Goal: Task Accomplishment & Management: Manage account settings

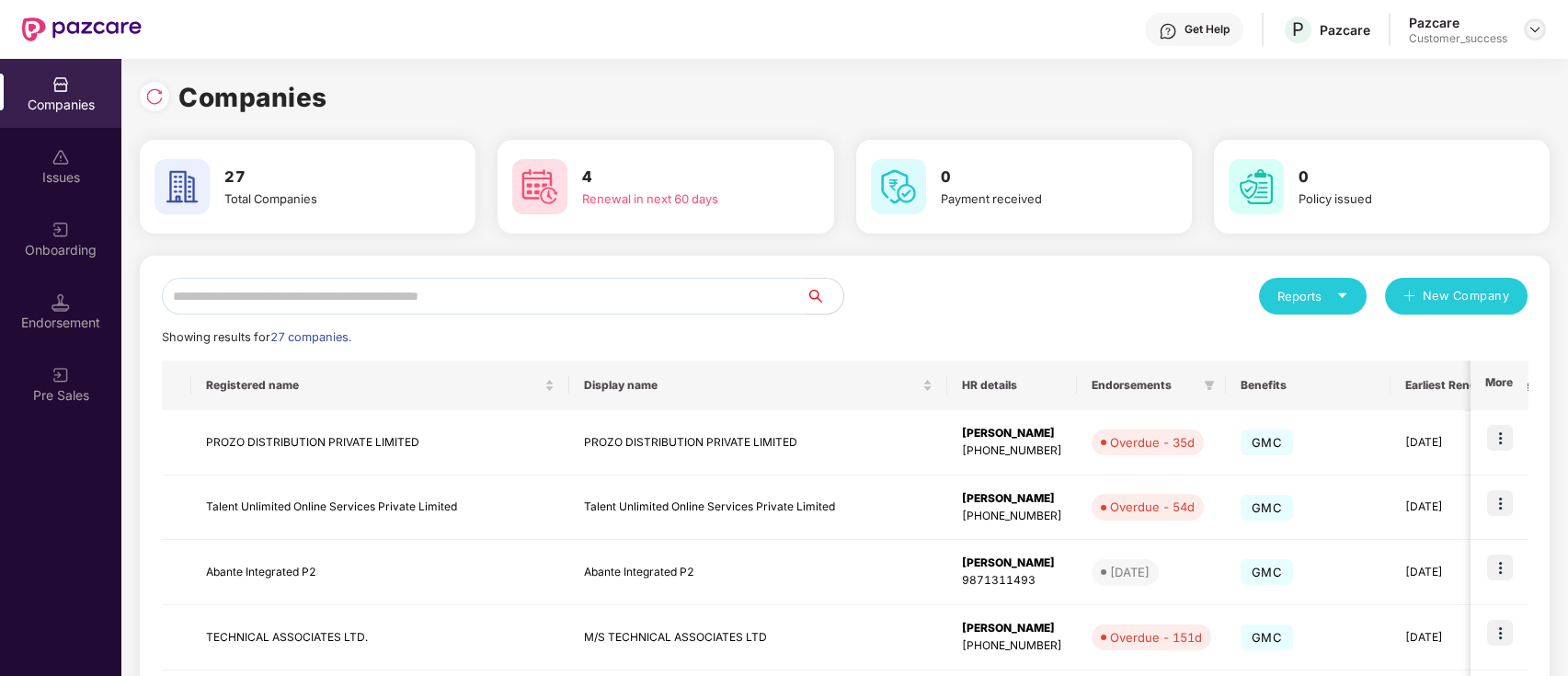
click at [1534, 29] on img at bounding box center [1535, 29] width 15 height 15
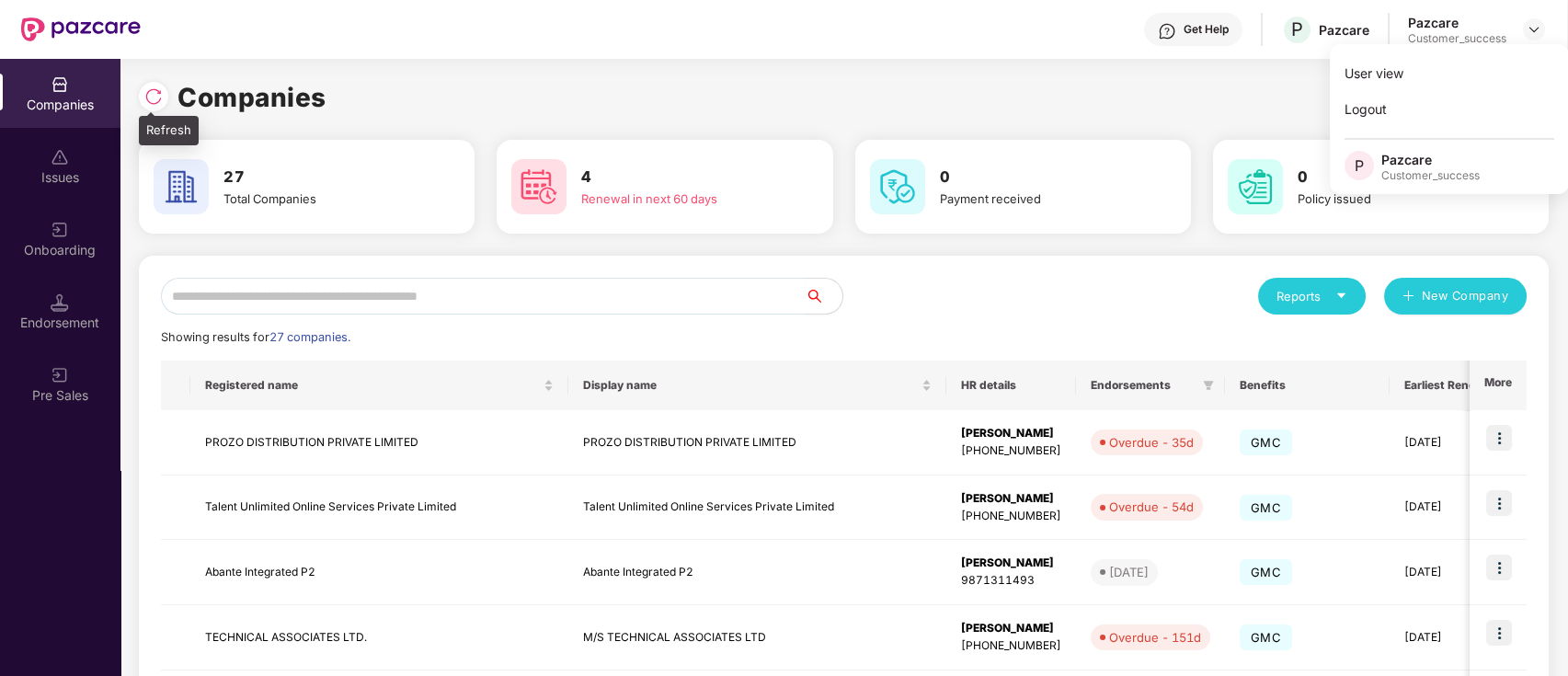
click at [161, 92] on img at bounding box center [153, 96] width 19 height 19
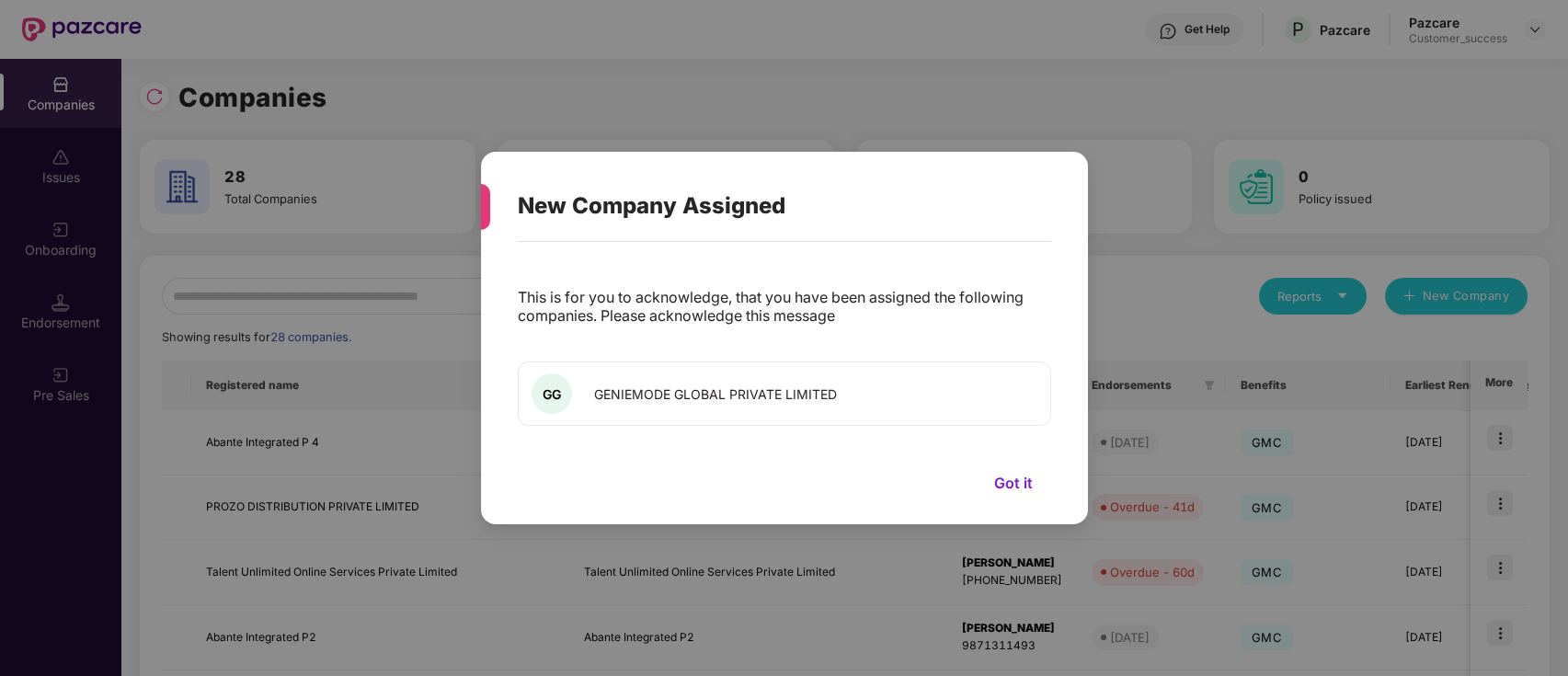
click at [1002, 482] on button "Got it" at bounding box center [1013, 483] width 75 height 27
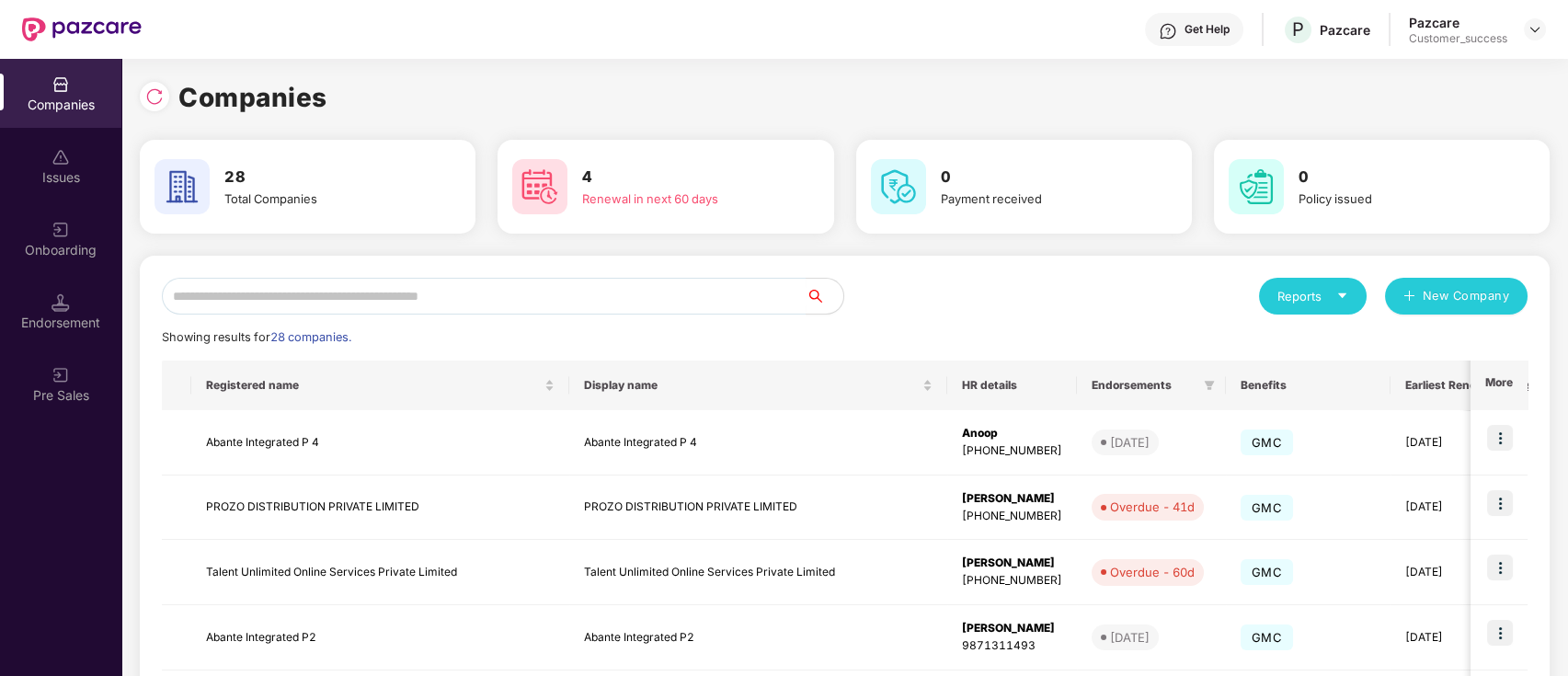
click at [877, 413] on body "Get Help P Pazcare Pazcare Customer_success Companies Issues Onboarding Endorse…" at bounding box center [784, 338] width 1568 height 676
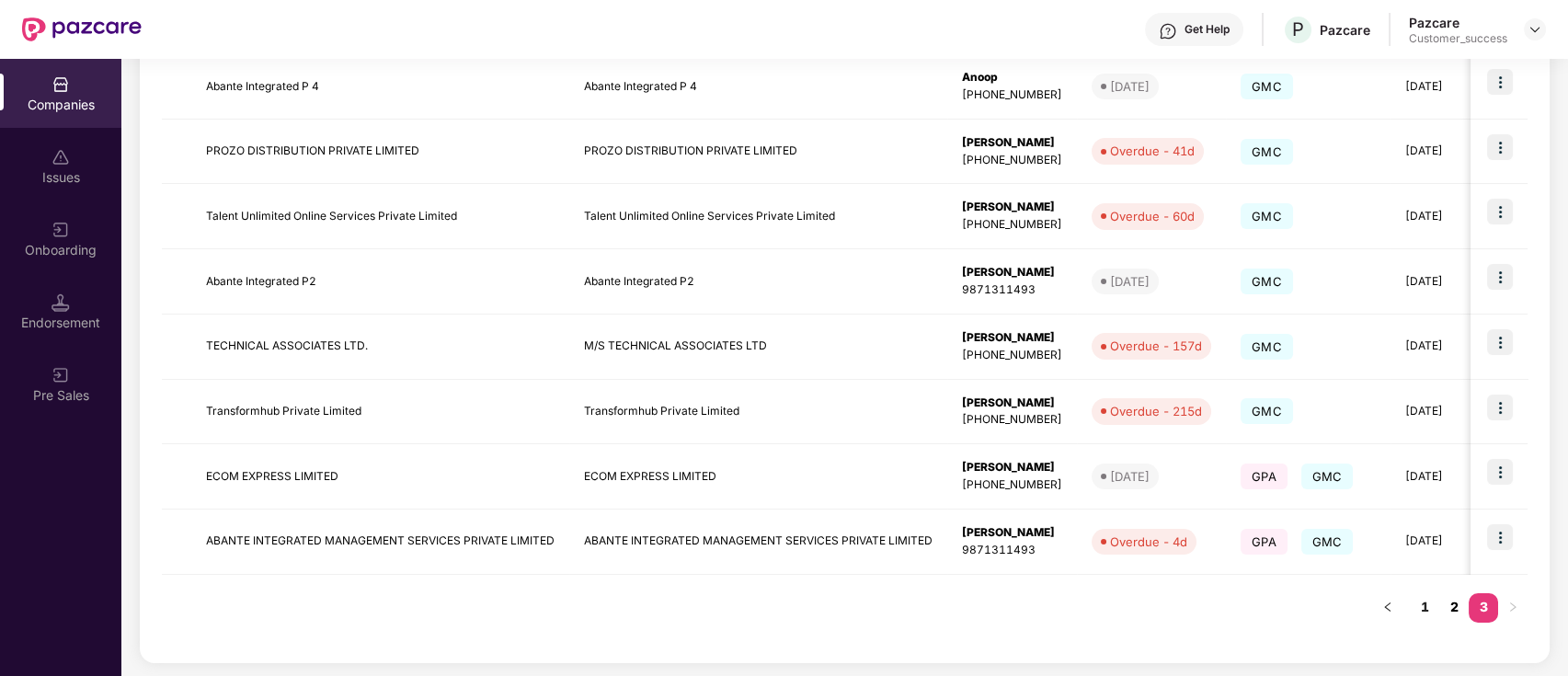
scroll to position [351, 0]
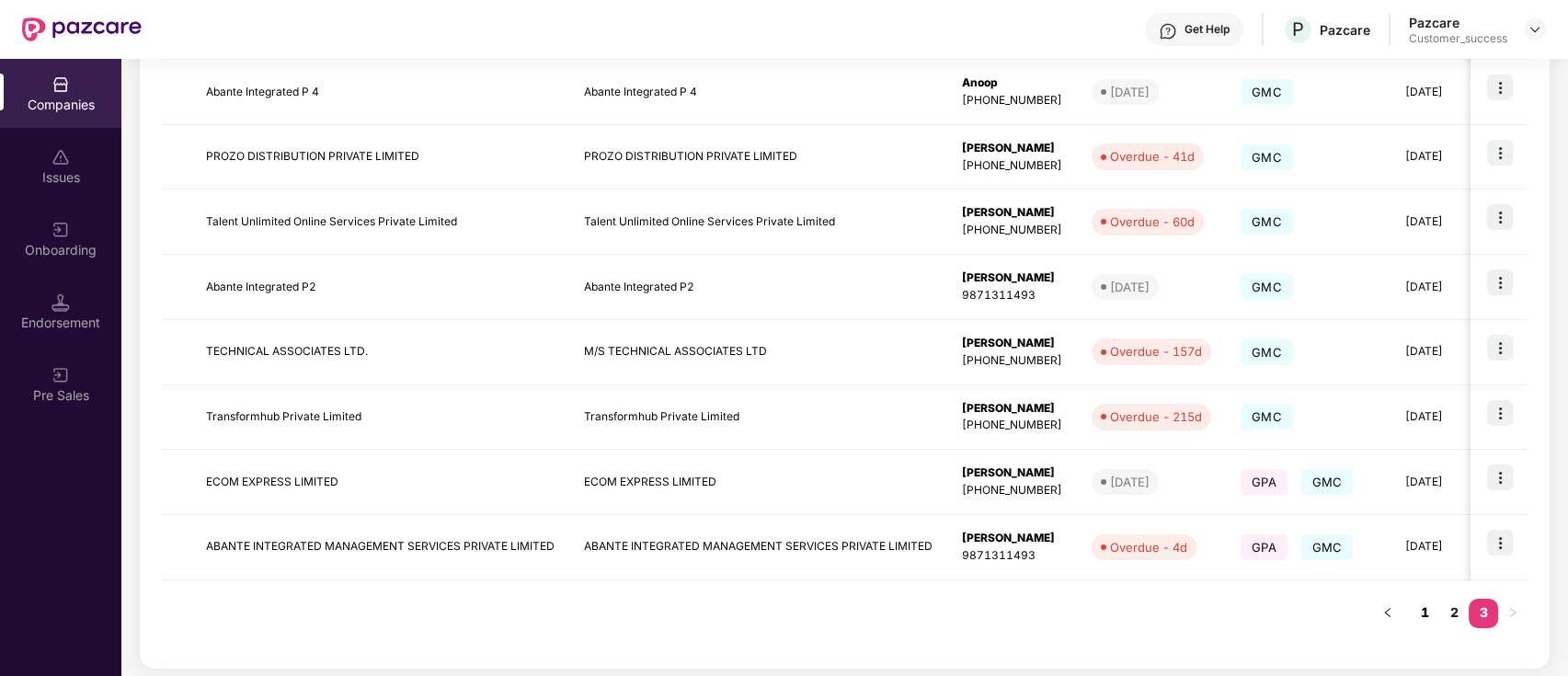
click at [1421, 605] on link "1" at bounding box center [1425, 612] width 29 height 27
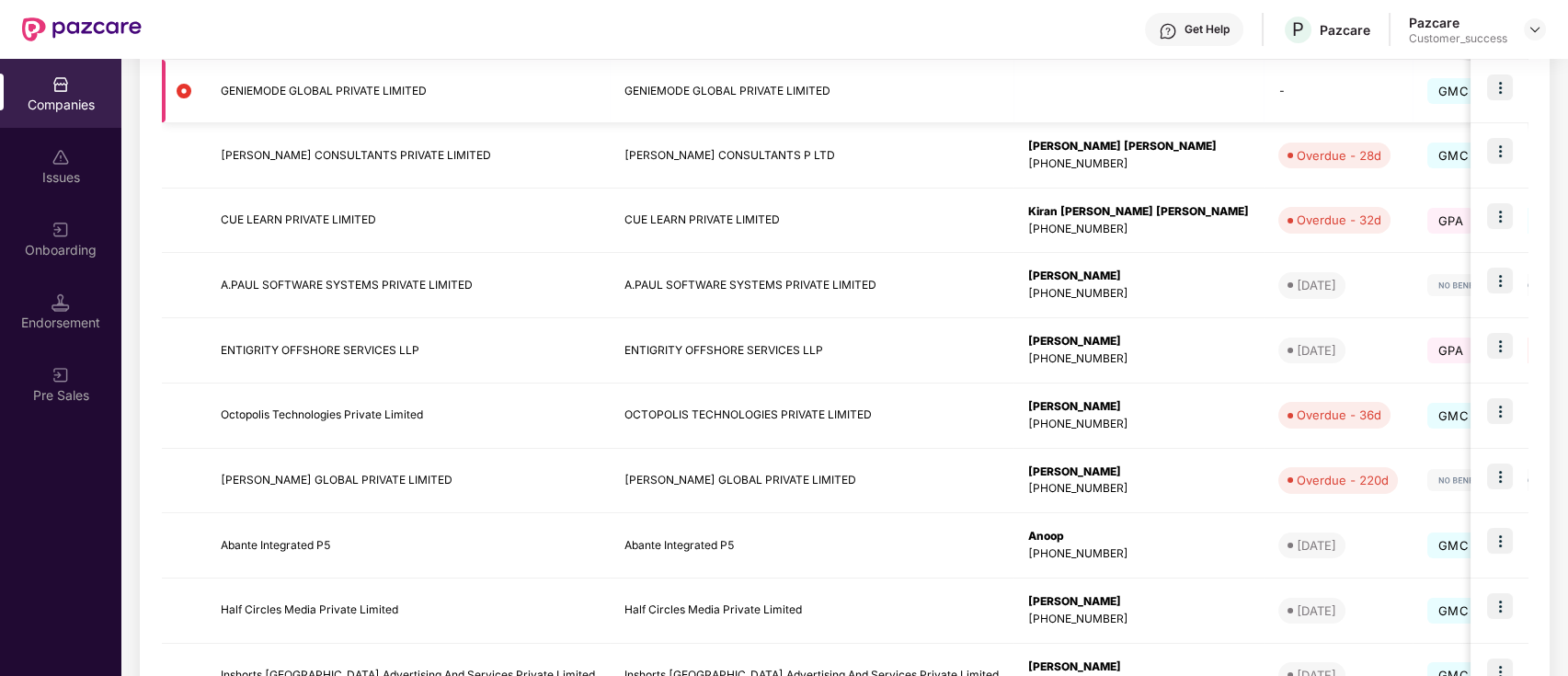
click at [1501, 82] on img at bounding box center [1500, 87] width 25 height 25
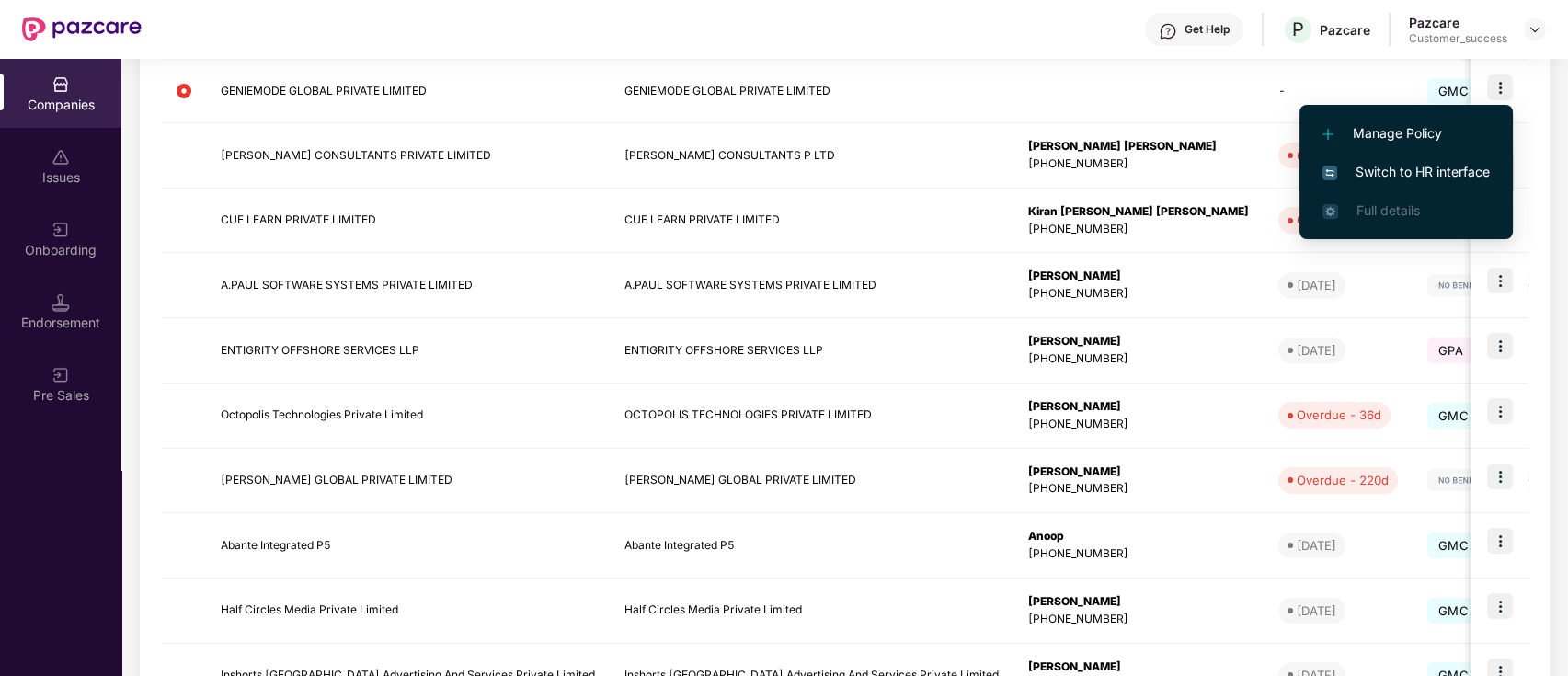
click at [1469, 166] on span "Switch to HR interface" at bounding box center [1406, 171] width 168 height 21
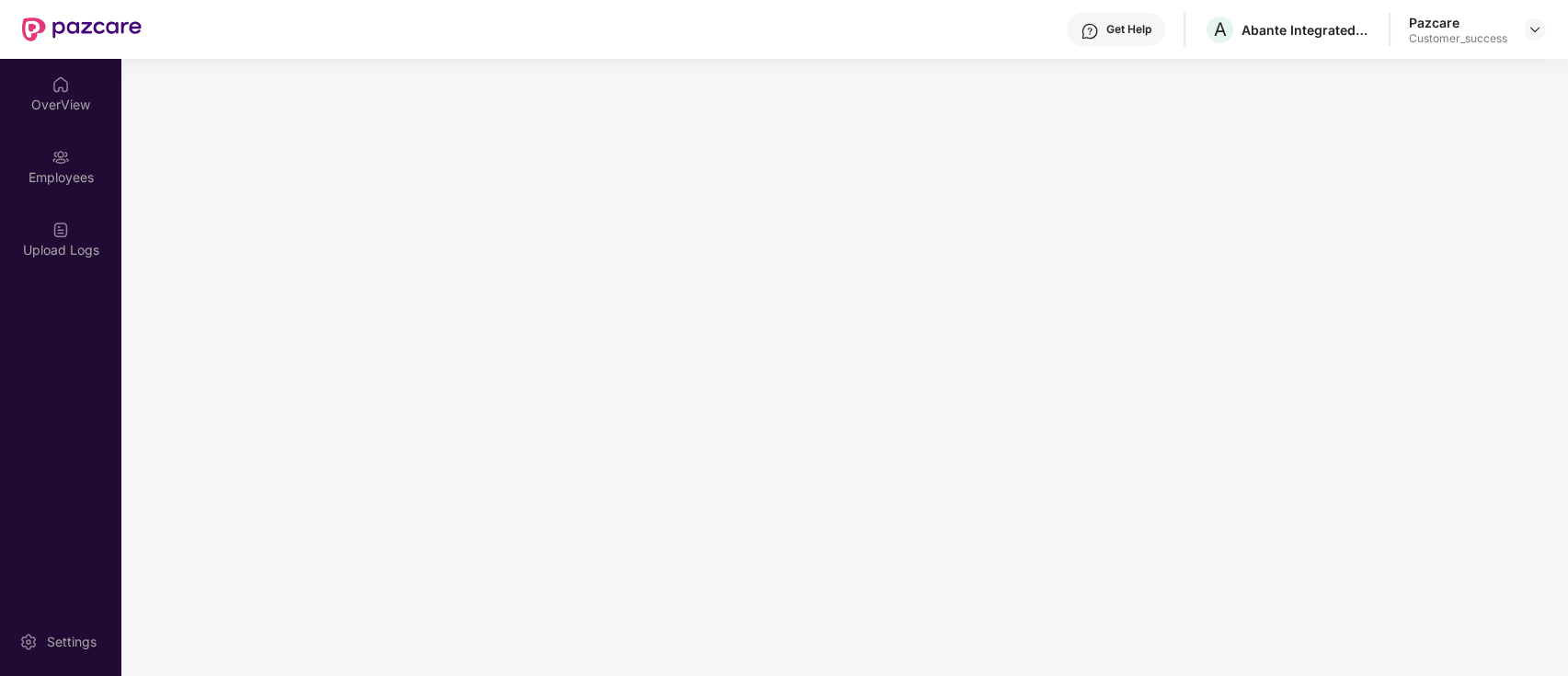
scroll to position [0, 0]
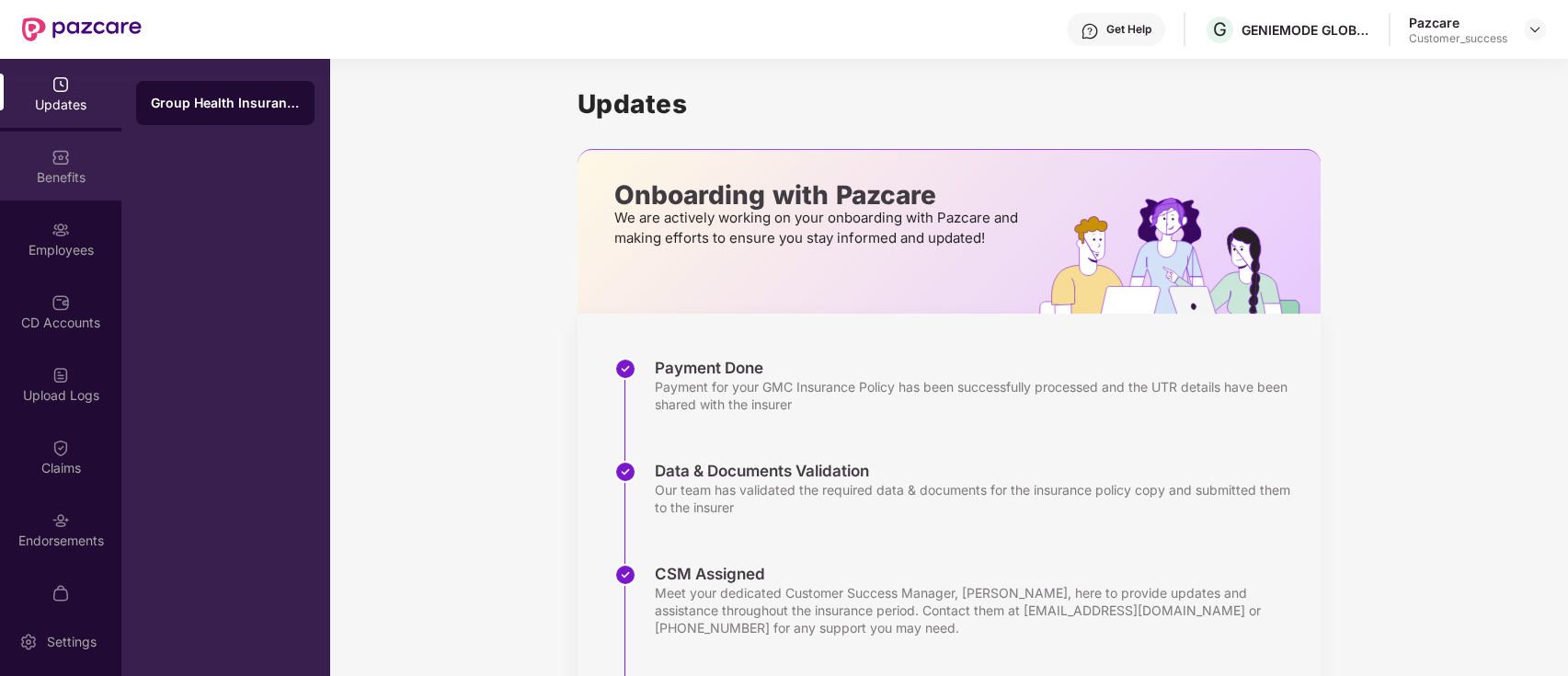
click at [66, 190] on div "Benefits" at bounding box center [61, 166] width 122 height 69
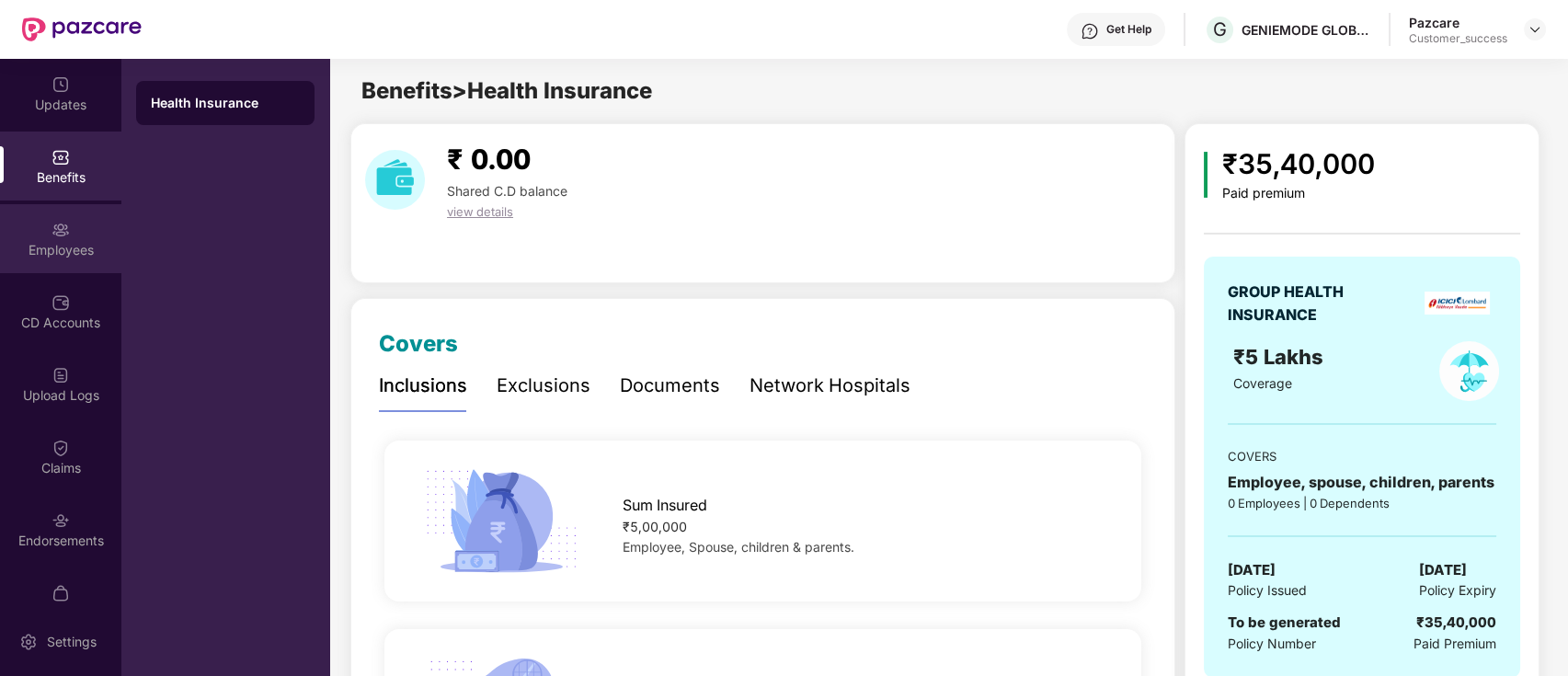
click at [74, 268] on div "Employees" at bounding box center [61, 238] width 122 height 69
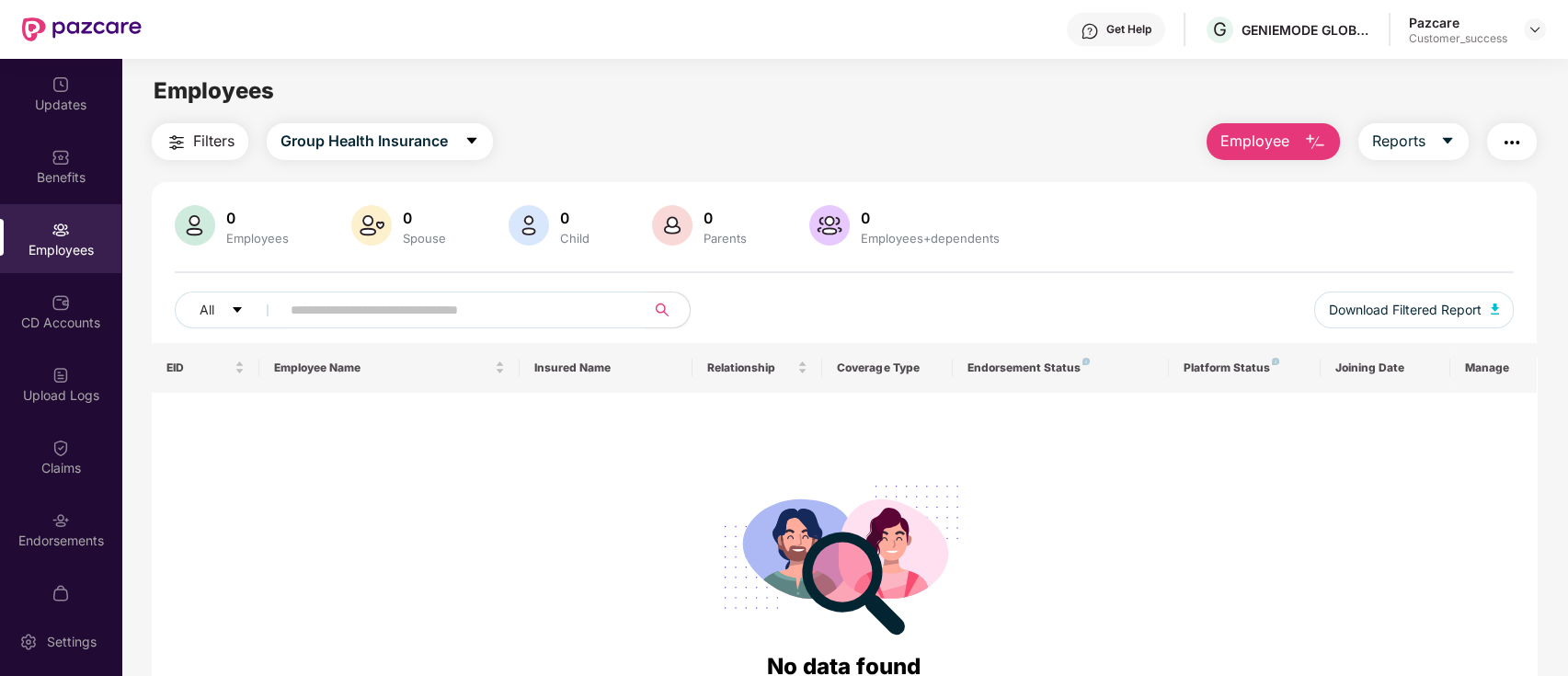
click at [493, 320] on input "text" at bounding box center [456, 310] width 330 height 27
type input "*"
click at [1534, 27] on img at bounding box center [1535, 29] width 15 height 15
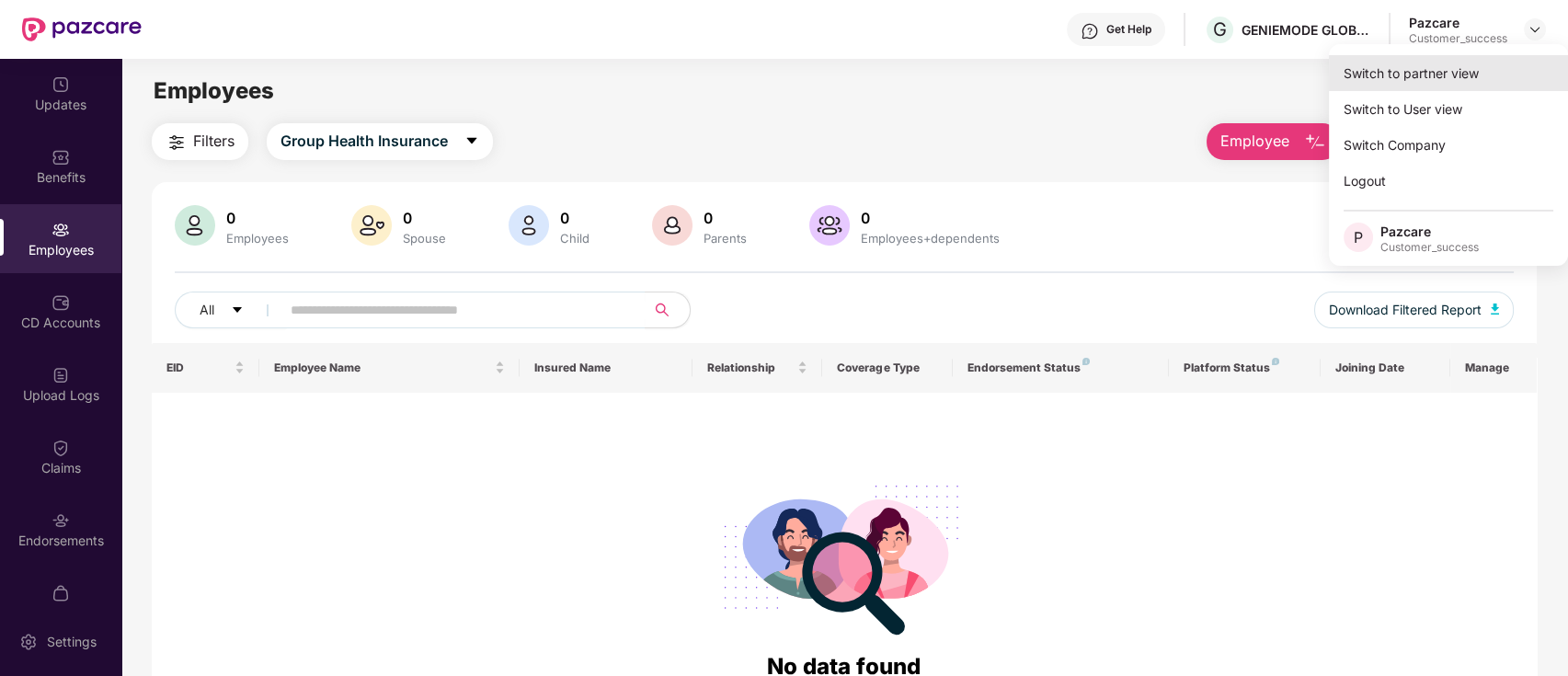
click at [1465, 78] on div "Switch to partner view" at bounding box center [1448, 72] width 239 height 36
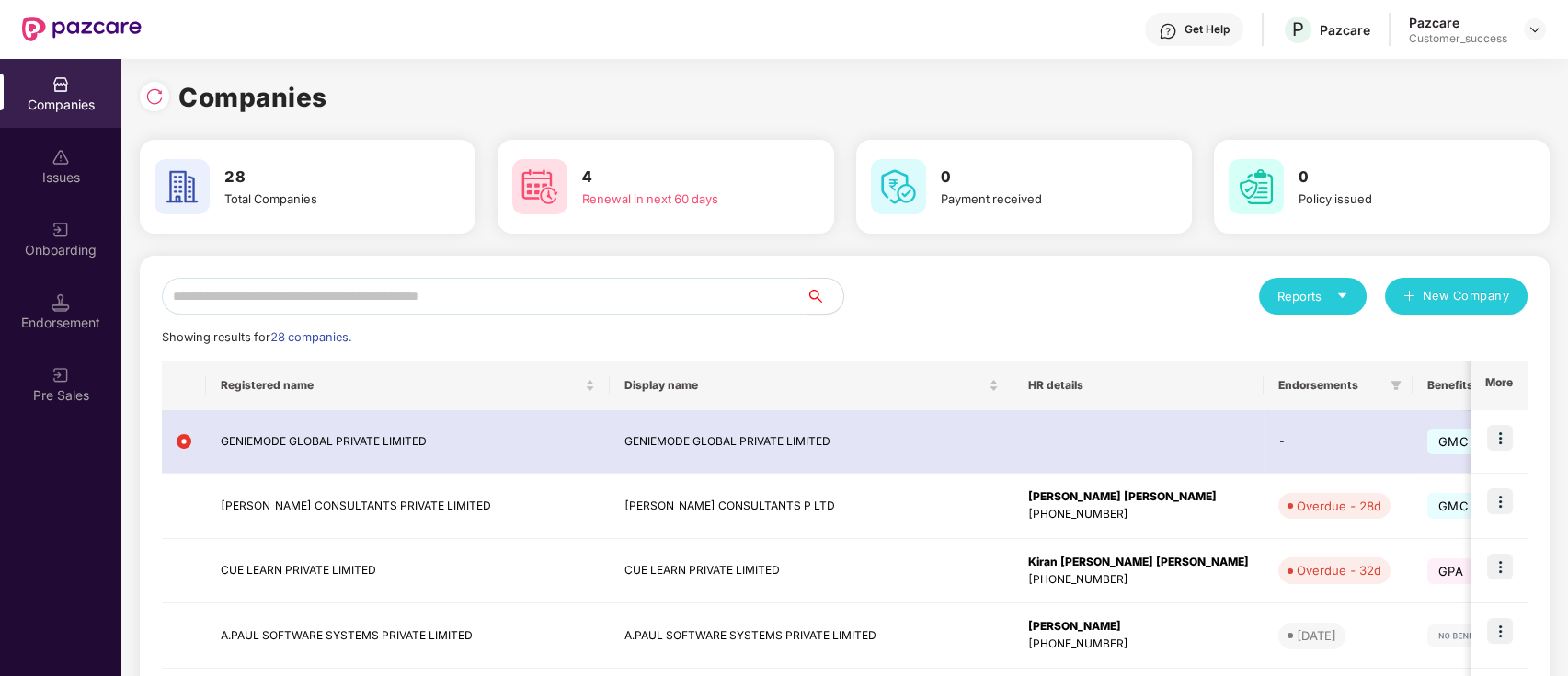
click at [620, 282] on input "text" at bounding box center [484, 296] width 645 height 37
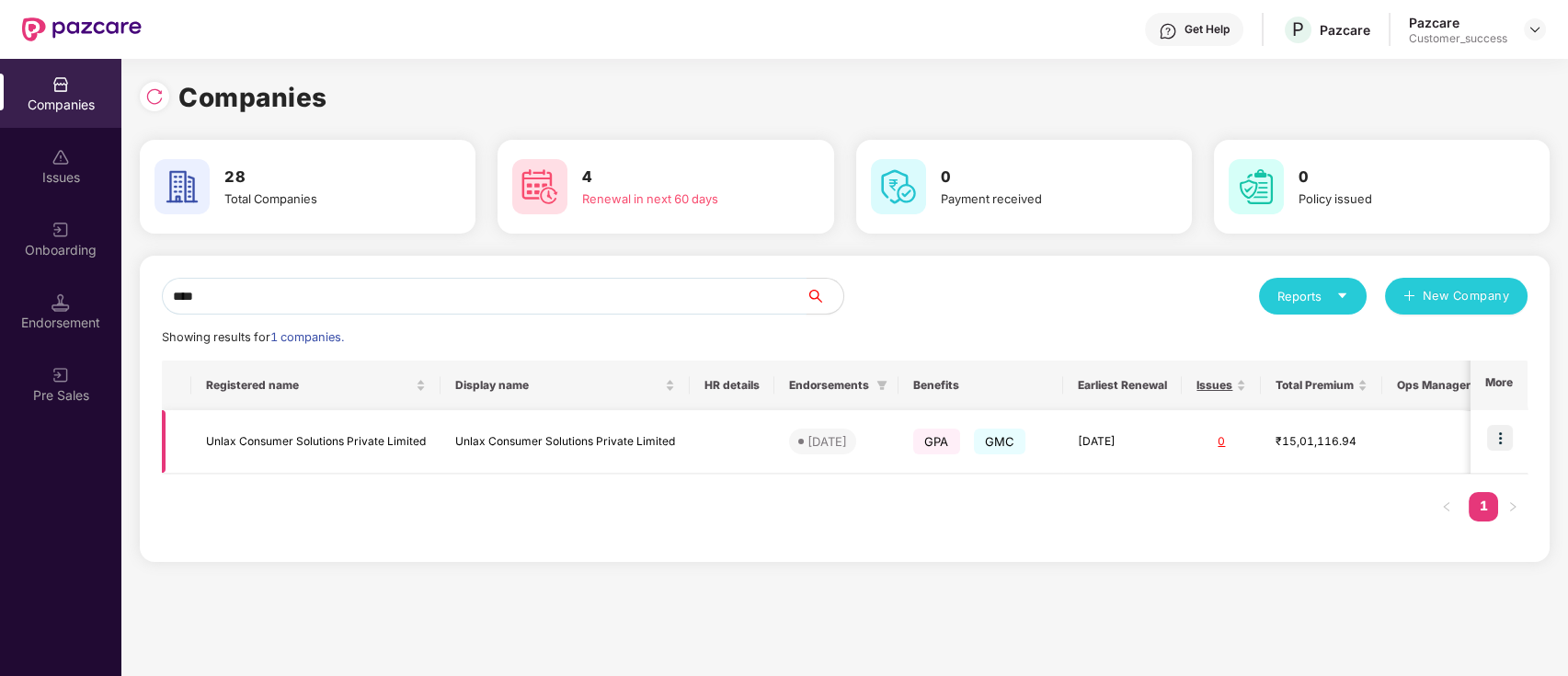
type input "****"
click at [1504, 445] on img at bounding box center [1500, 438] width 25 height 25
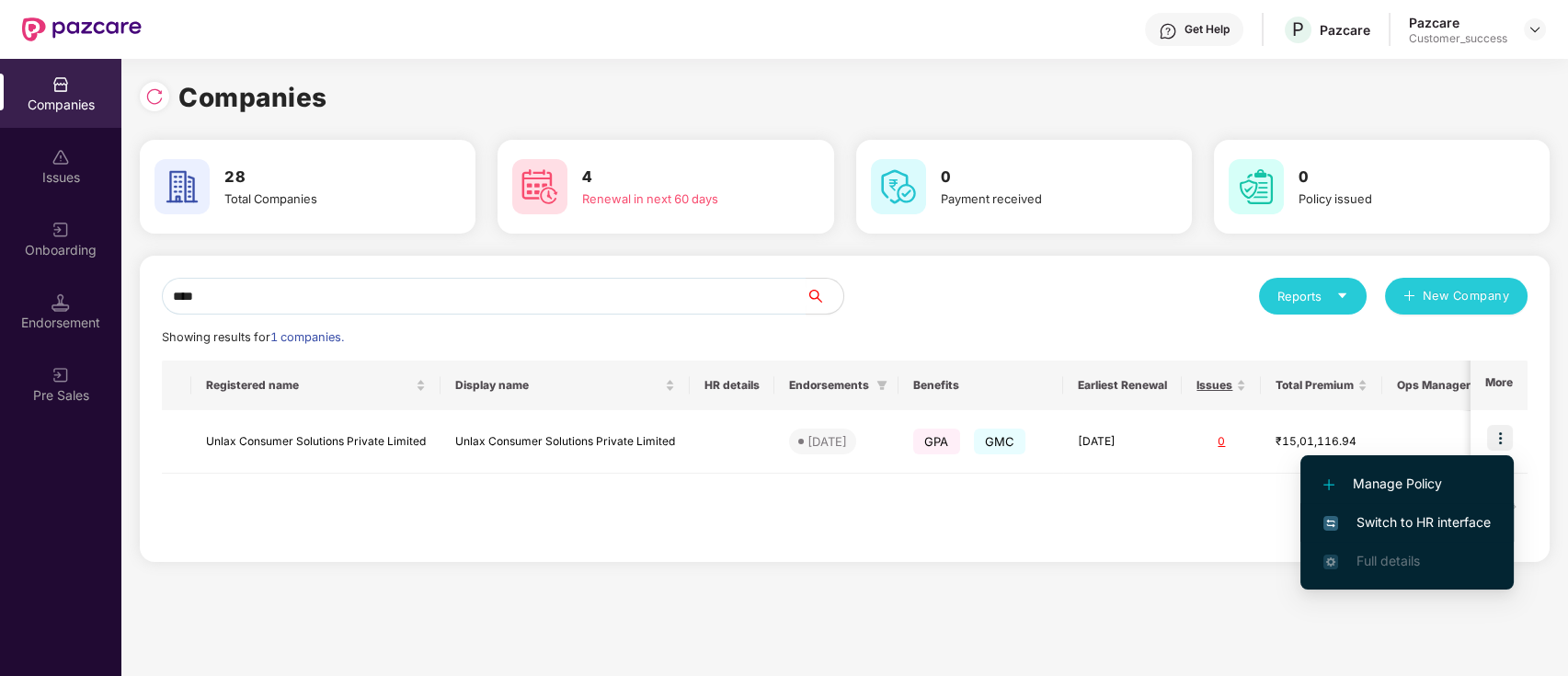
click at [1446, 524] on span "Switch to HR interface" at bounding box center [1407, 522] width 168 height 21
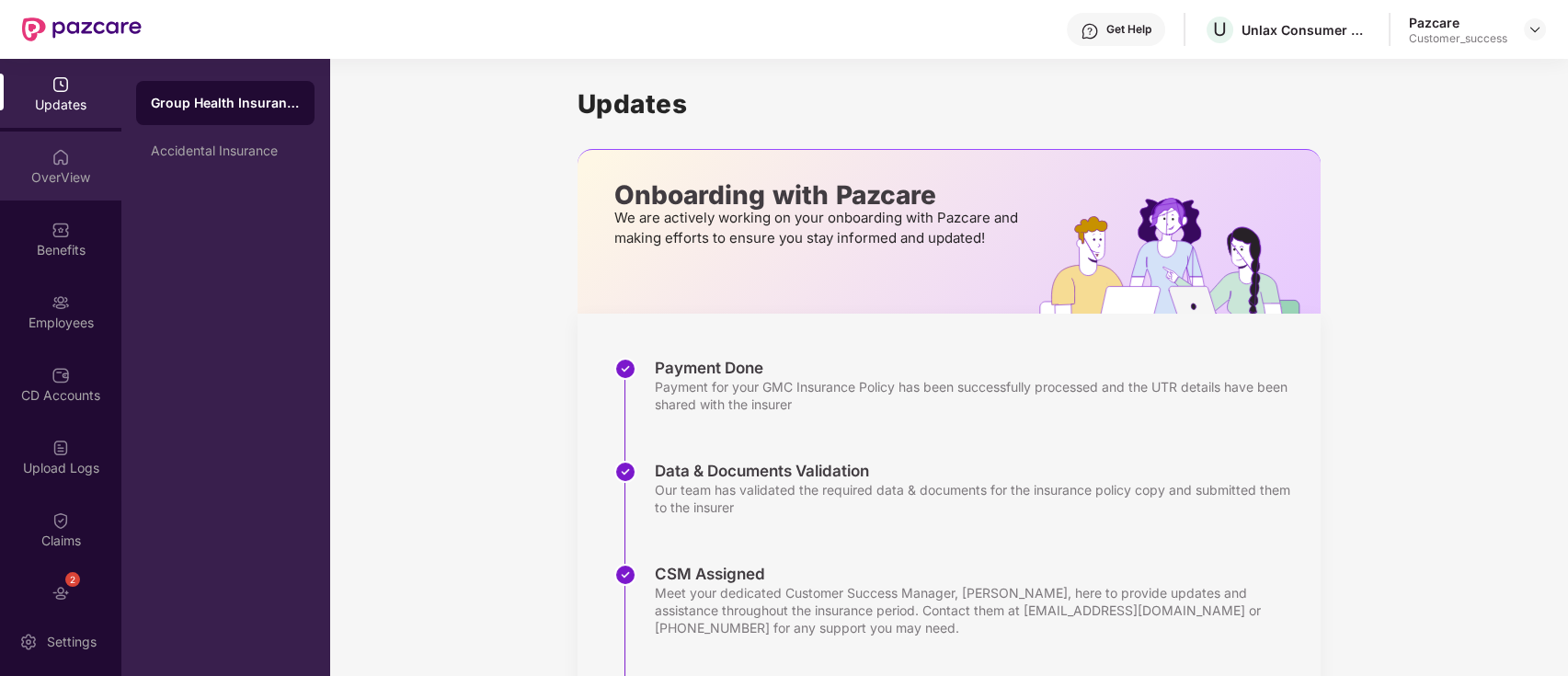
click at [91, 157] on div "OverView" at bounding box center [61, 166] width 122 height 69
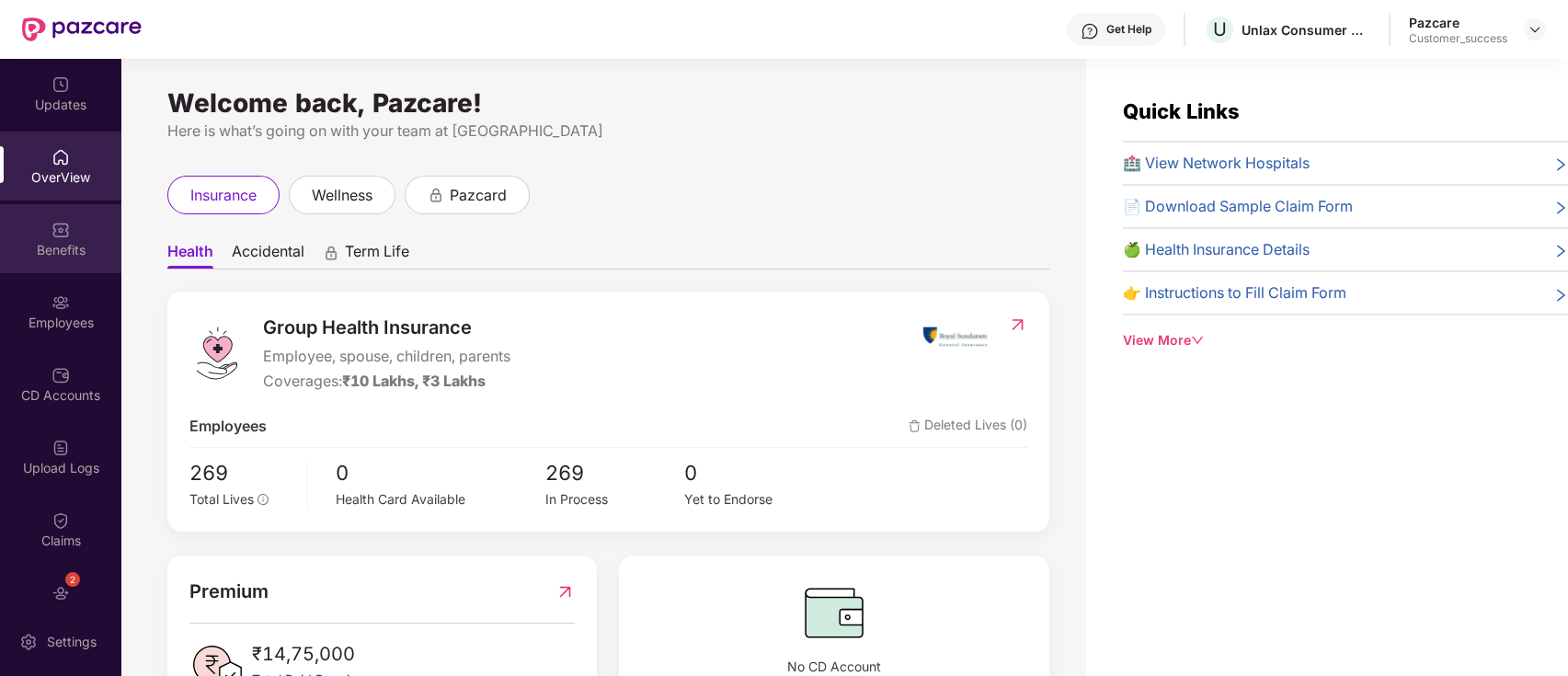
click at [84, 241] on div "Benefits" at bounding box center [61, 250] width 122 height 19
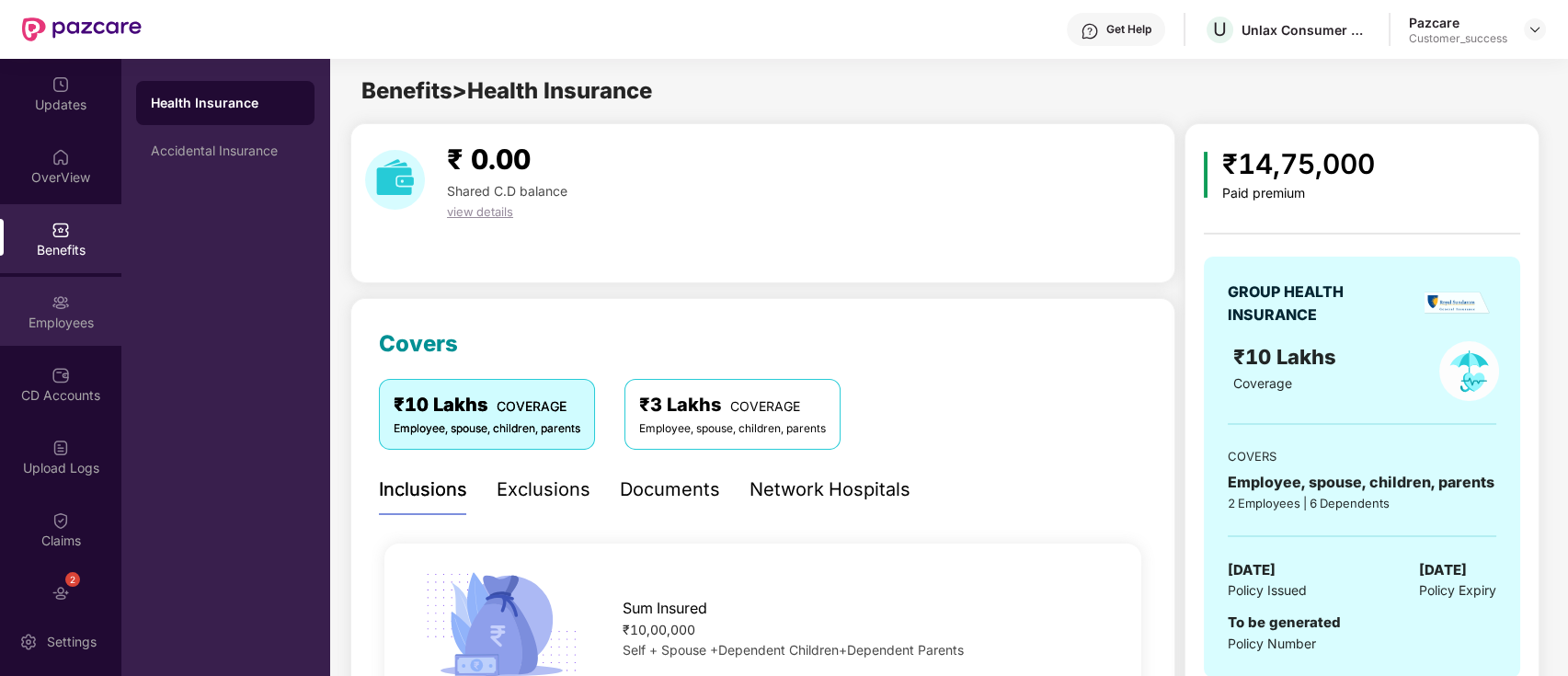
click at [64, 293] on img at bounding box center [61, 302] width 19 height 19
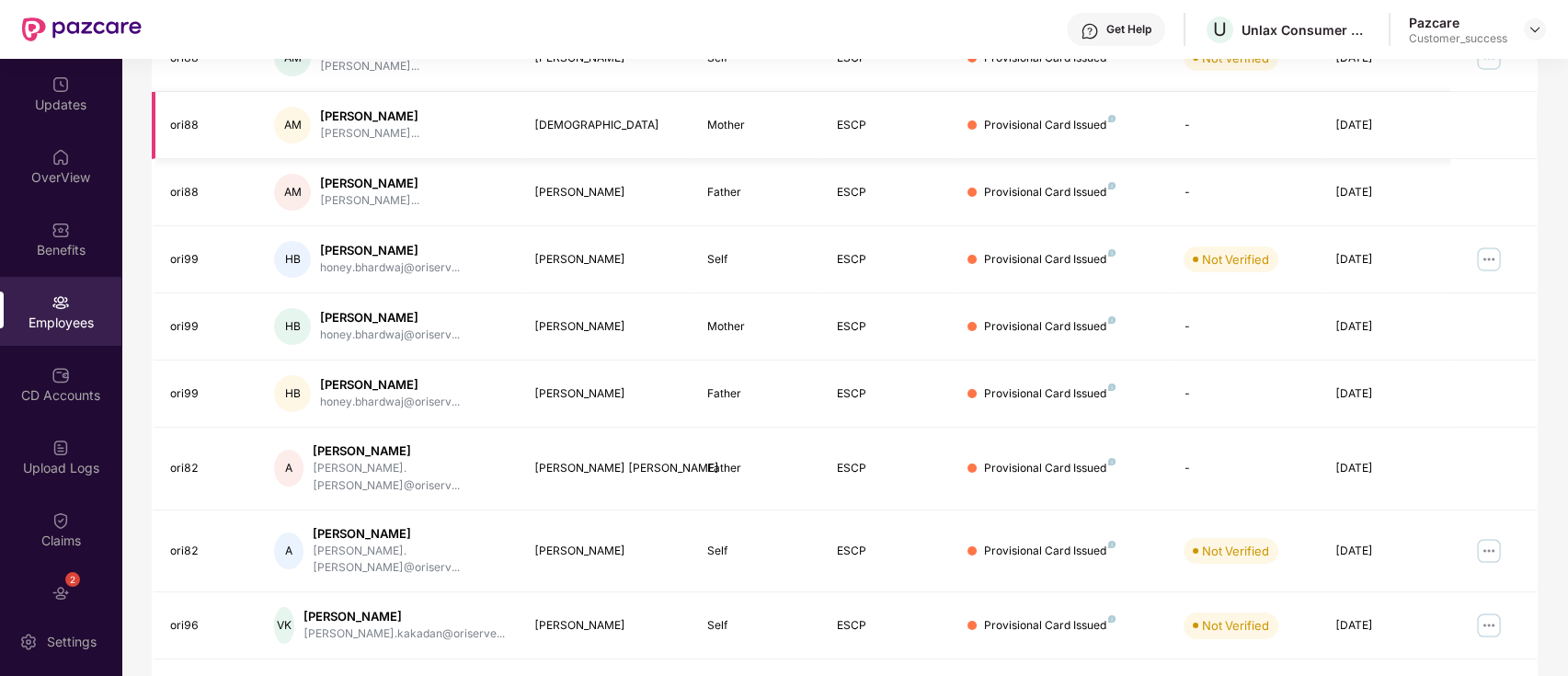
scroll to position [368, 0]
click at [93, 397] on div "CD Accounts" at bounding box center [61, 395] width 122 height 19
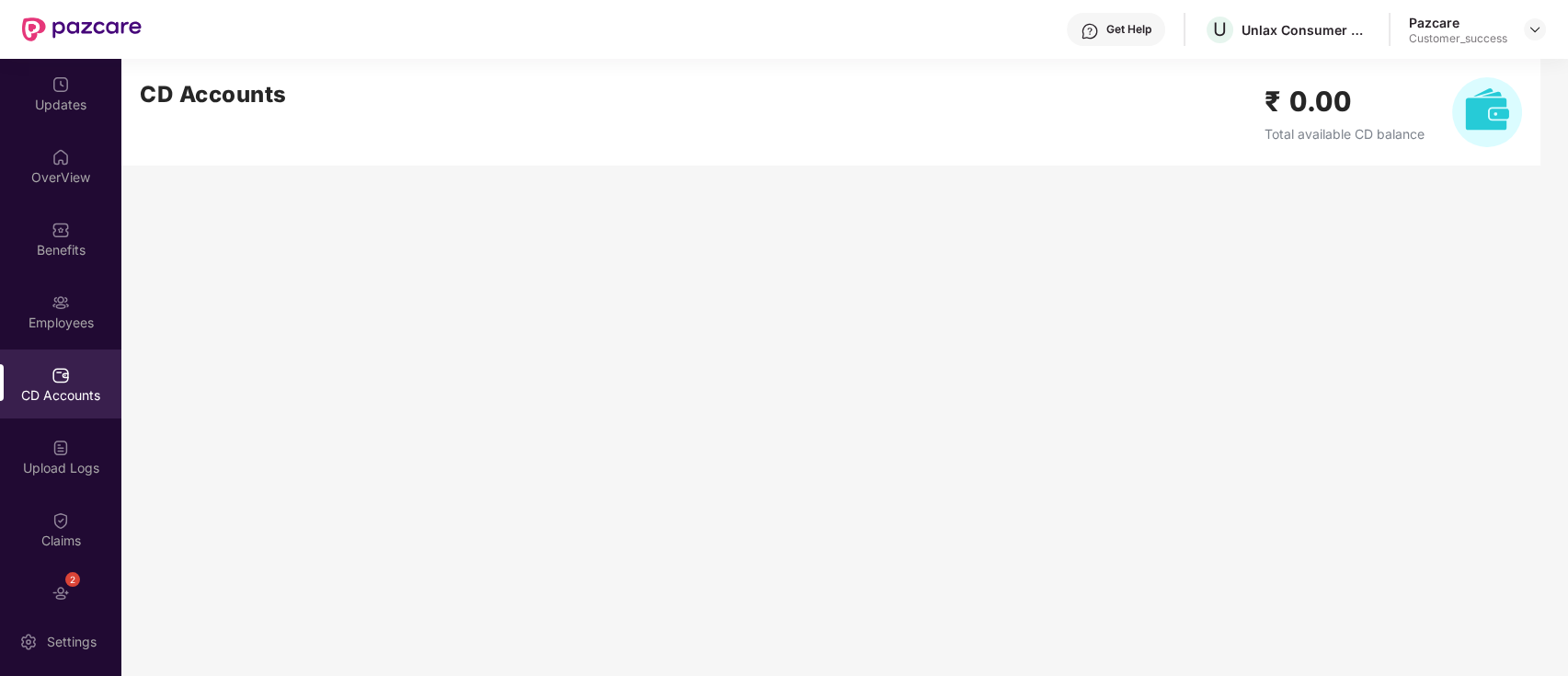
scroll to position [0, 0]
click at [67, 110] on div "Updates" at bounding box center [61, 105] width 122 height 19
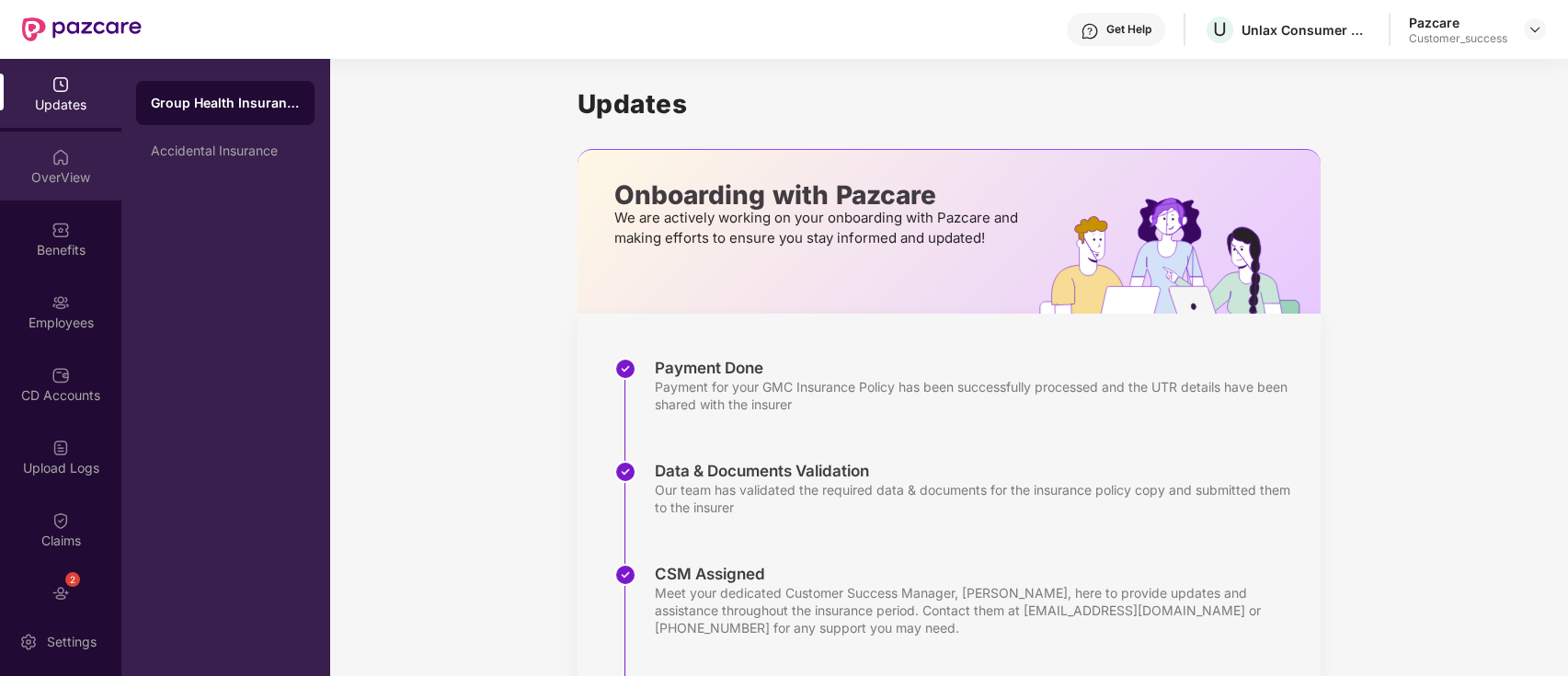
click at [68, 195] on div "OverView" at bounding box center [61, 166] width 122 height 69
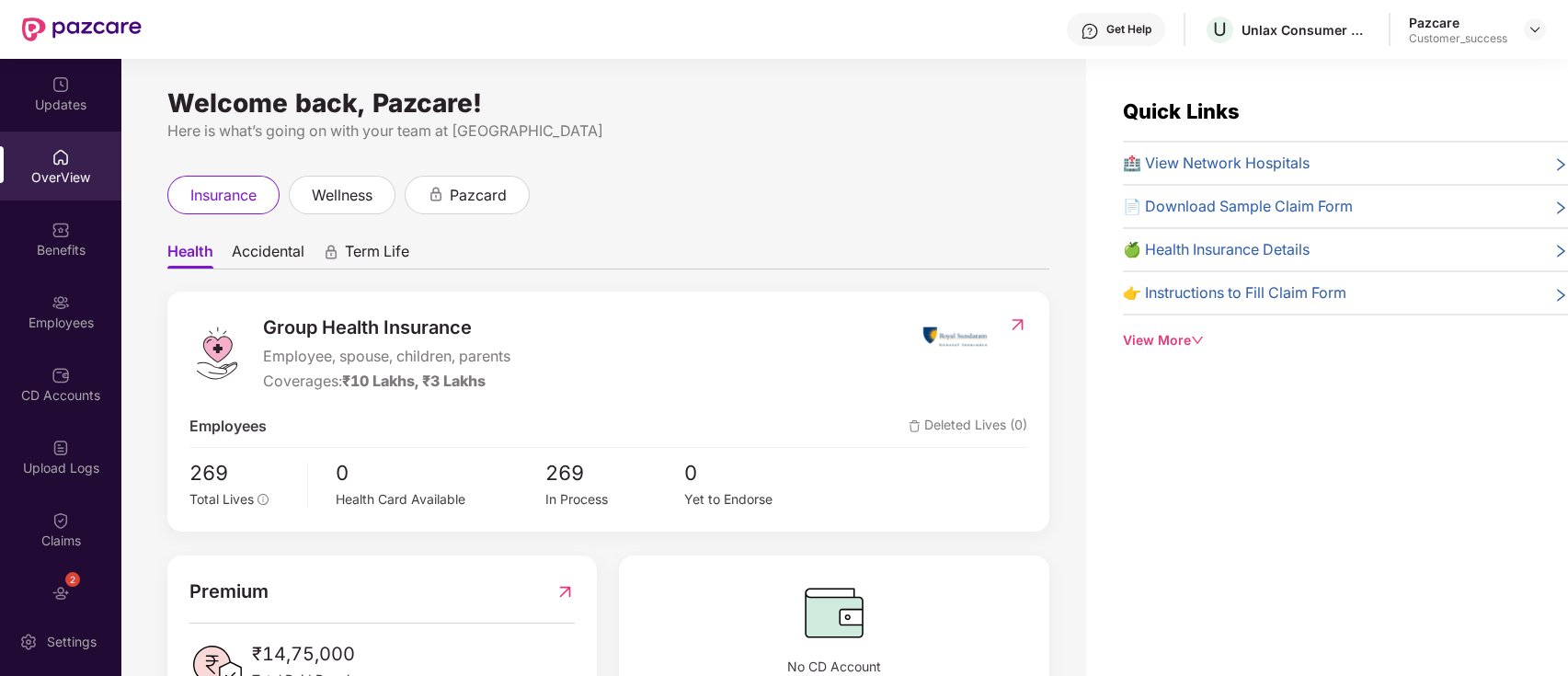
click at [85, 232] on div "Benefits" at bounding box center [61, 238] width 122 height 69
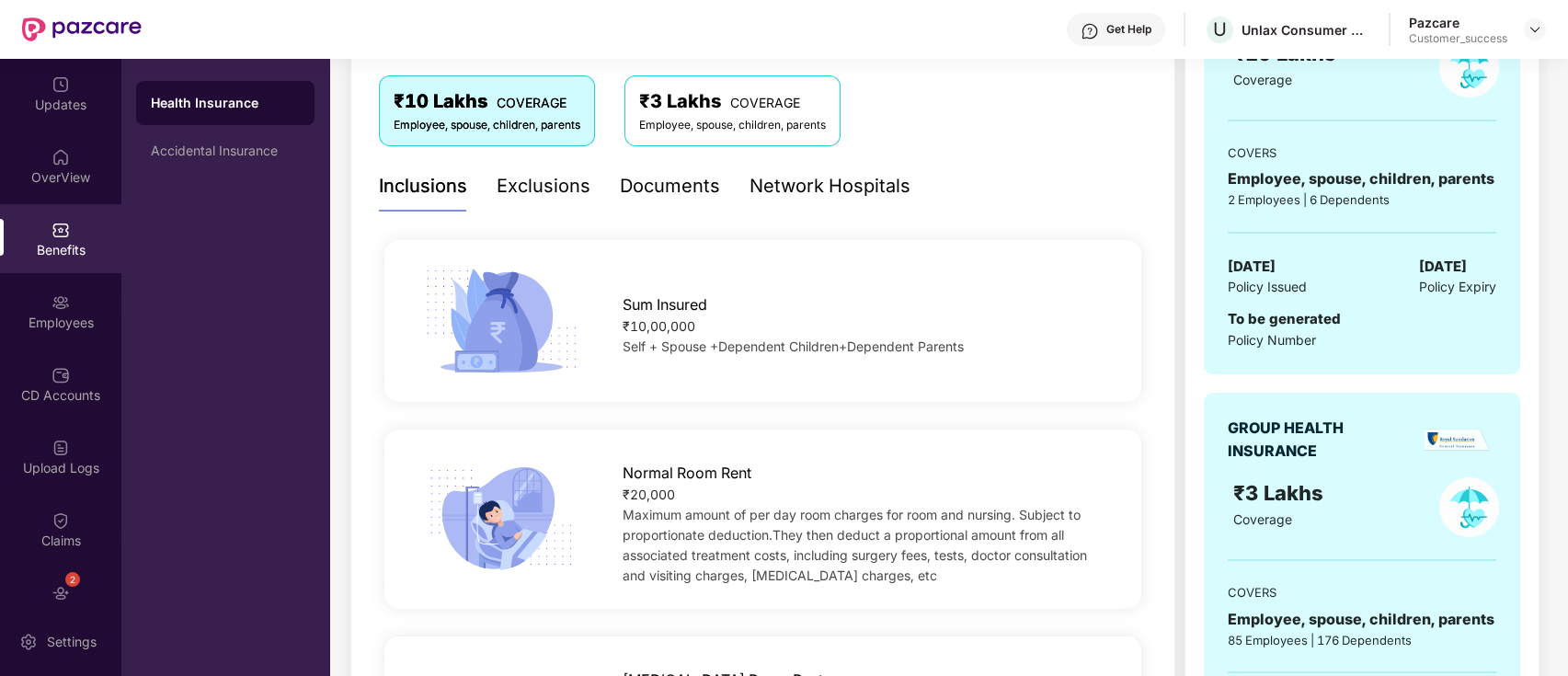
scroll to position [97, 0]
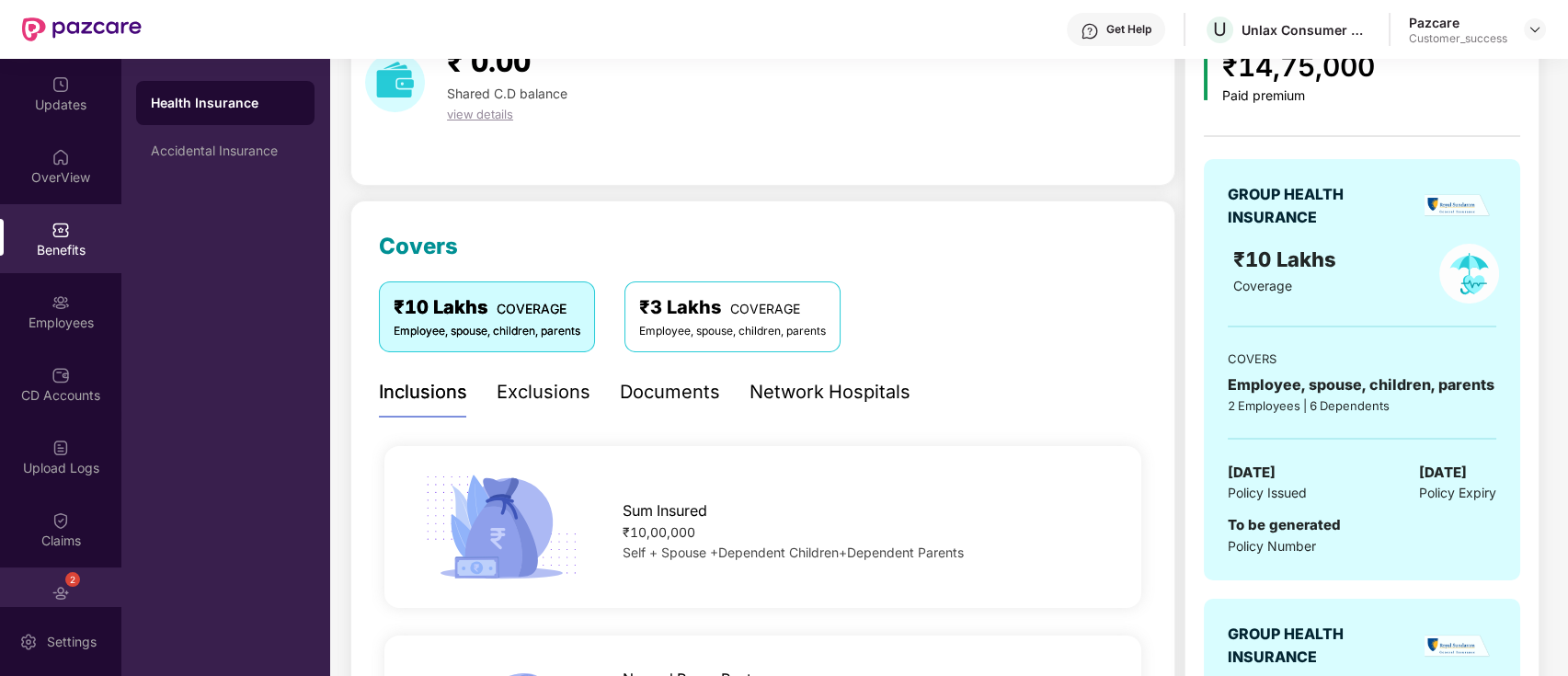
click at [72, 593] on div "2 Endorsements" at bounding box center [61, 602] width 122 height 69
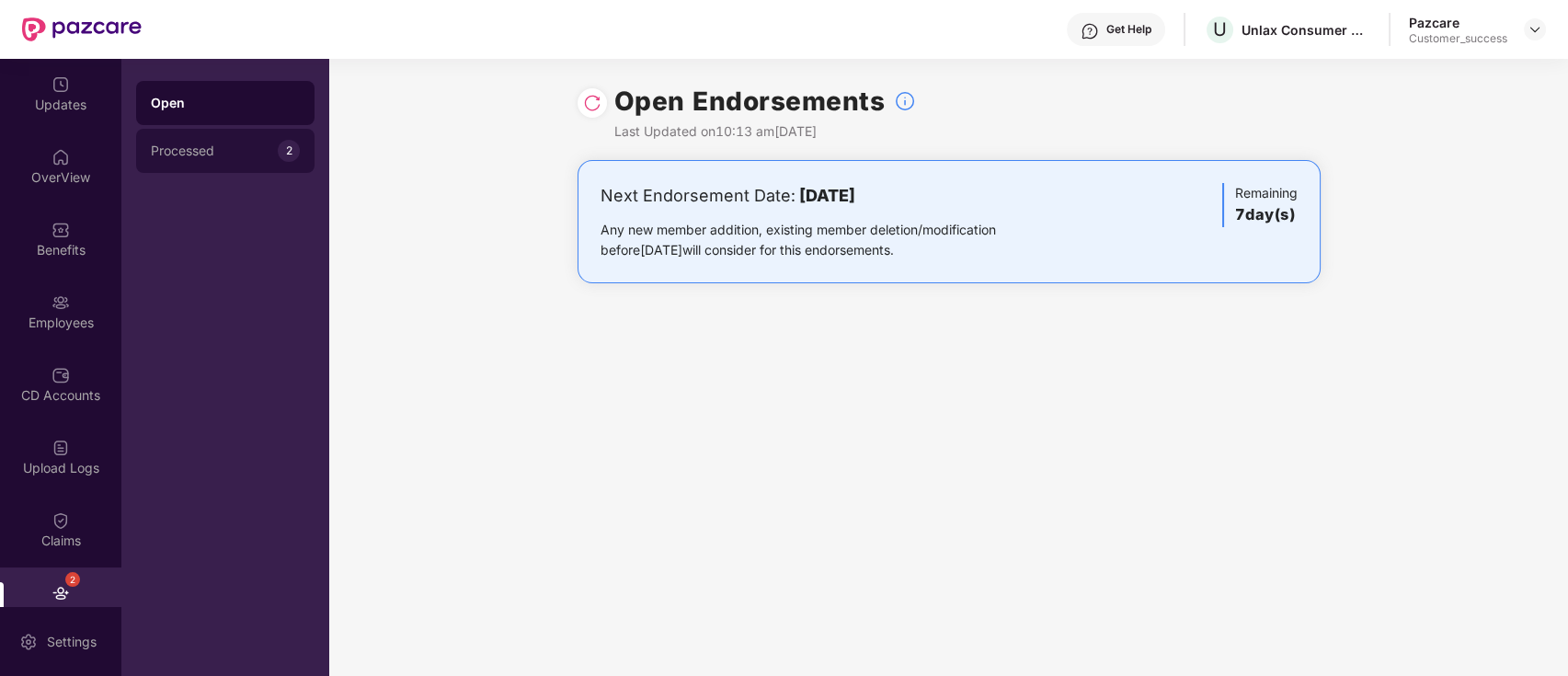
click at [177, 165] on div "Processed 2" at bounding box center [225, 150] width 178 height 44
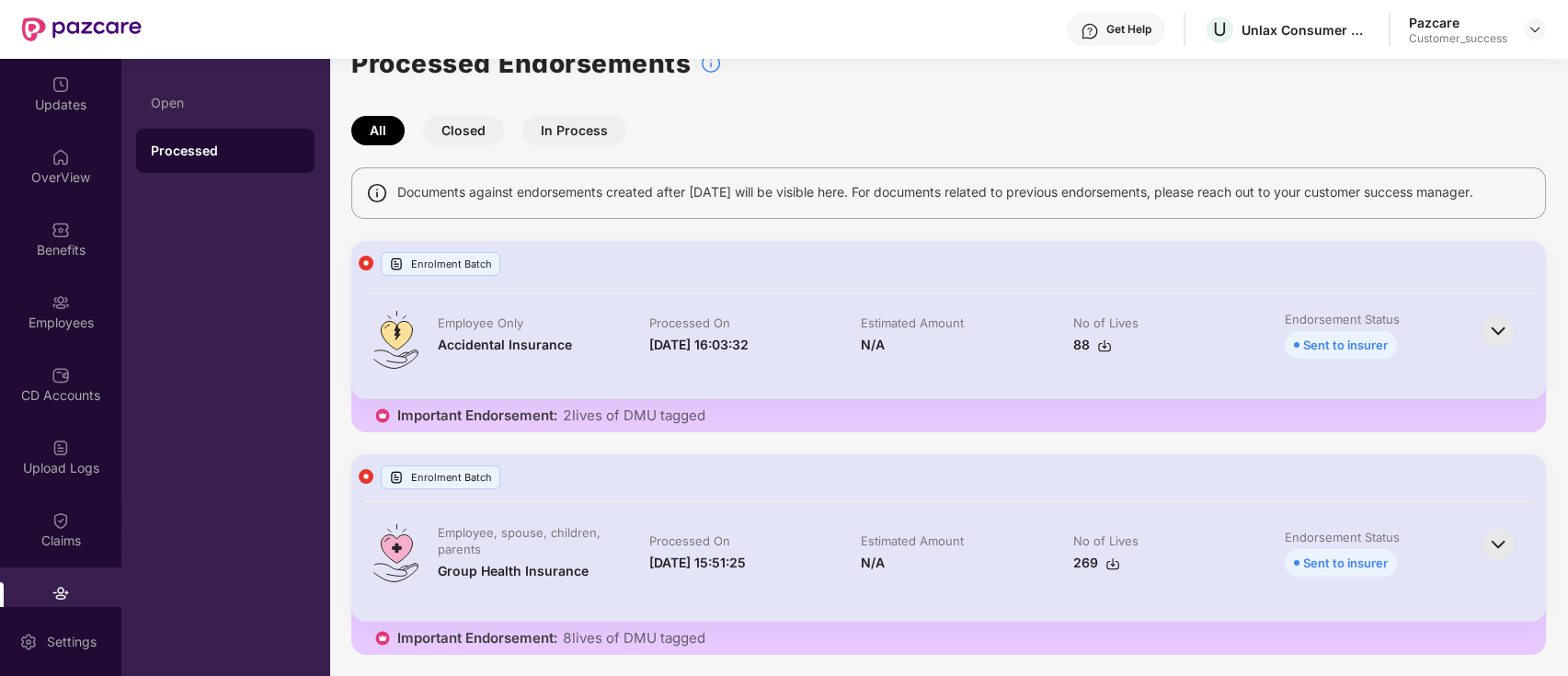
scroll to position [36, 0]
click at [1496, 337] on img at bounding box center [1497, 332] width 40 height 40
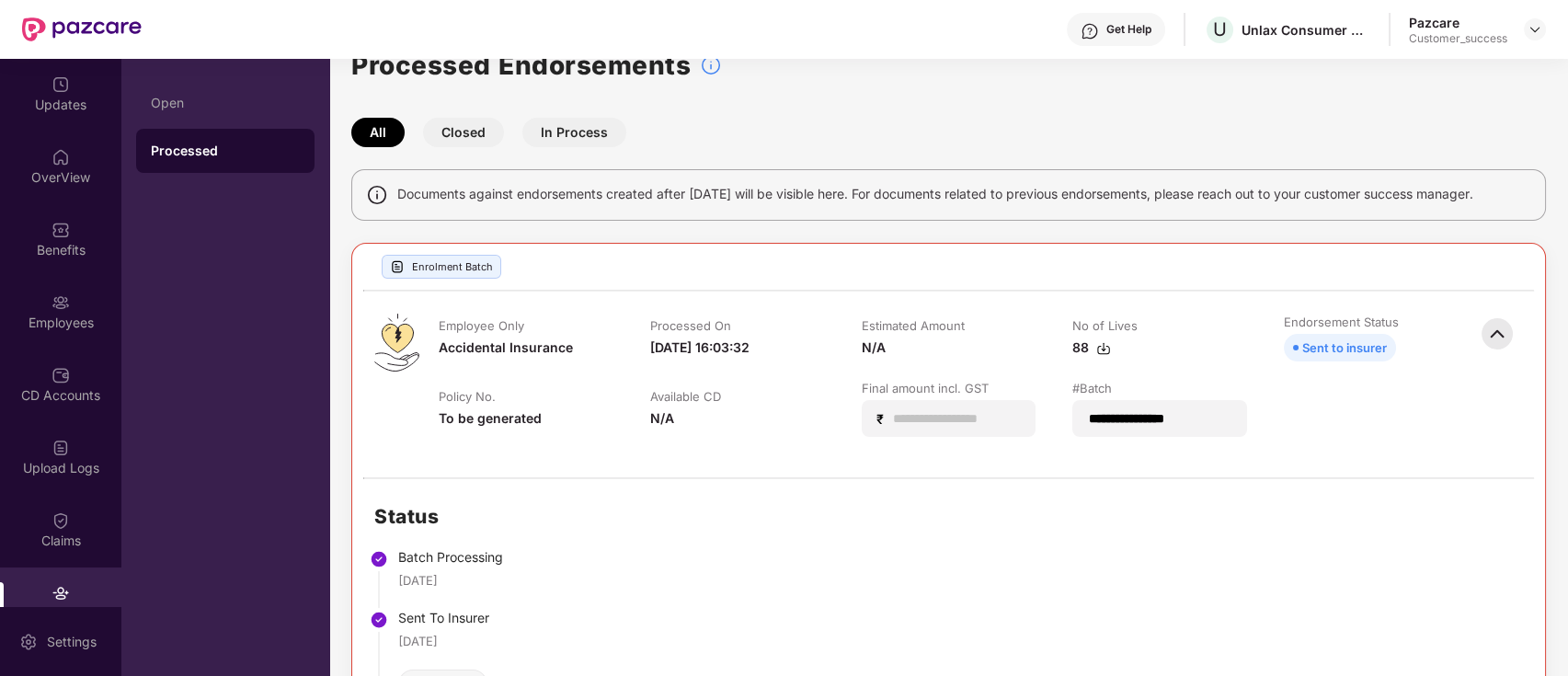
click at [1484, 332] on img at bounding box center [1496, 333] width 40 height 40
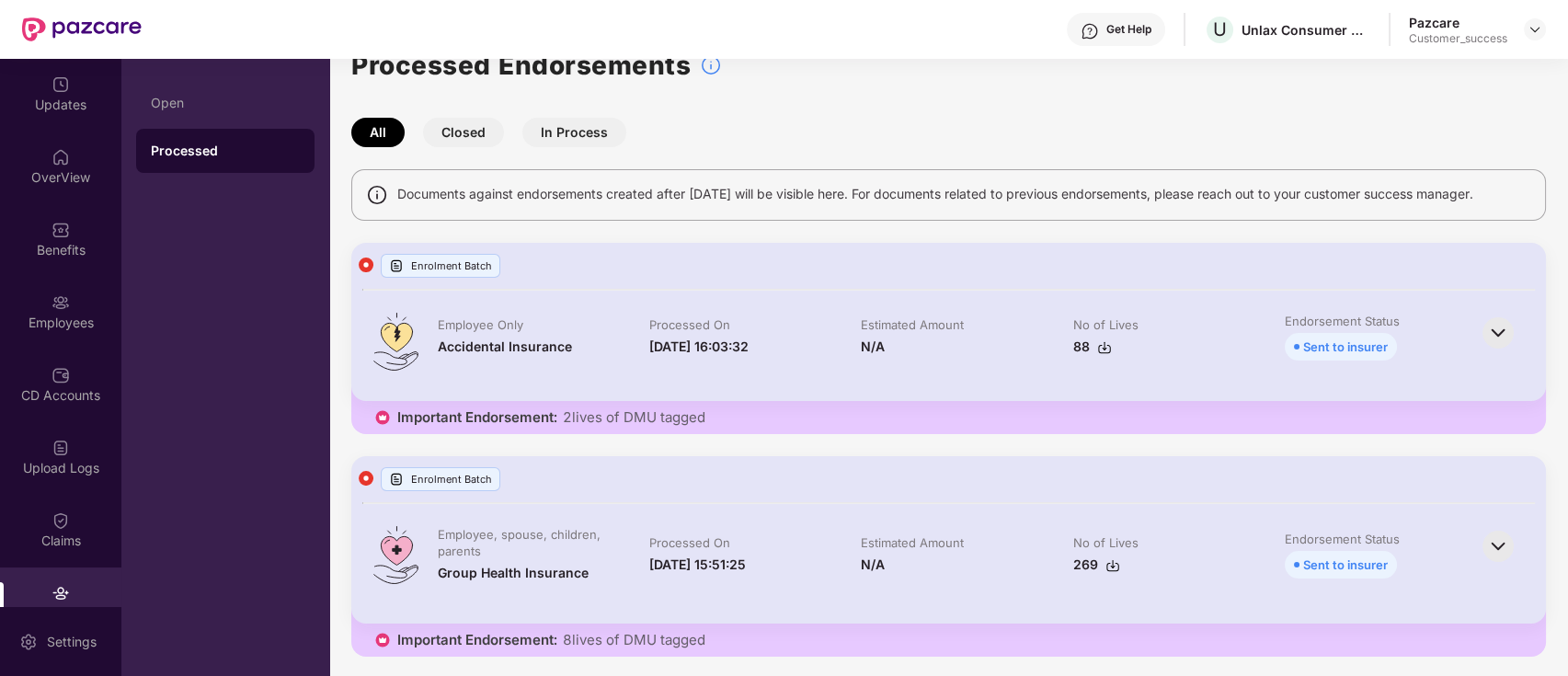
click at [1499, 552] on img at bounding box center [1497, 546] width 40 height 40
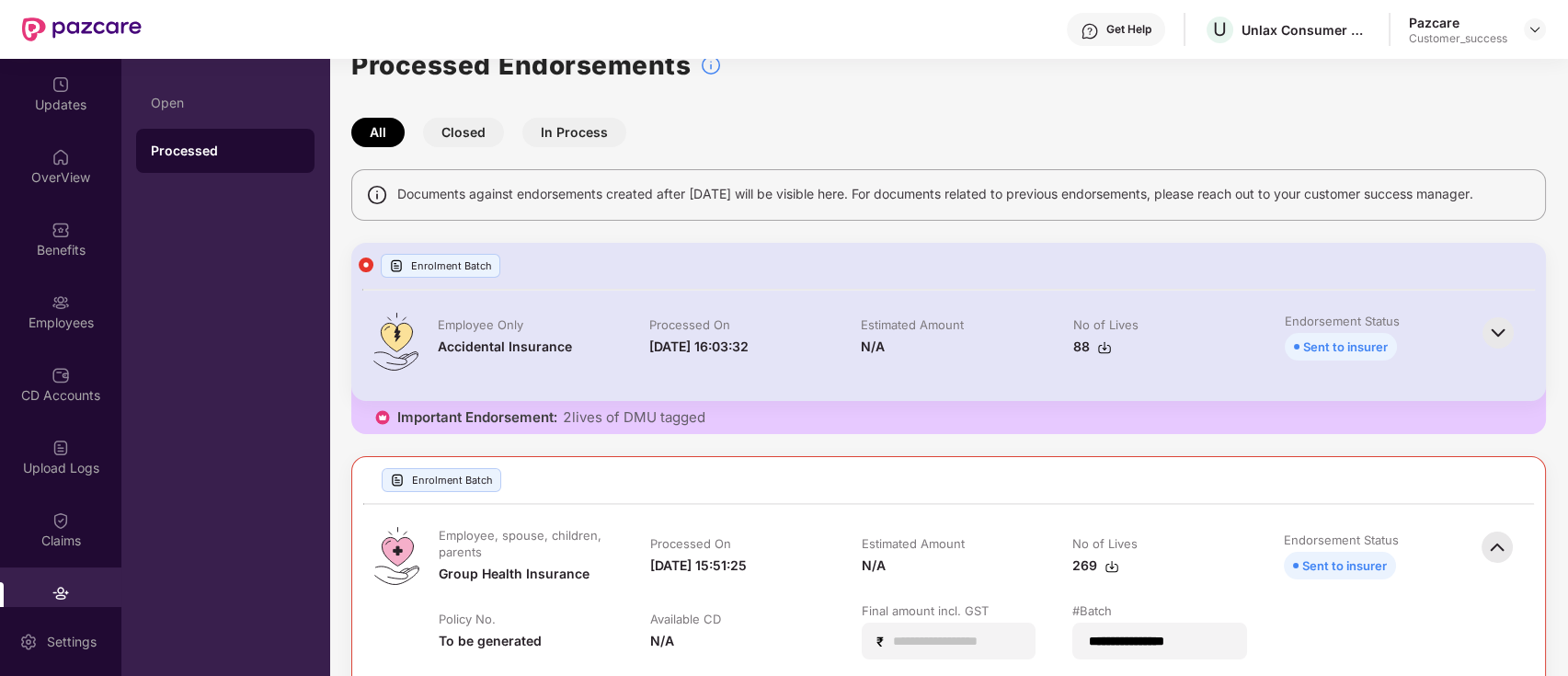
click at [1499, 552] on img at bounding box center [1496, 547] width 40 height 40
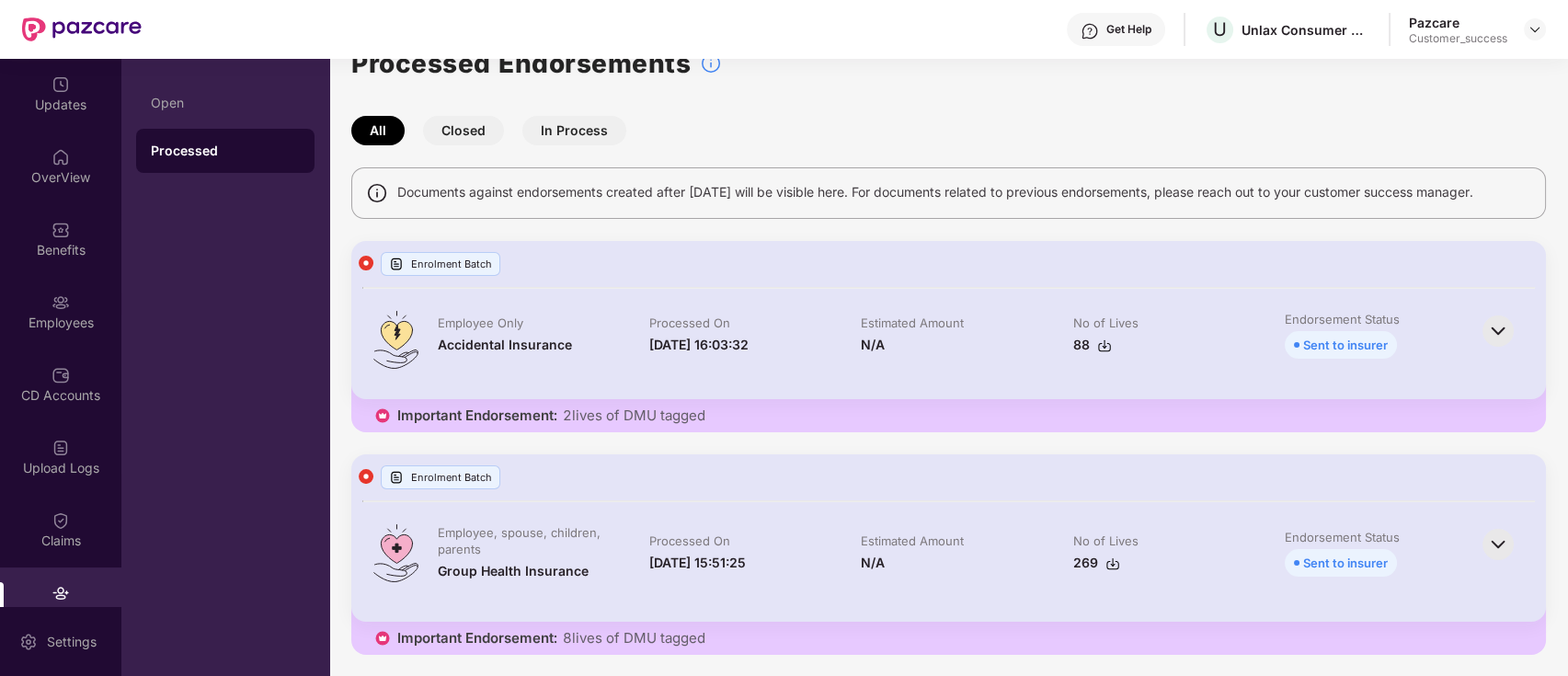
scroll to position [37, 0]
click at [42, 306] on div "Employees" at bounding box center [61, 311] width 122 height 69
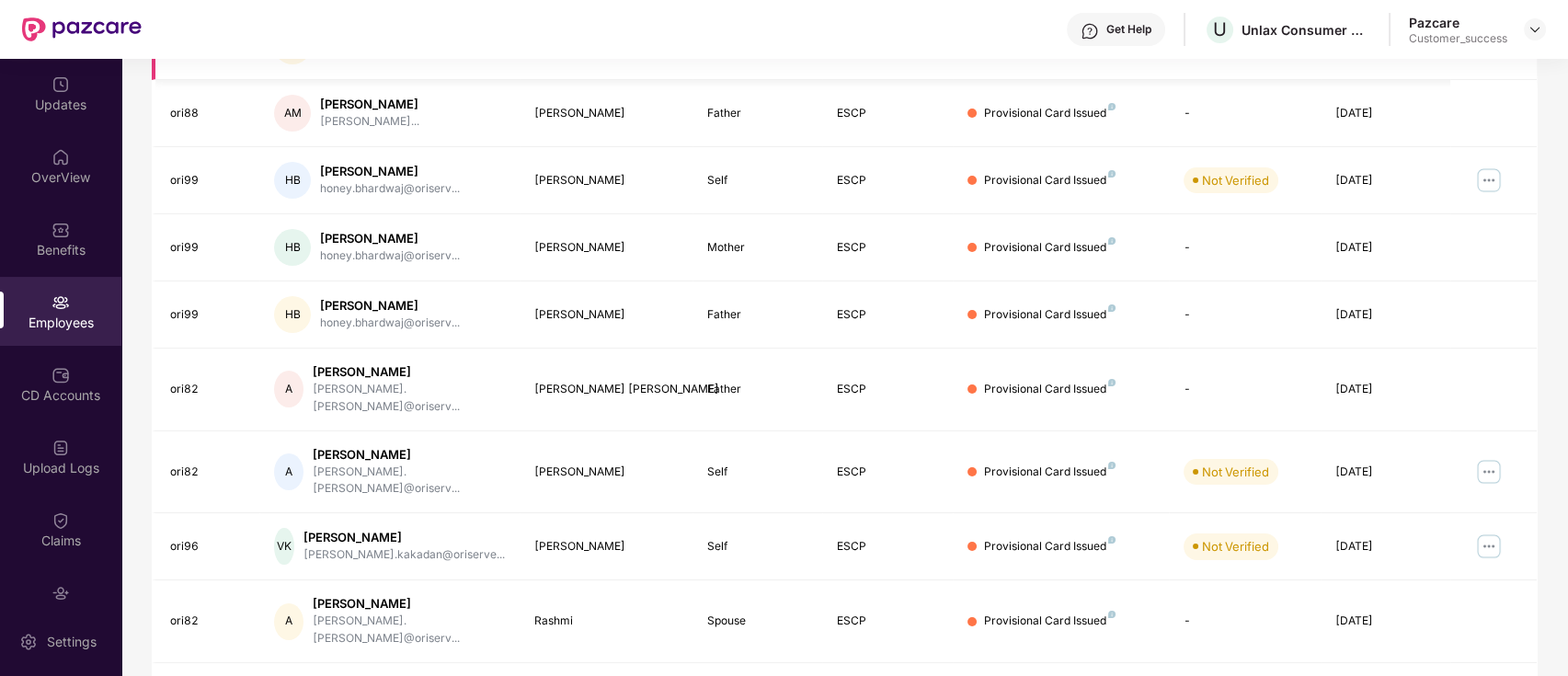
scroll to position [0, 0]
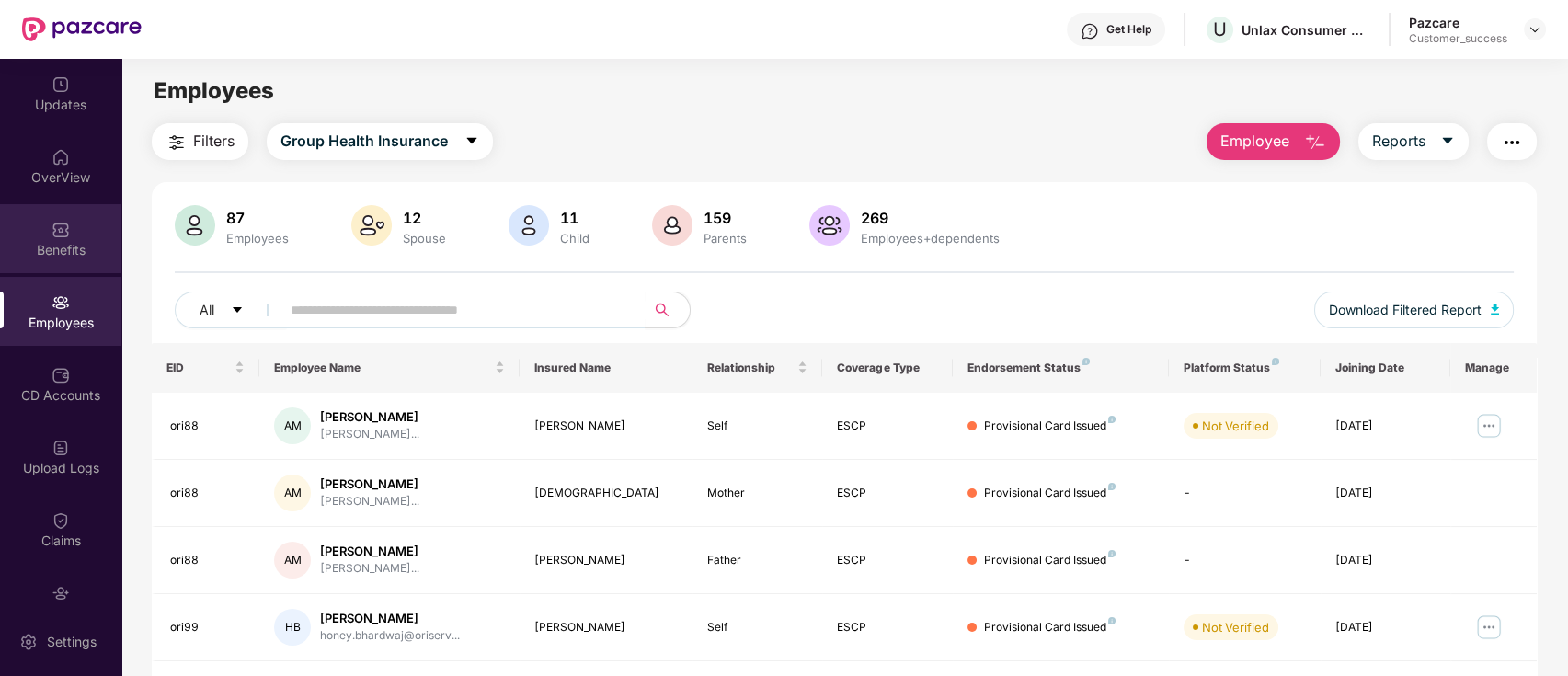
click at [52, 226] on img at bounding box center [61, 229] width 19 height 19
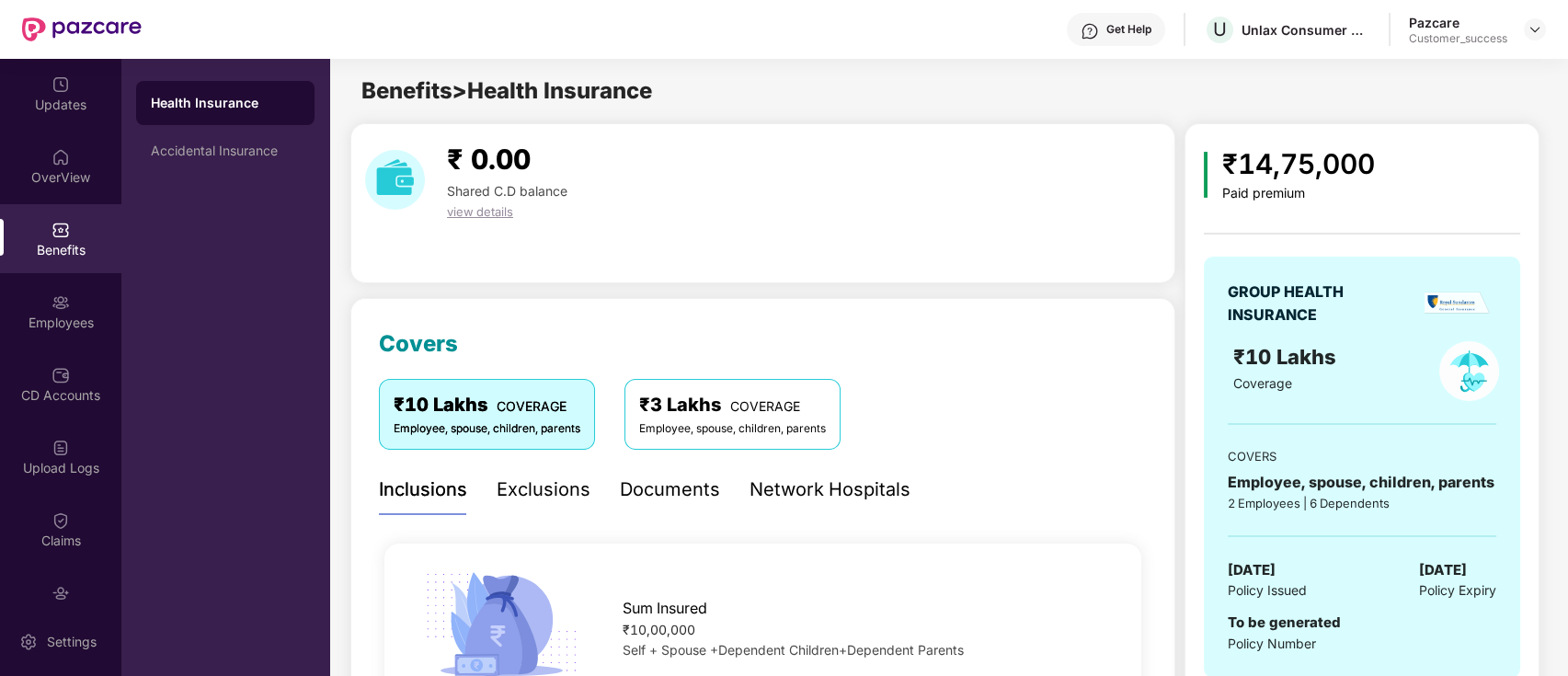
click at [484, 213] on span "view details" at bounding box center [480, 211] width 67 height 15
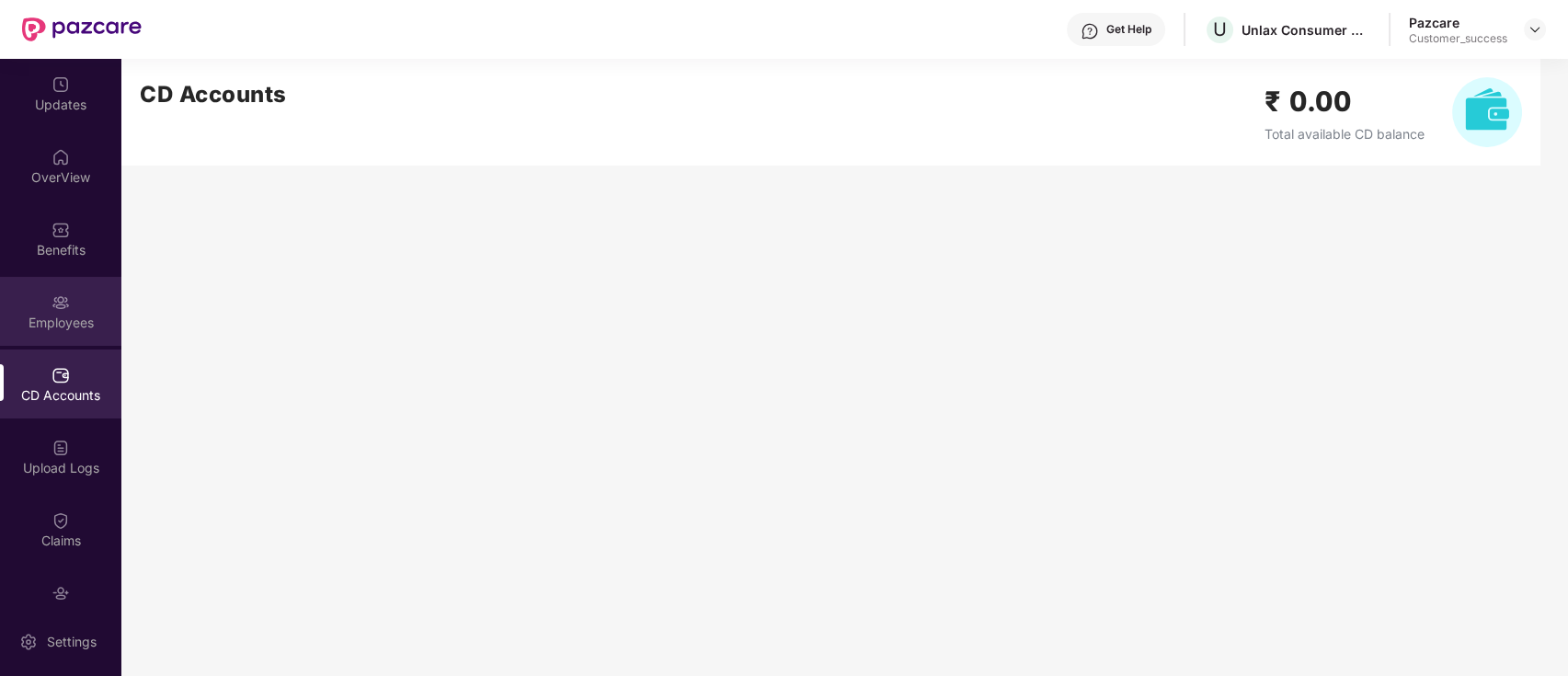
click at [35, 315] on div "Employees" at bounding box center [61, 322] width 122 height 19
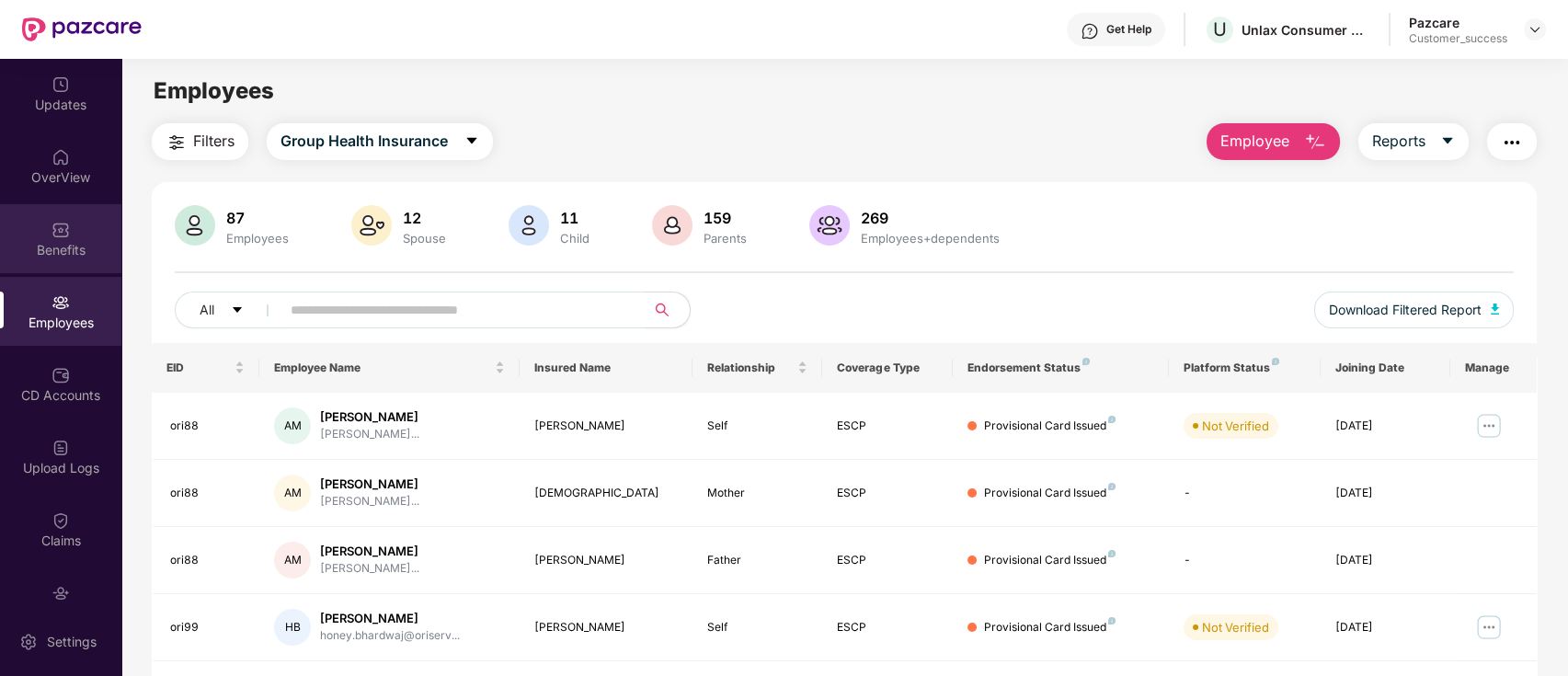
click at [52, 234] on img at bounding box center [61, 229] width 19 height 19
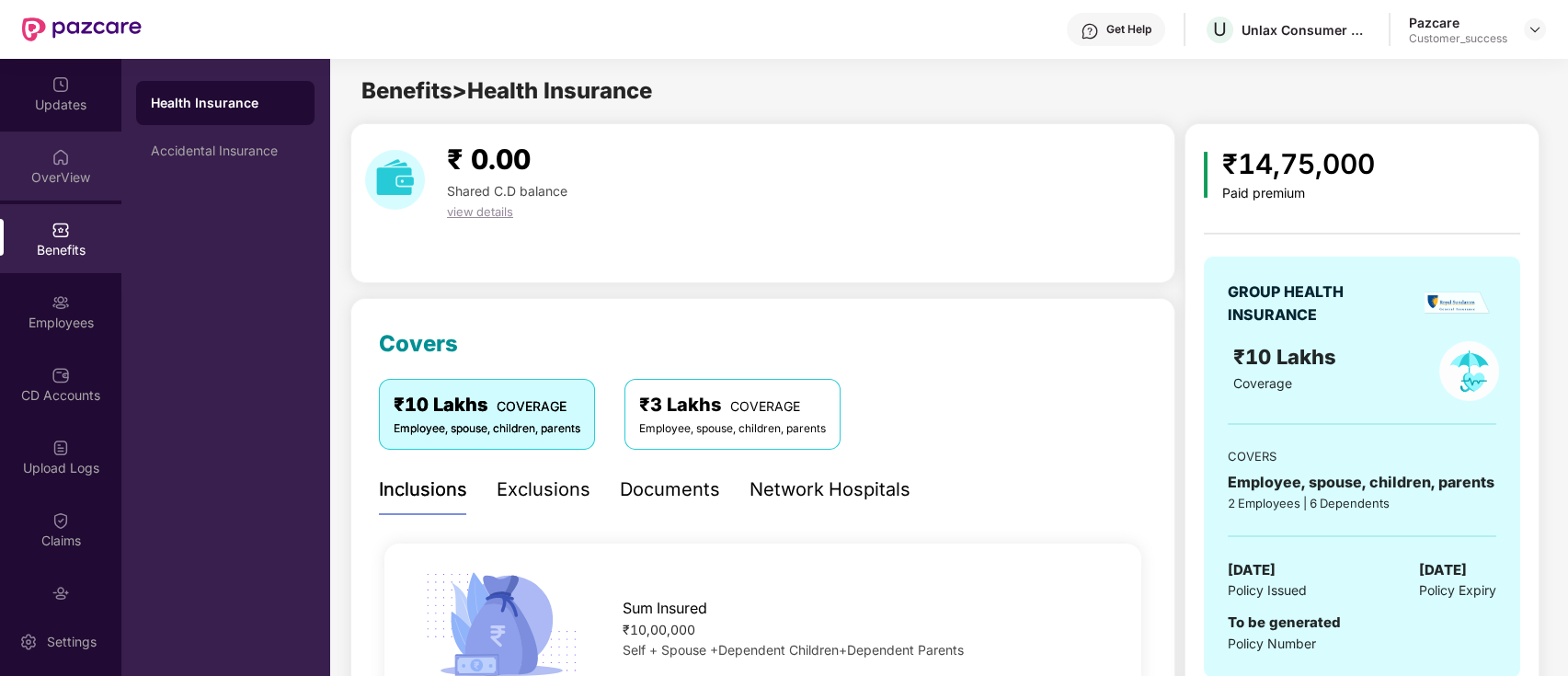
click at [64, 187] on div "OverView" at bounding box center [61, 166] width 122 height 69
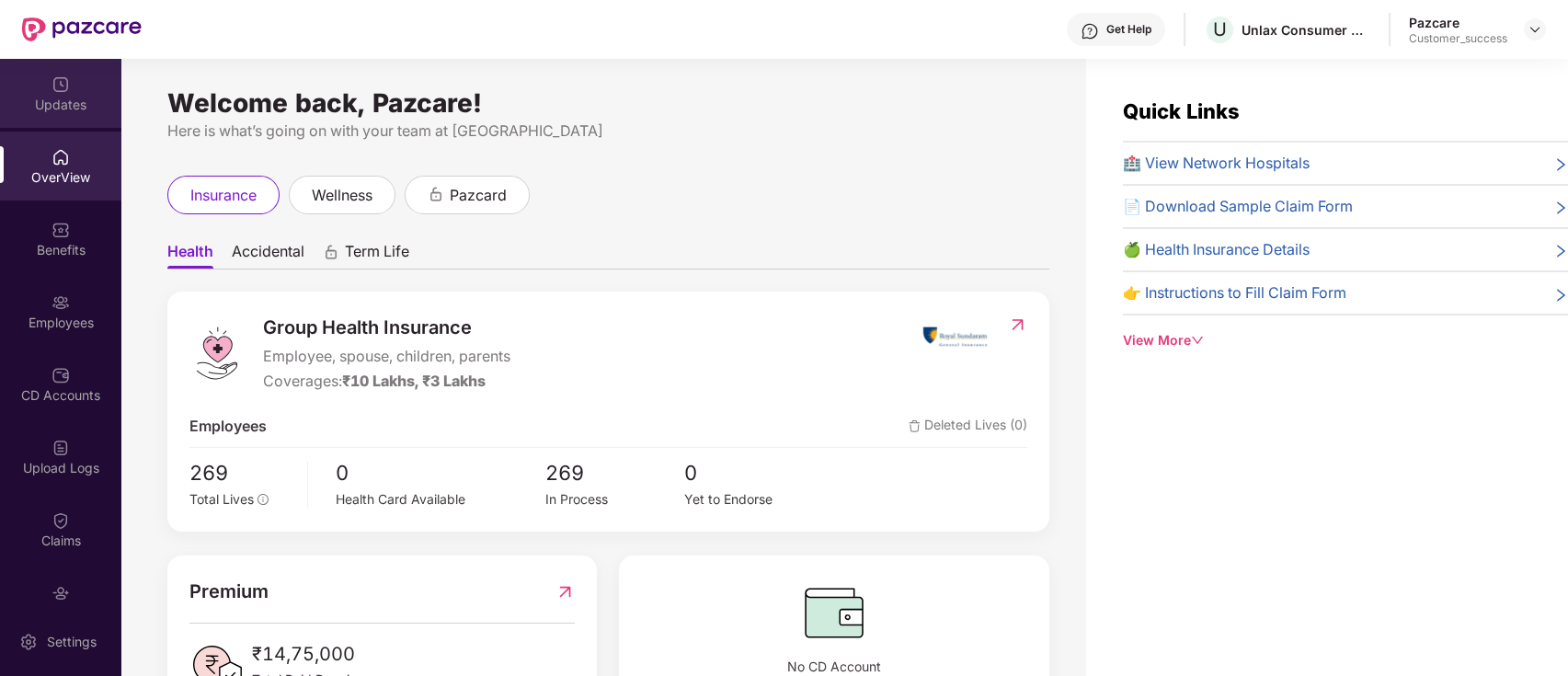
click at [56, 105] on div "Updates" at bounding box center [61, 105] width 122 height 19
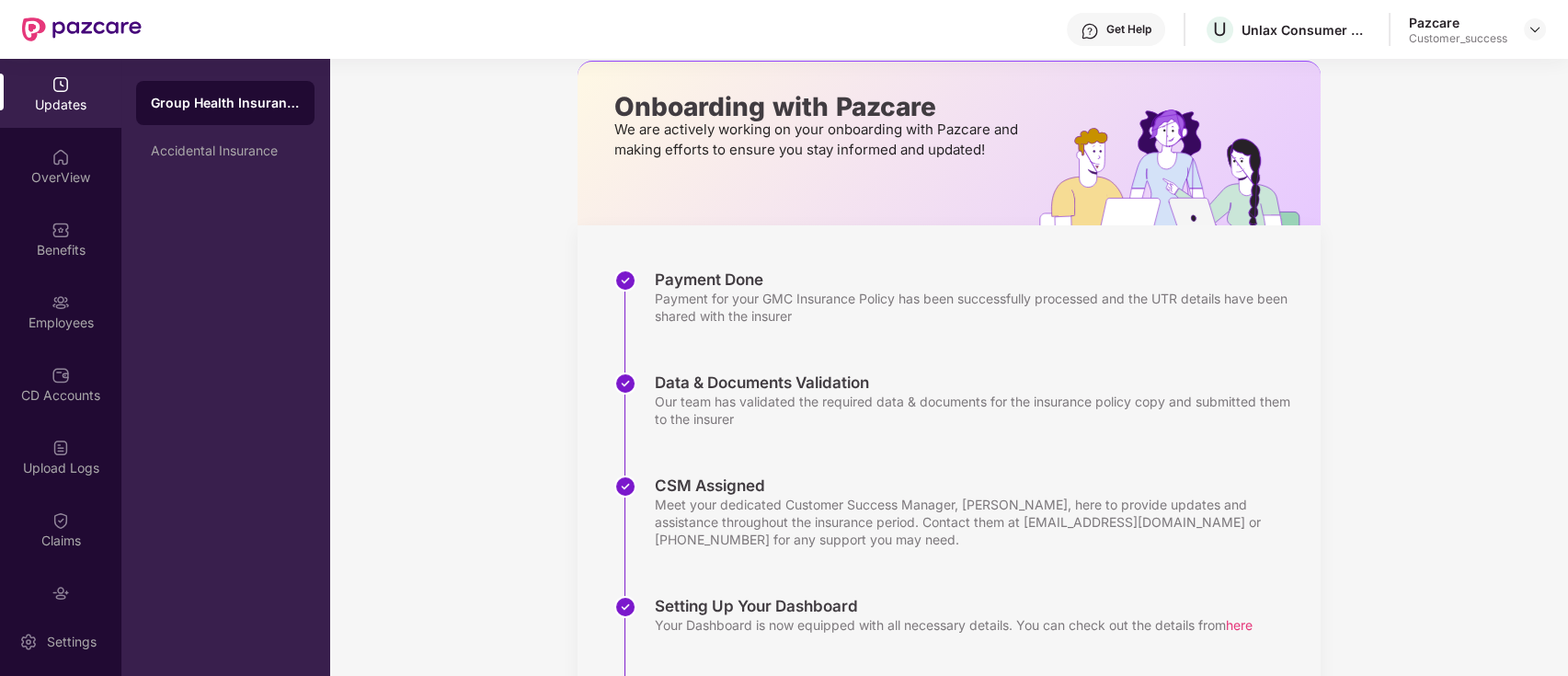
scroll to position [78, 0]
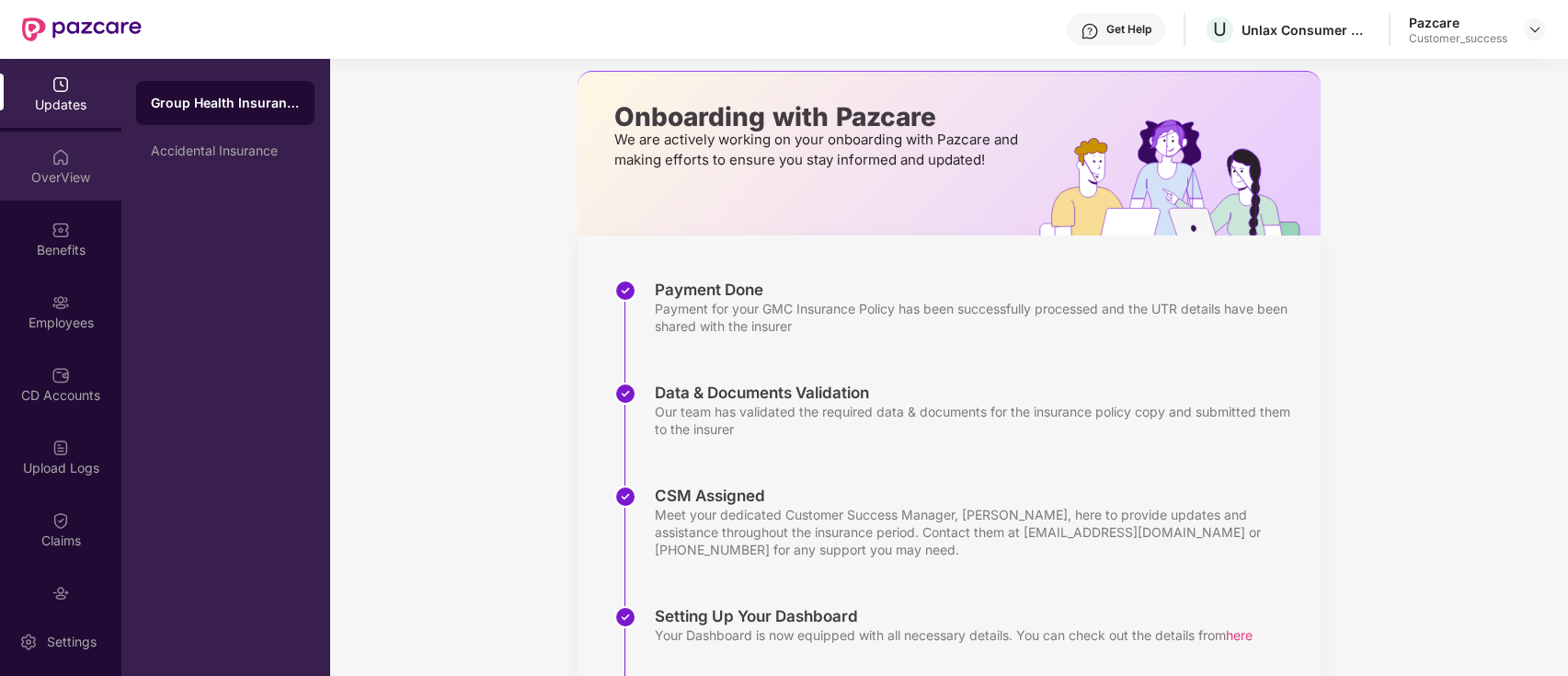
click at [44, 155] on div "OverView" at bounding box center [61, 166] width 122 height 69
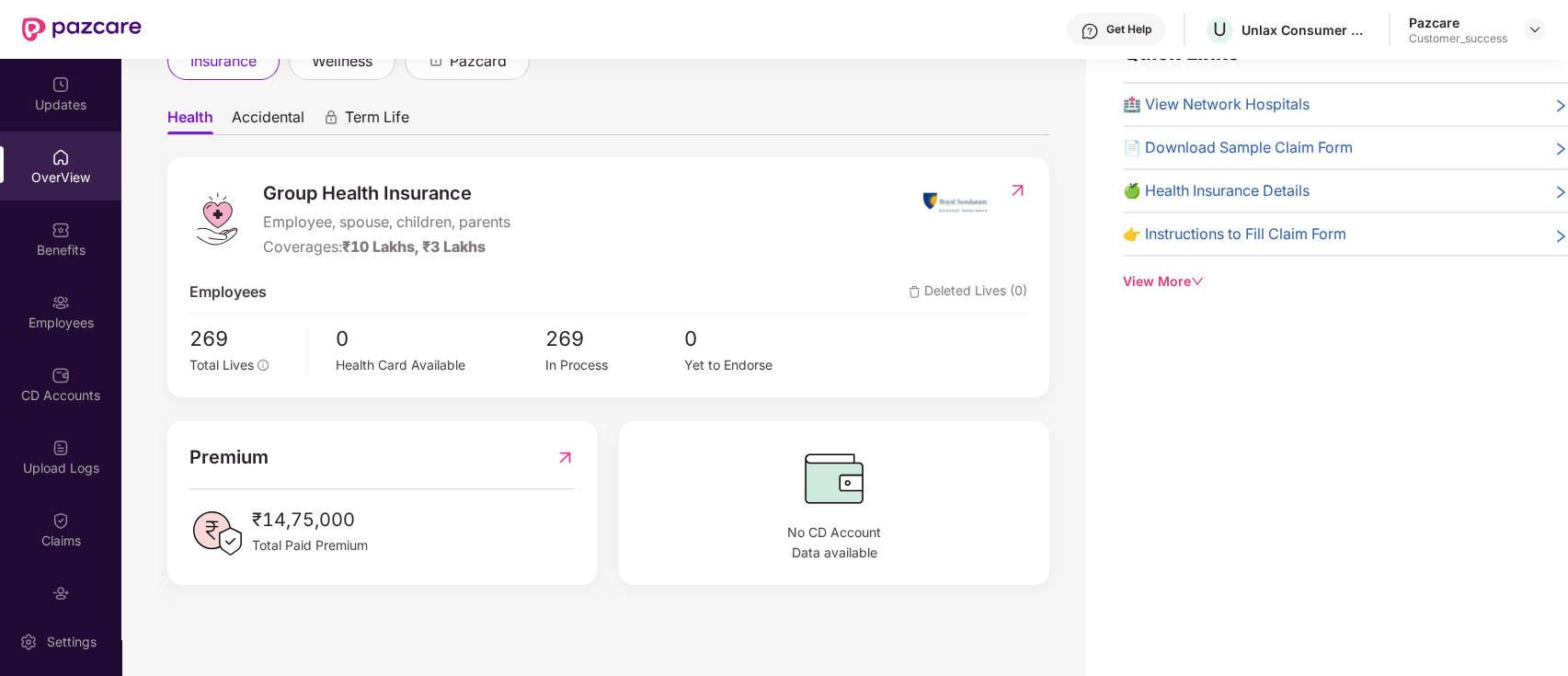
scroll to position [73, 0]
click at [283, 121] on span "Accidental" at bounding box center [269, 122] width 73 height 26
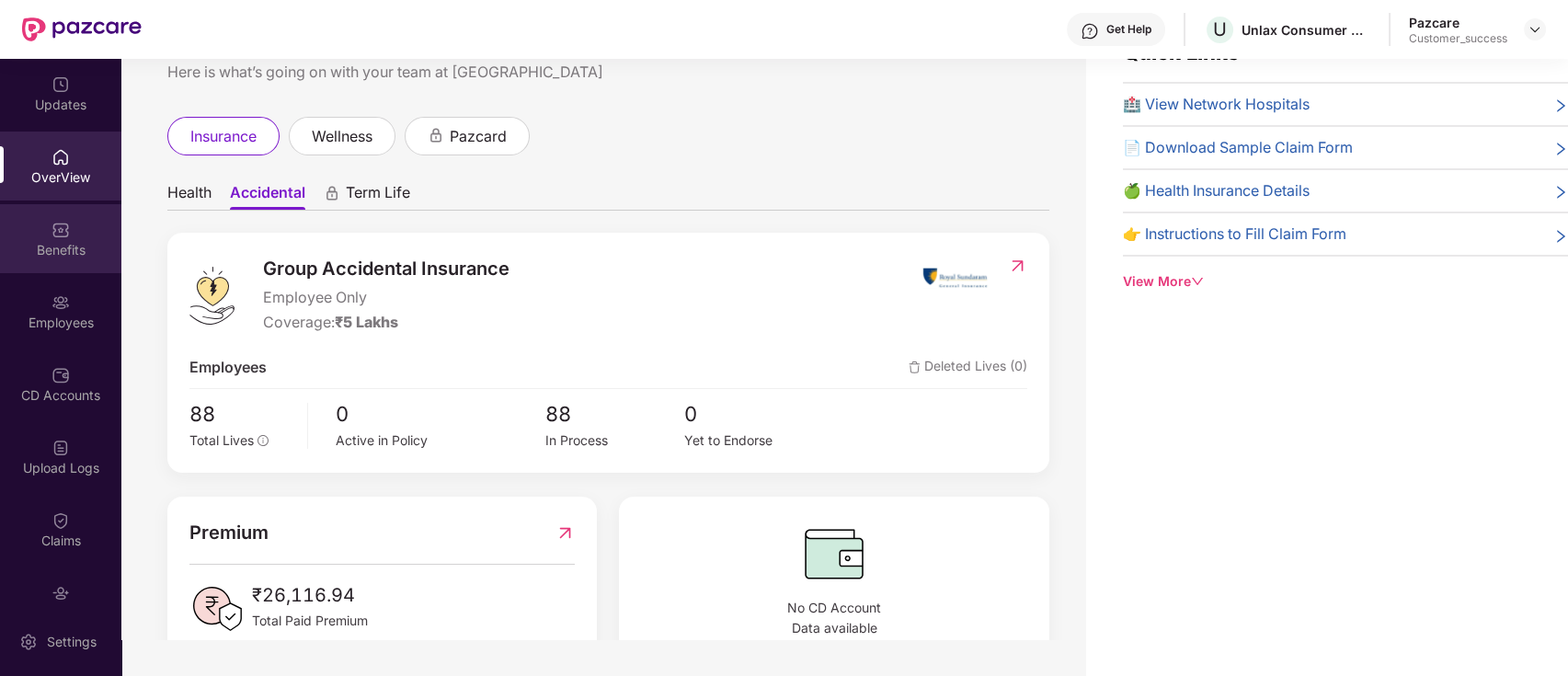
click at [74, 217] on div "Benefits" at bounding box center [61, 238] width 122 height 69
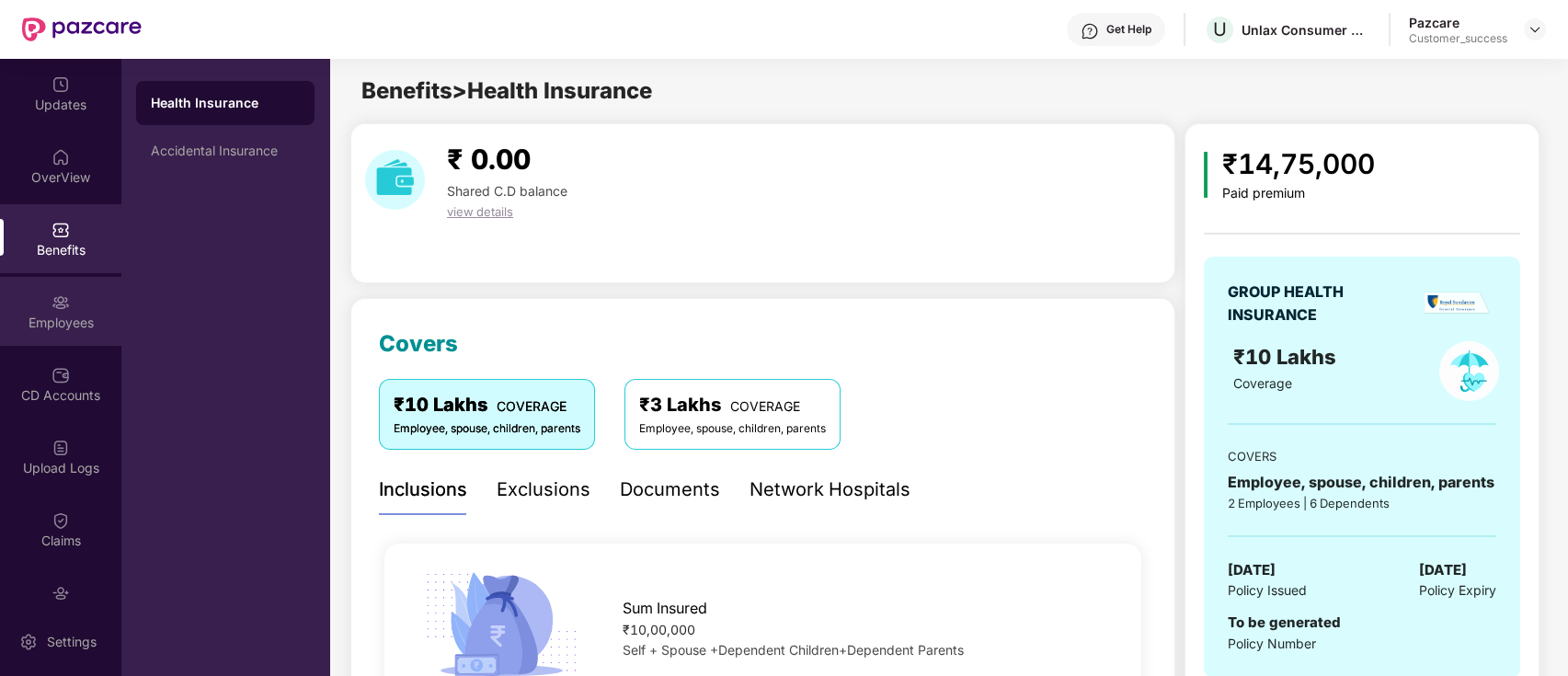
click at [33, 333] on div "Employees" at bounding box center [61, 311] width 122 height 69
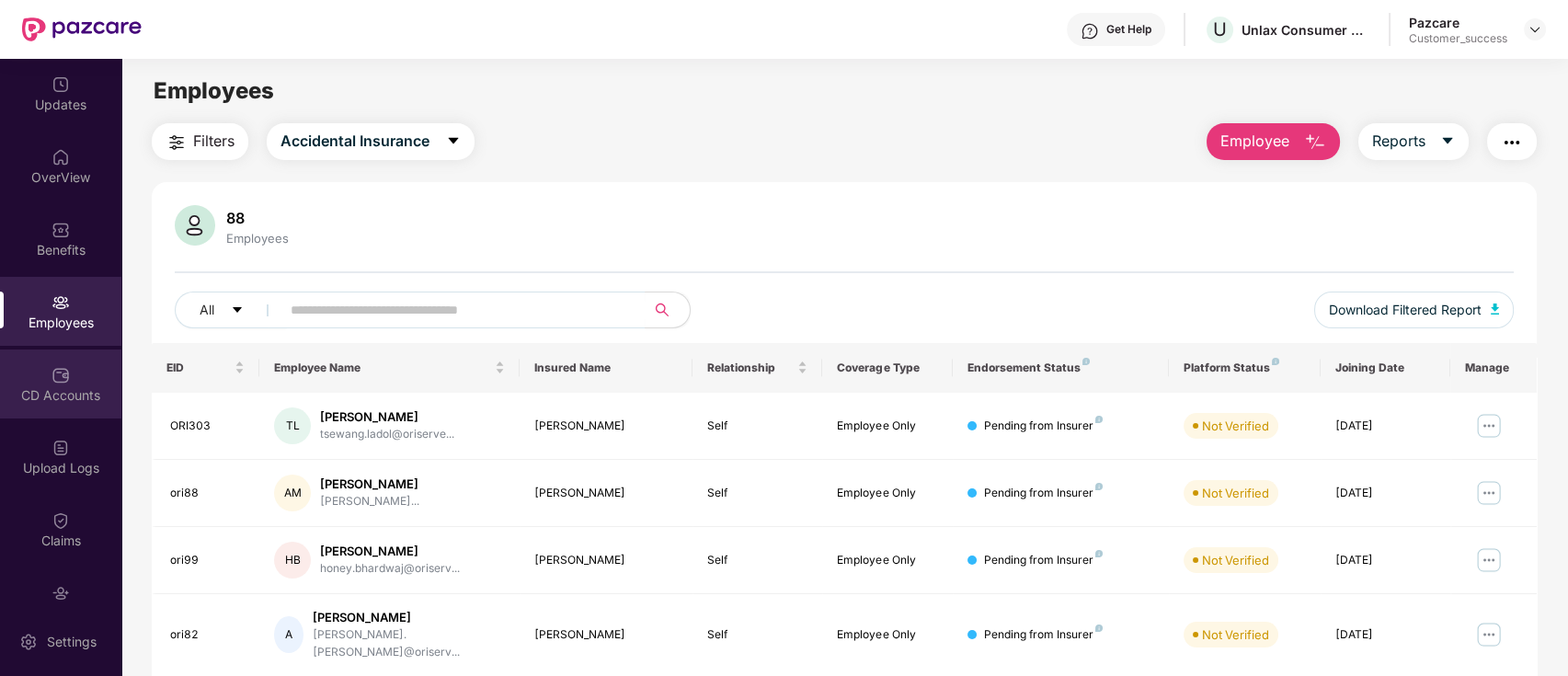
click at [58, 386] on div "CD Accounts" at bounding box center [61, 395] width 122 height 19
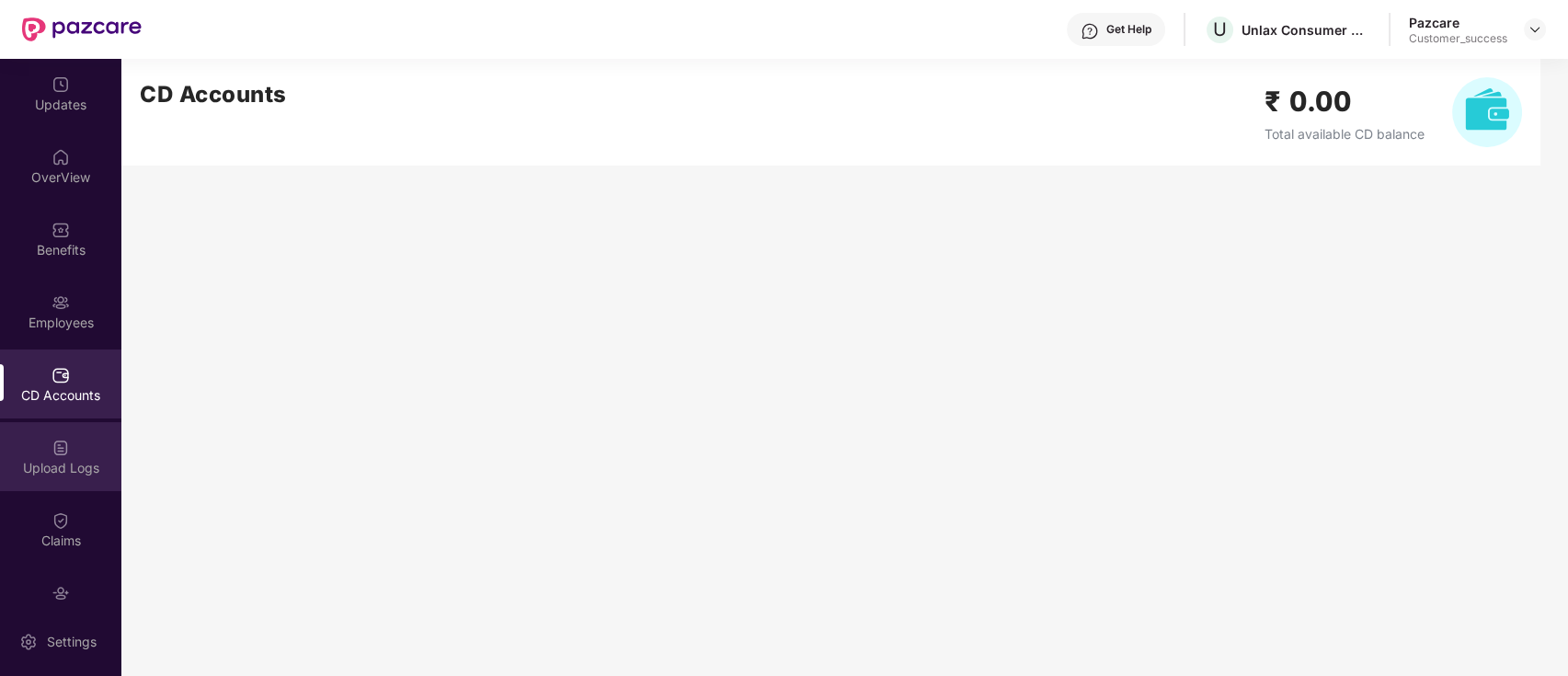
click at [52, 459] on div "Upload Logs" at bounding box center [61, 467] width 122 height 19
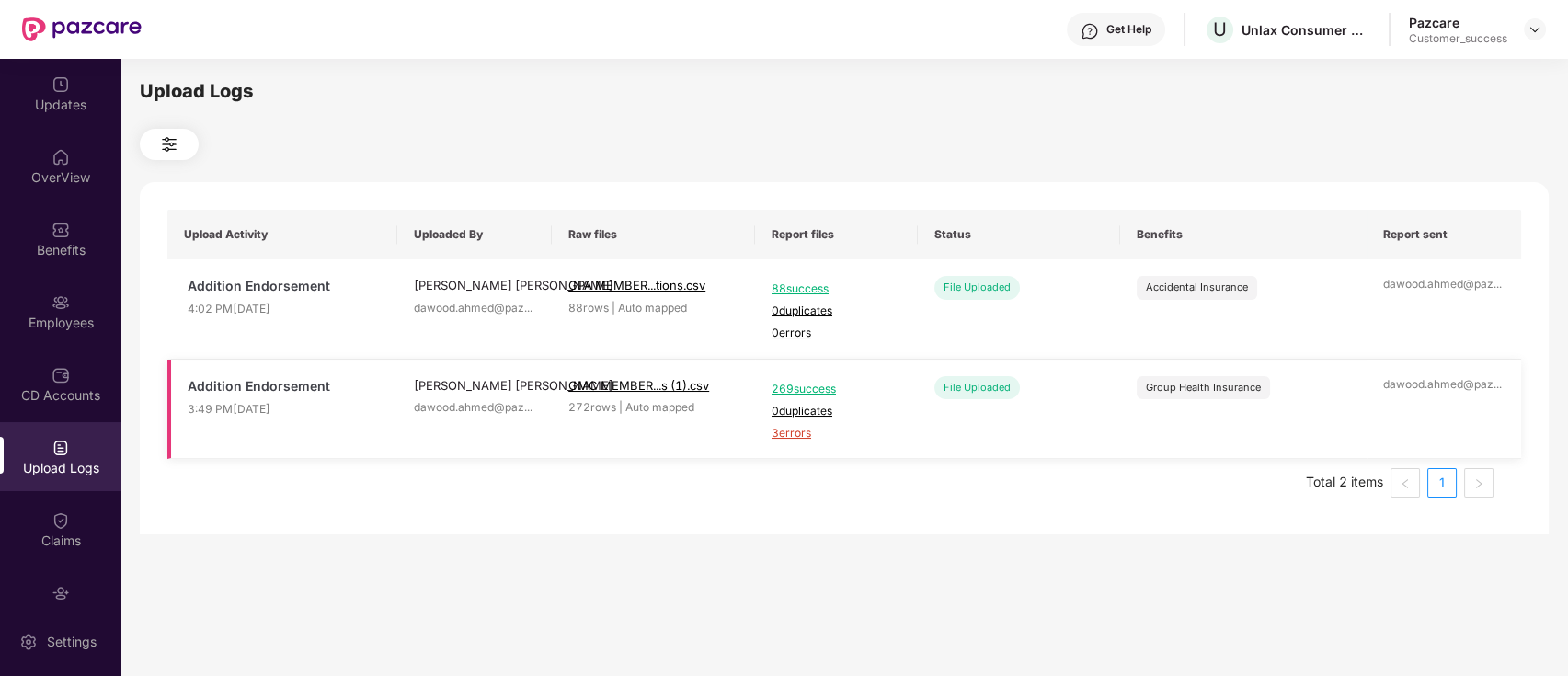
click at [799, 436] on span "3 errors" at bounding box center [836, 434] width 129 height 18
click at [67, 84] on img at bounding box center [61, 84] width 19 height 19
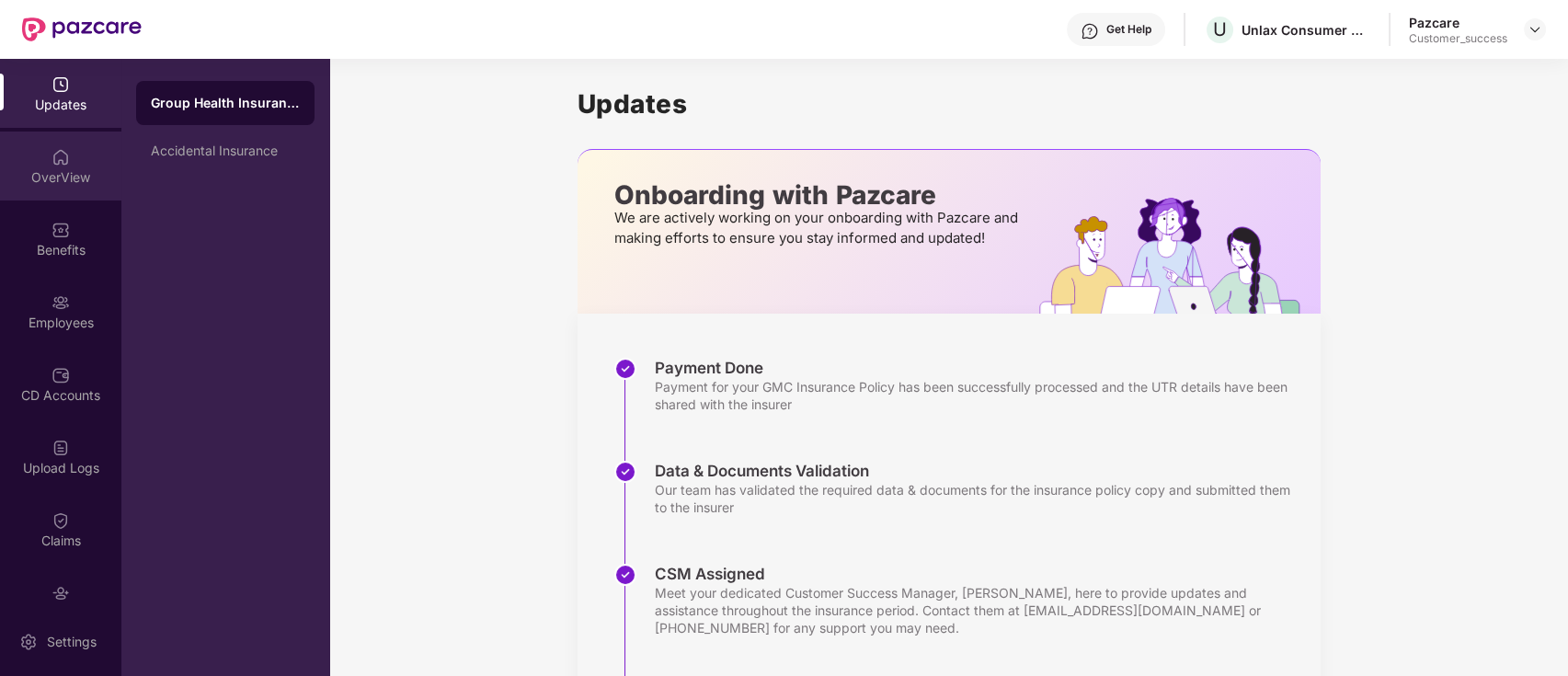
click at [52, 183] on div "OverView" at bounding box center [61, 177] width 122 height 19
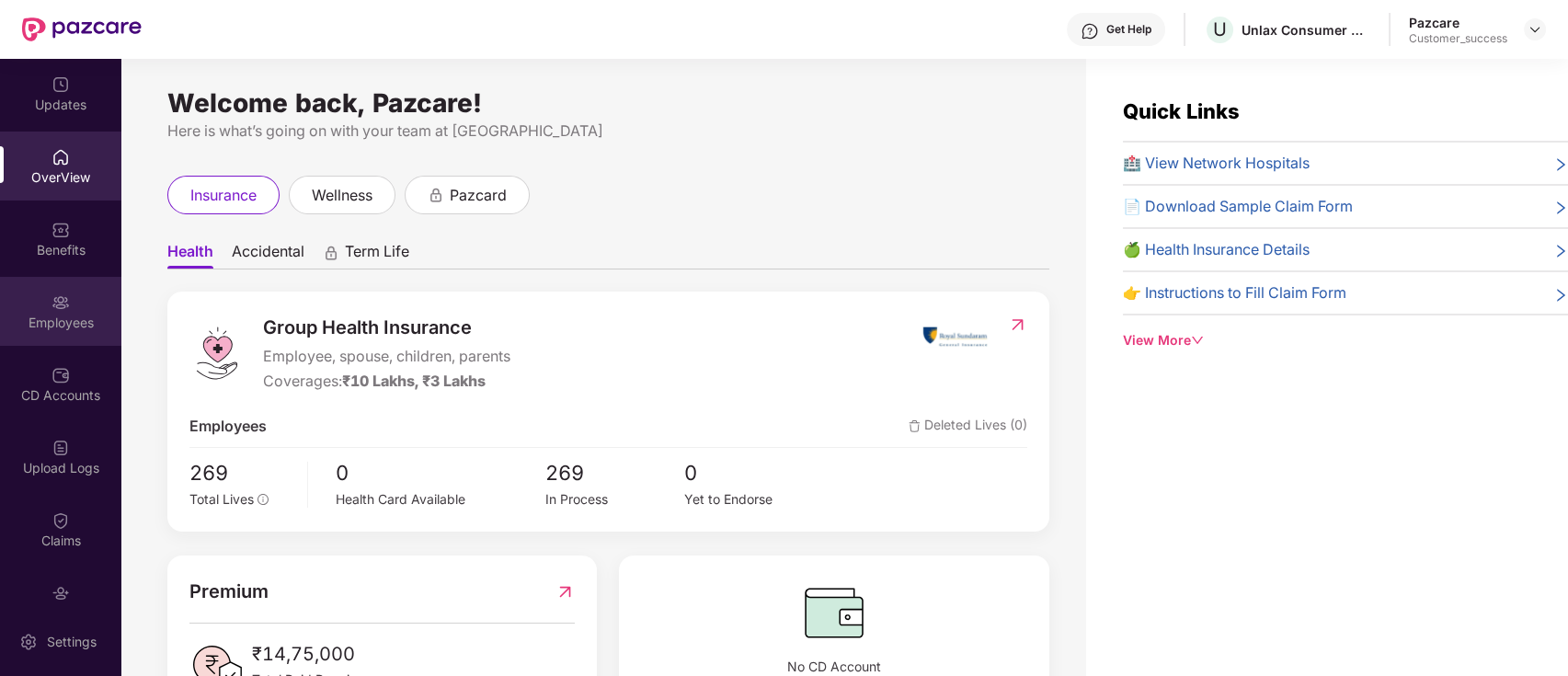
click at [64, 316] on div "Employees" at bounding box center [61, 322] width 122 height 19
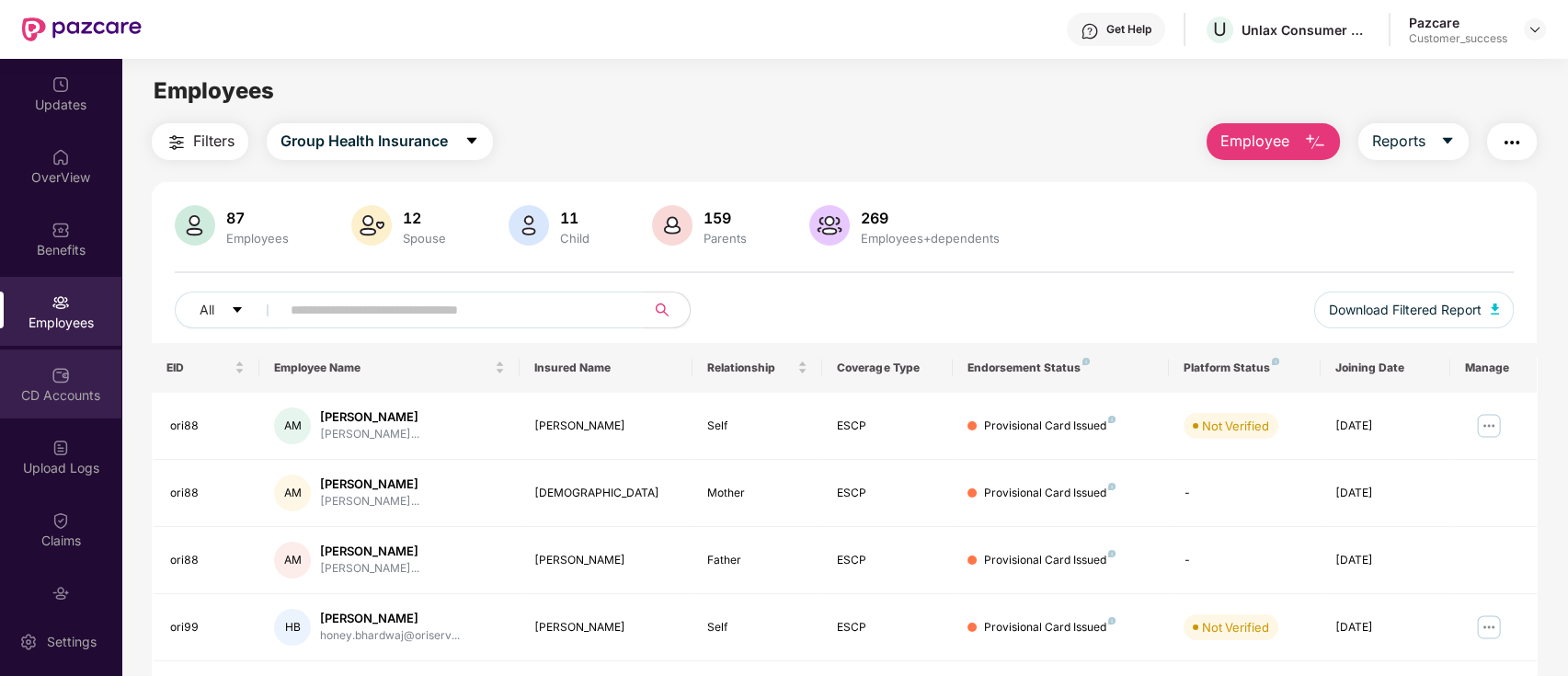
click at [69, 359] on div "CD Accounts" at bounding box center [61, 384] width 122 height 69
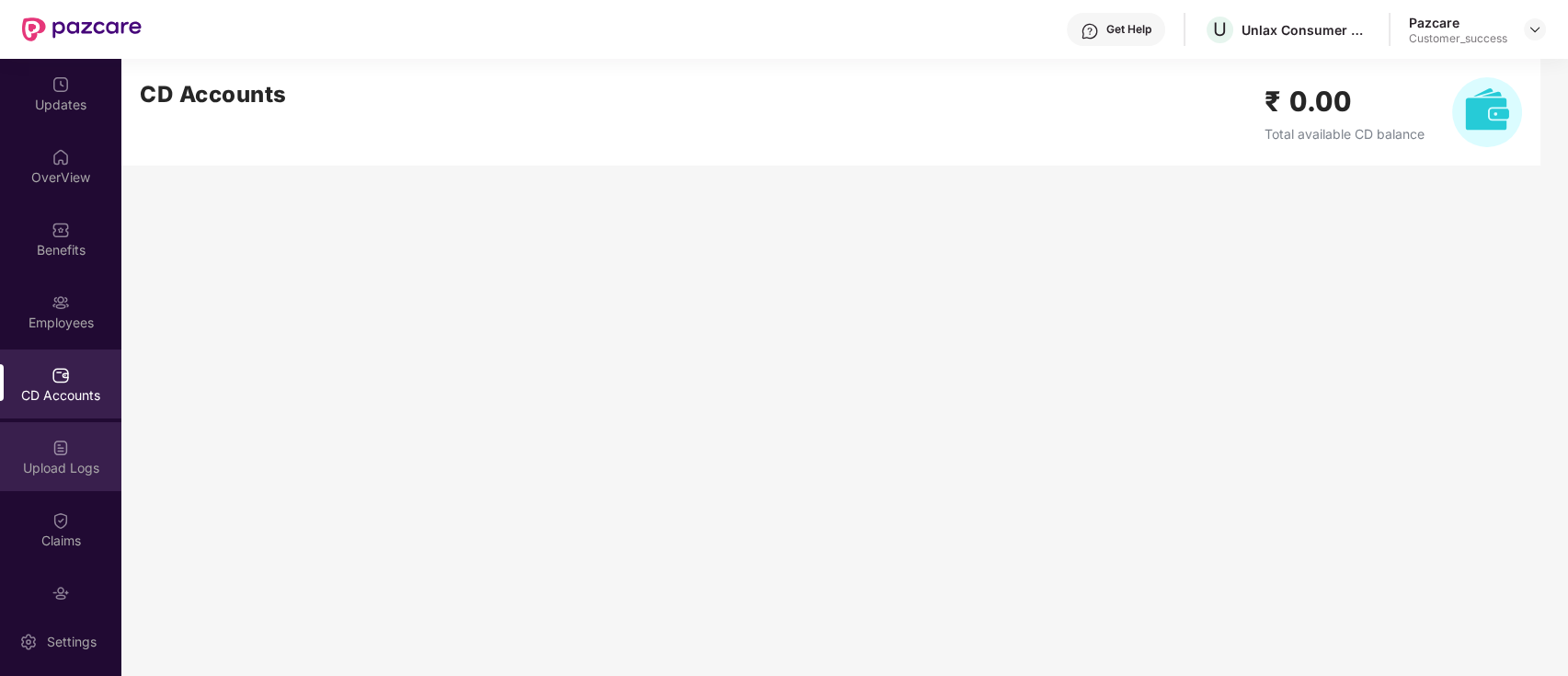
click at [70, 441] on div "Upload Logs" at bounding box center [61, 457] width 122 height 69
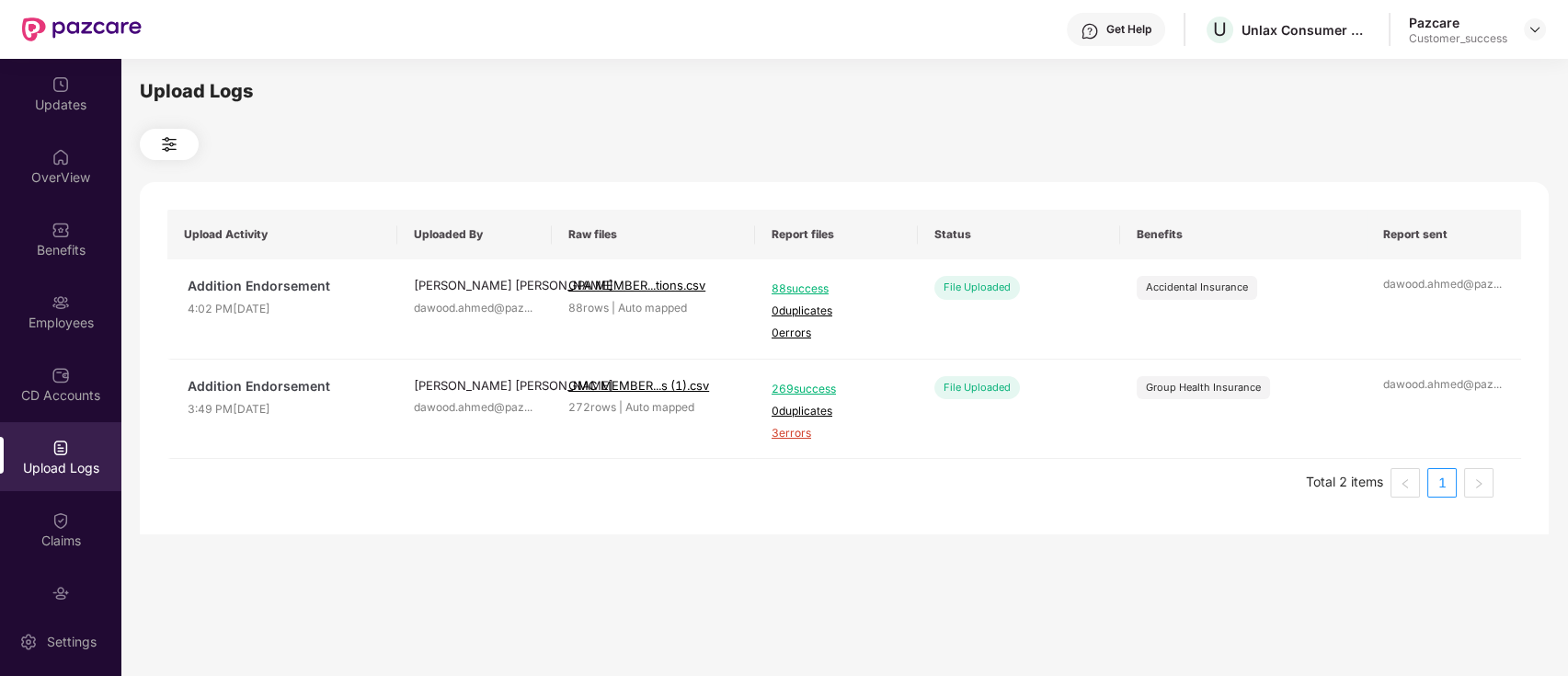
click at [538, 540] on div "Upload Logs Upload Activity Uploaded By Raw files Report files Status Benefits …" at bounding box center [845, 364] width 1409 height 575
click at [65, 166] on div "OverView" at bounding box center [61, 166] width 122 height 69
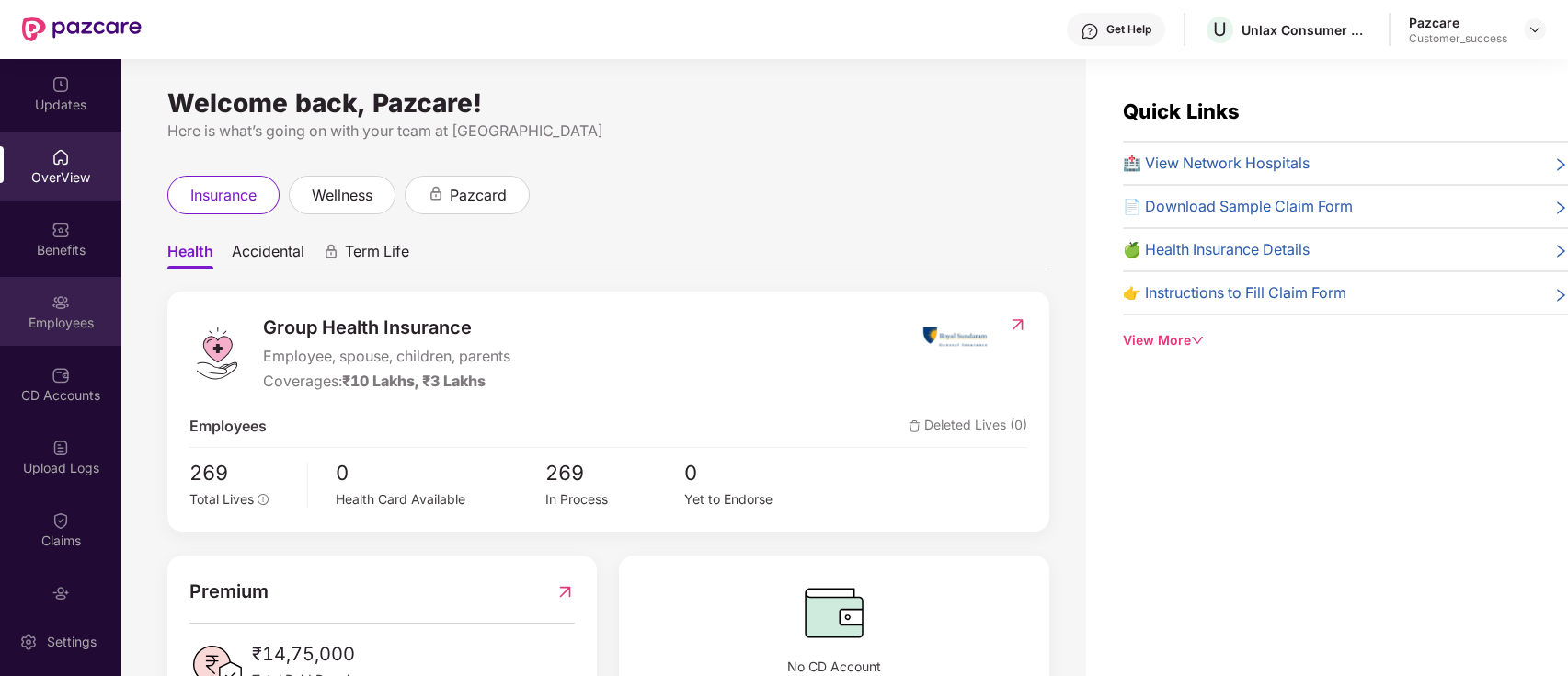
click at [76, 298] on div "Employees" at bounding box center [61, 311] width 122 height 69
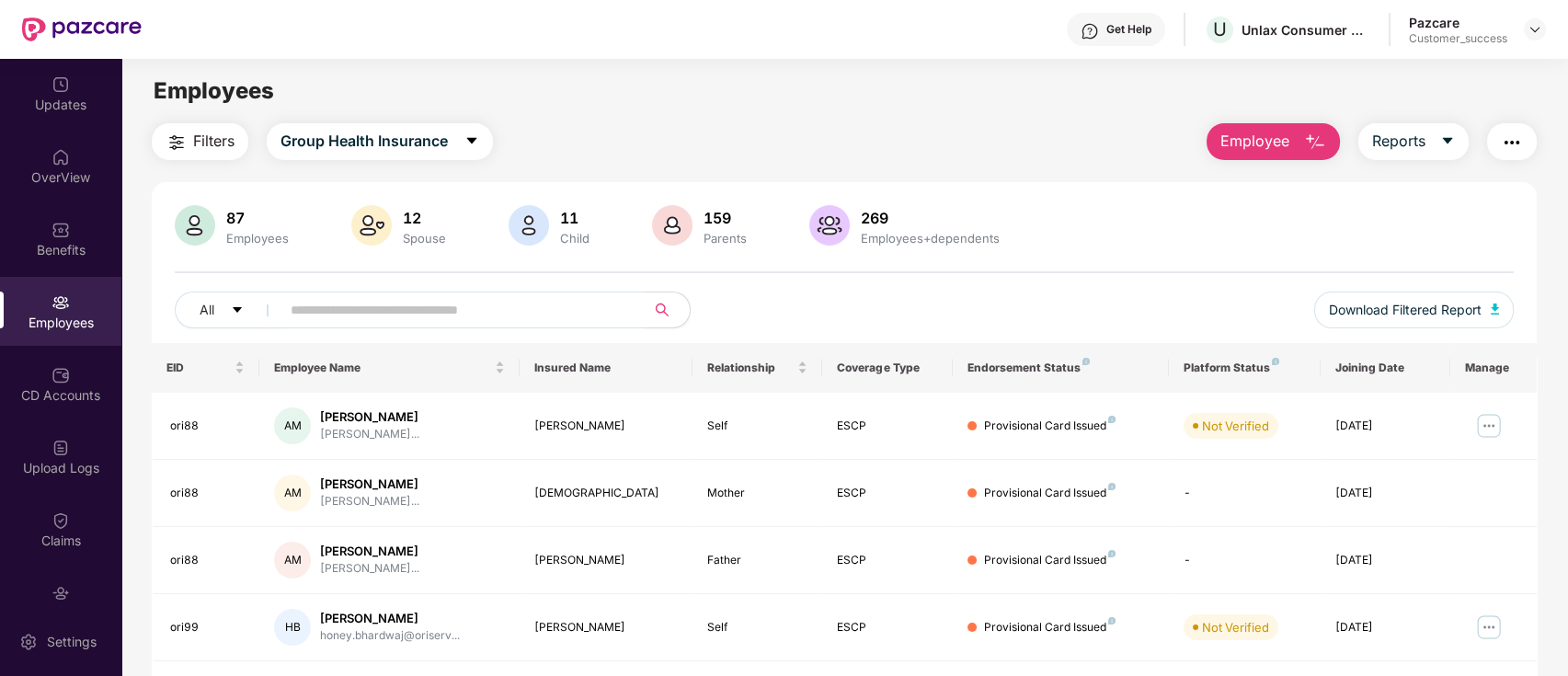
click at [549, 306] on input "text" at bounding box center [456, 310] width 330 height 27
click at [54, 166] on div "OverView" at bounding box center [61, 166] width 122 height 69
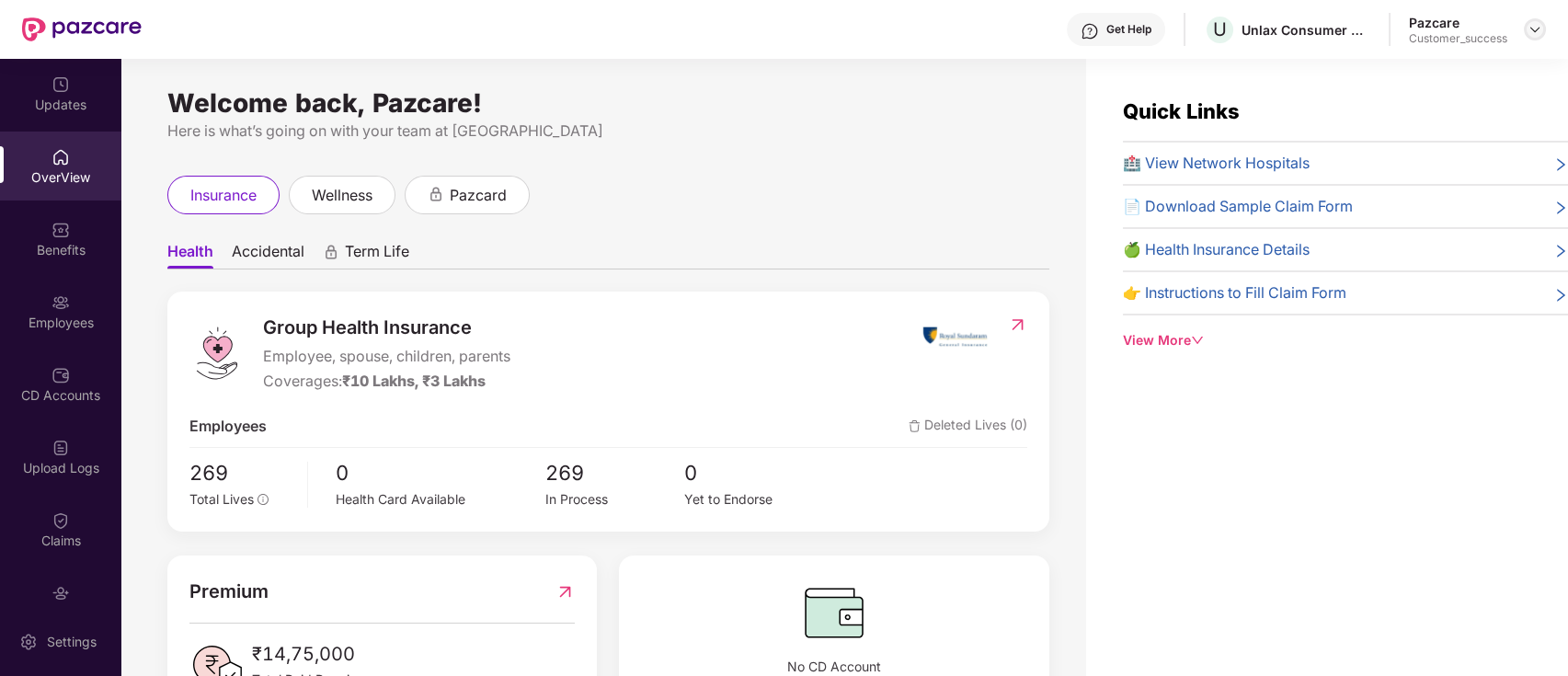
click at [1538, 26] on img at bounding box center [1535, 29] width 15 height 15
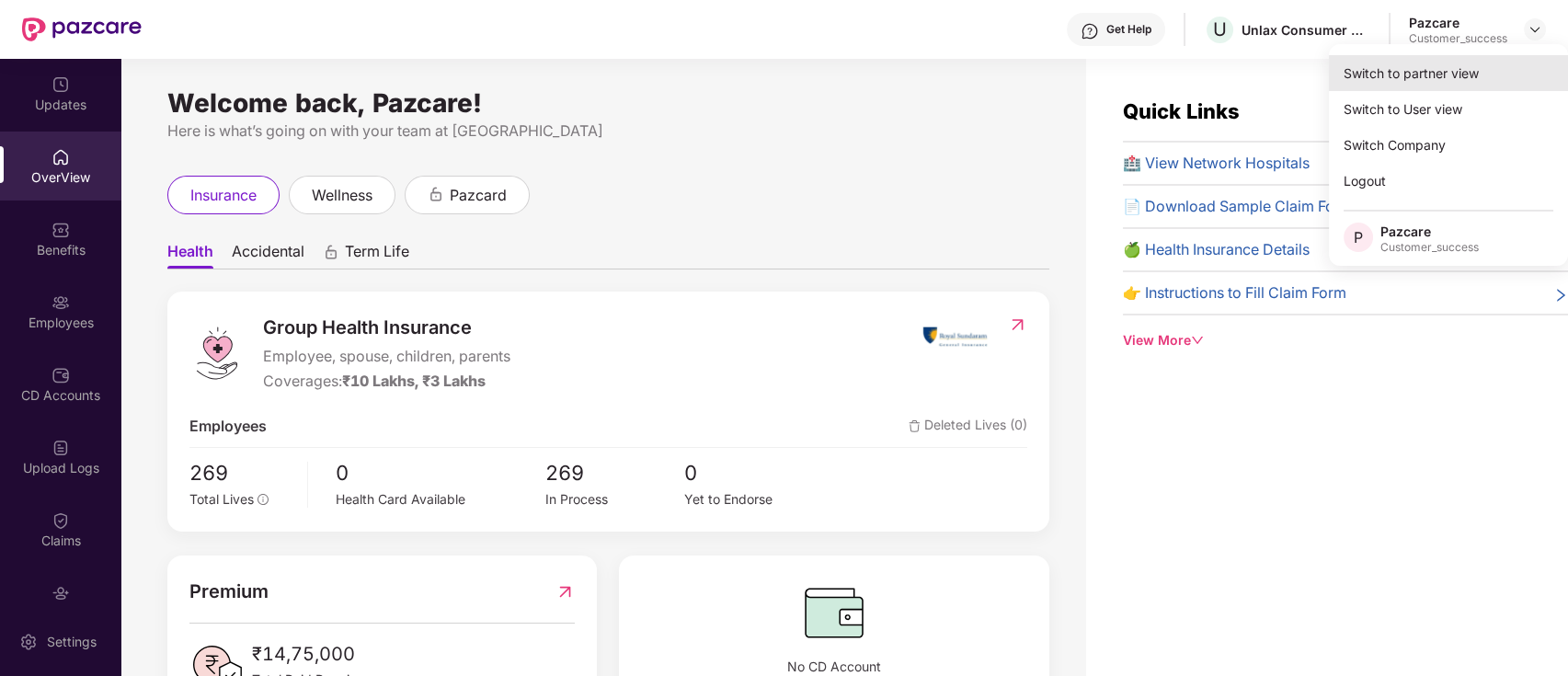
click at [1433, 68] on div "Switch to partner view" at bounding box center [1448, 72] width 239 height 36
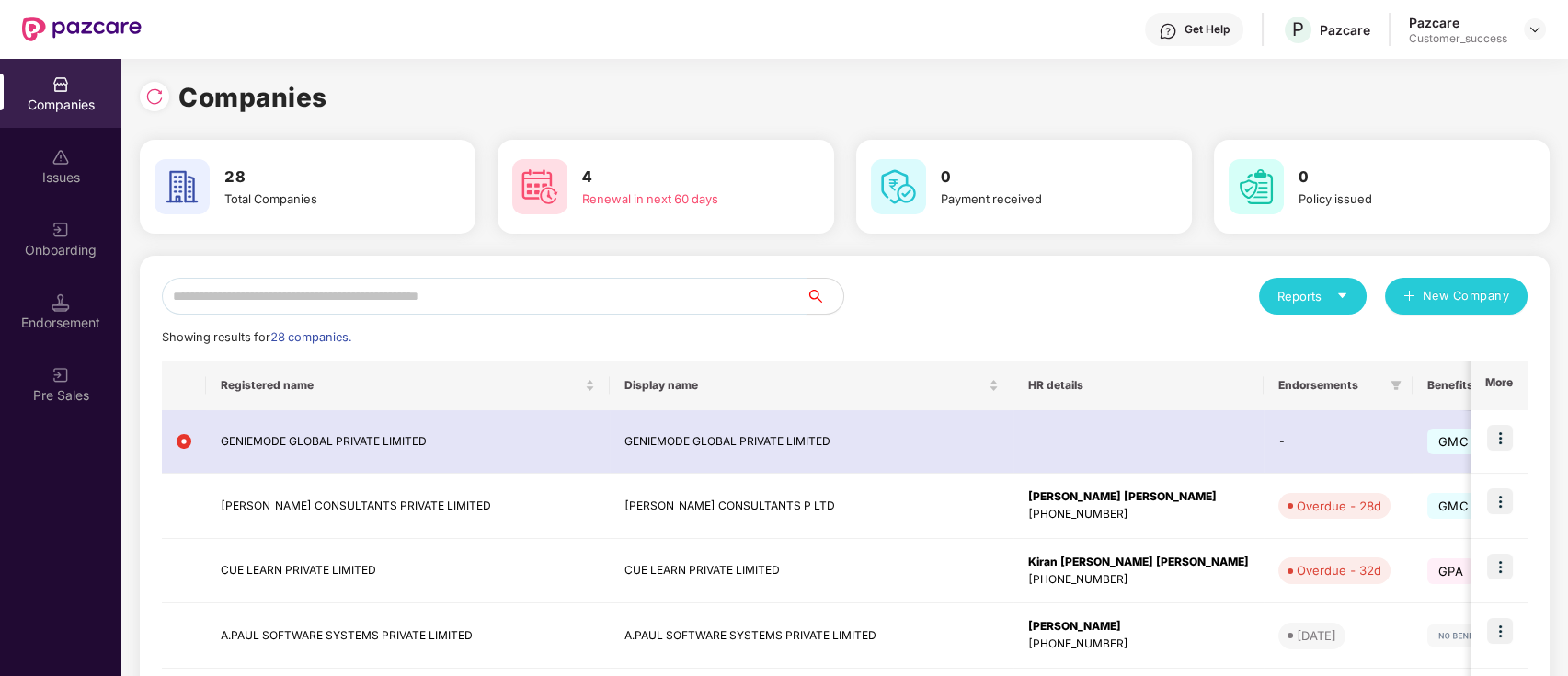
click at [478, 302] on input "text" at bounding box center [484, 296] width 645 height 37
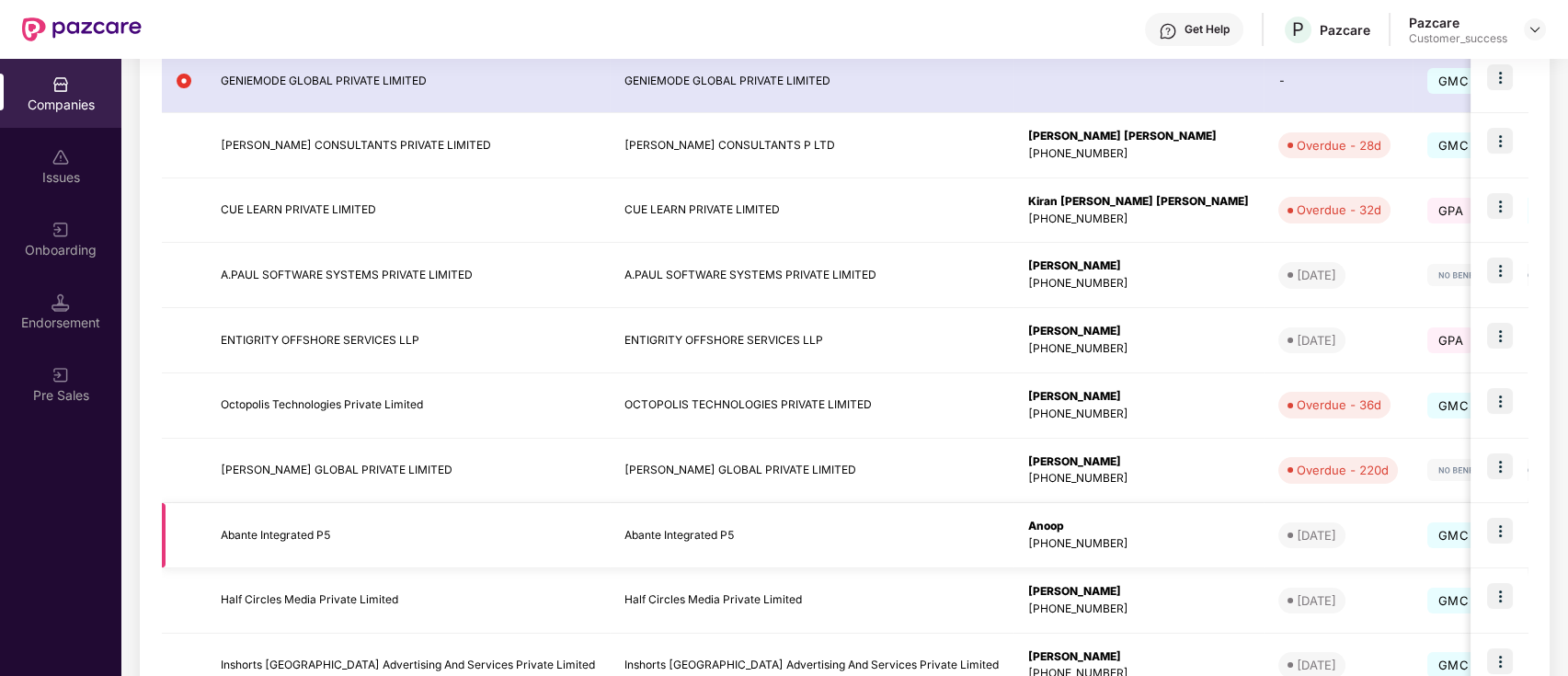
click at [1508, 531] on img at bounding box center [1500, 530] width 25 height 25
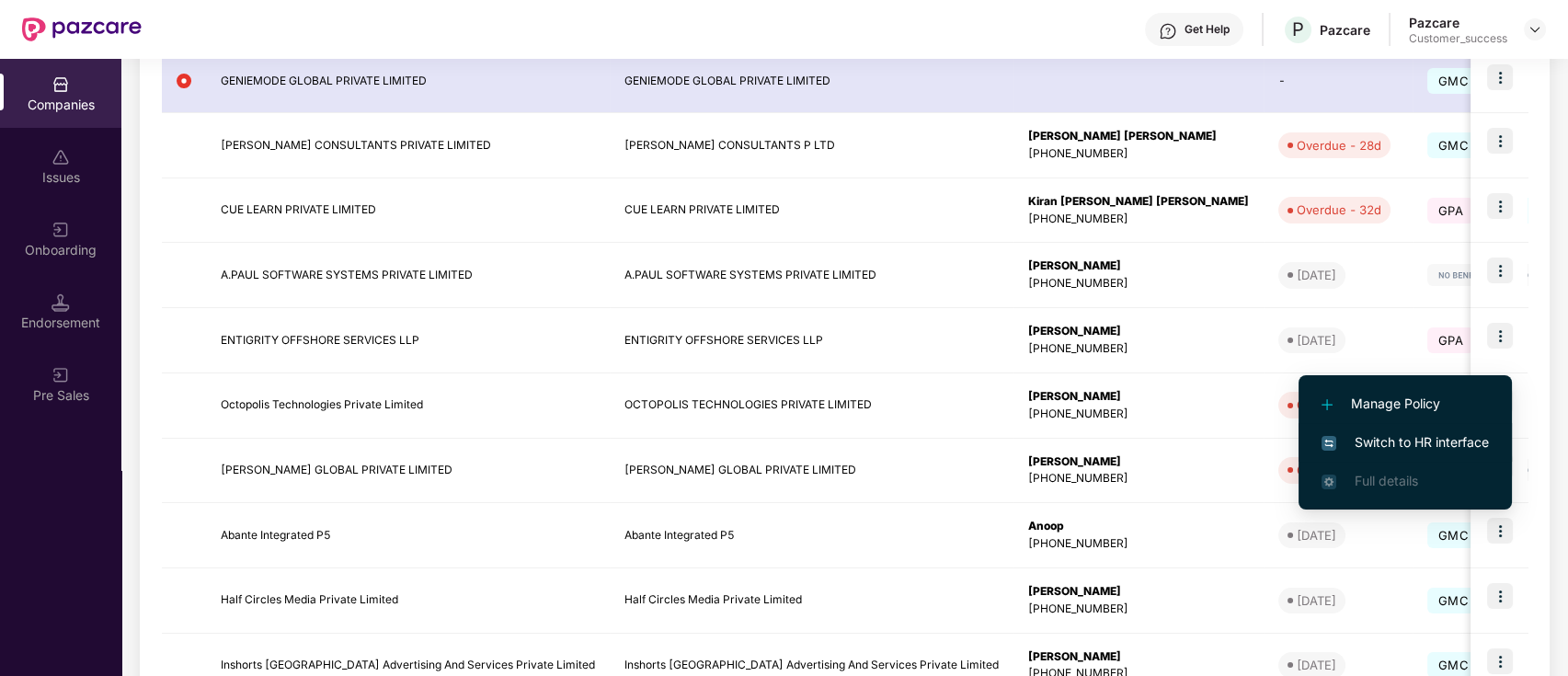
click at [1405, 441] on span "Switch to HR interface" at bounding box center [1405, 442] width 168 height 21
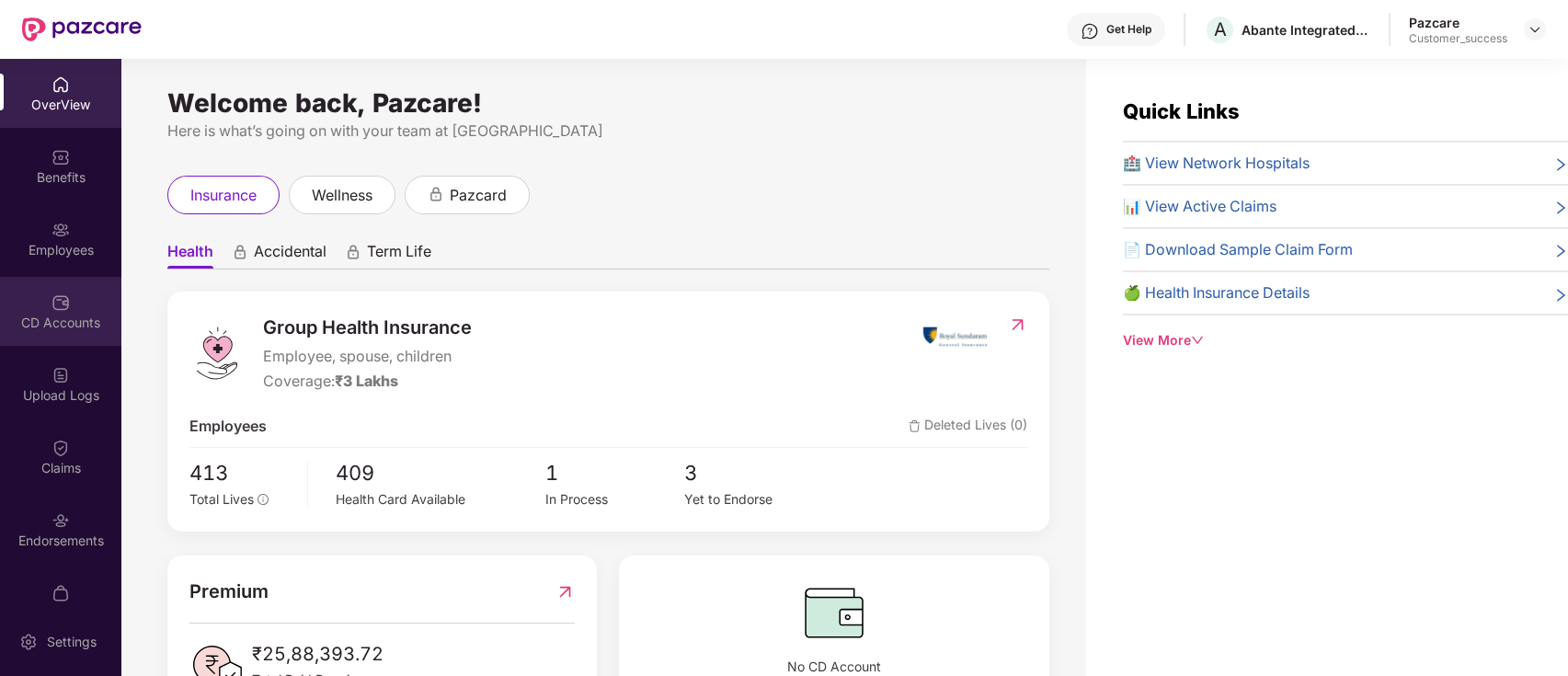
click at [73, 337] on div "CD Accounts" at bounding box center [61, 311] width 122 height 69
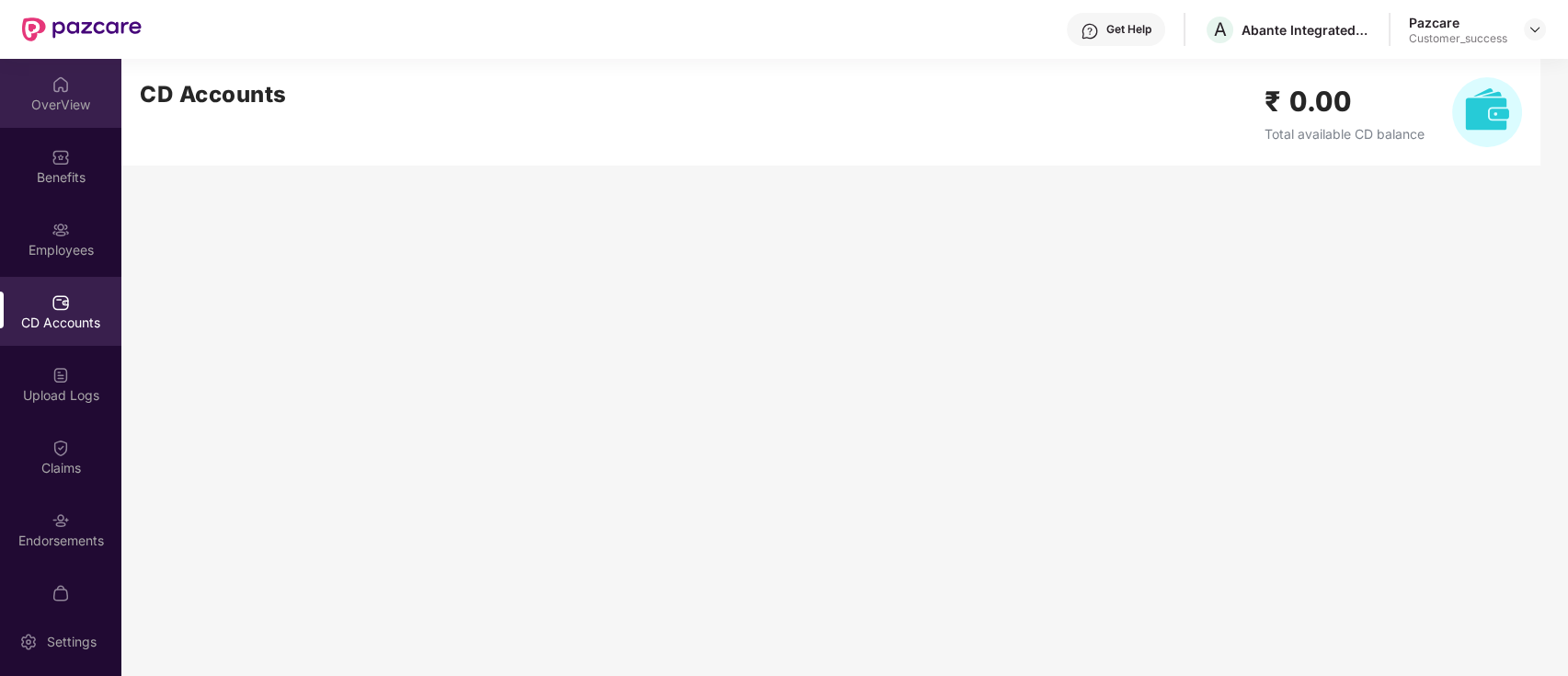
click at [75, 96] on div "OverView" at bounding box center [61, 105] width 122 height 19
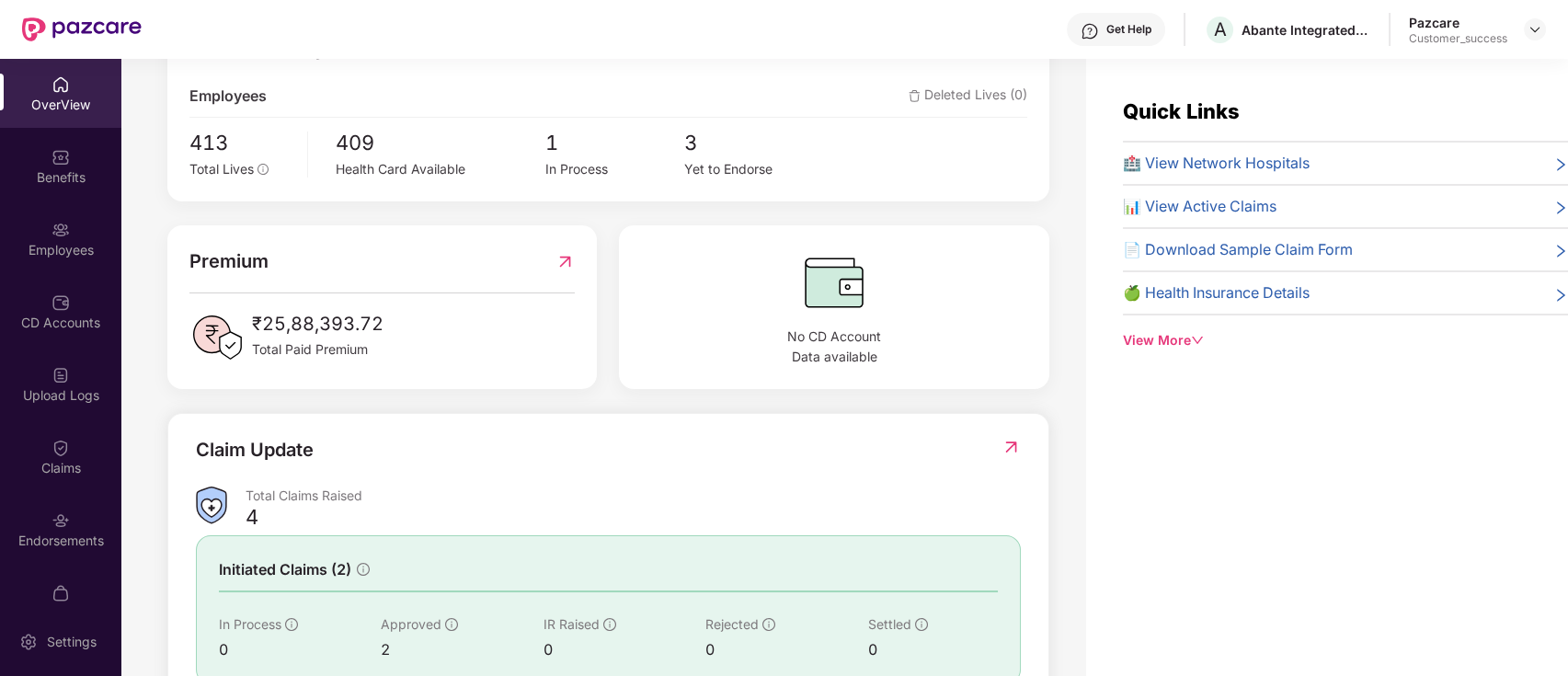
scroll to position [463, 0]
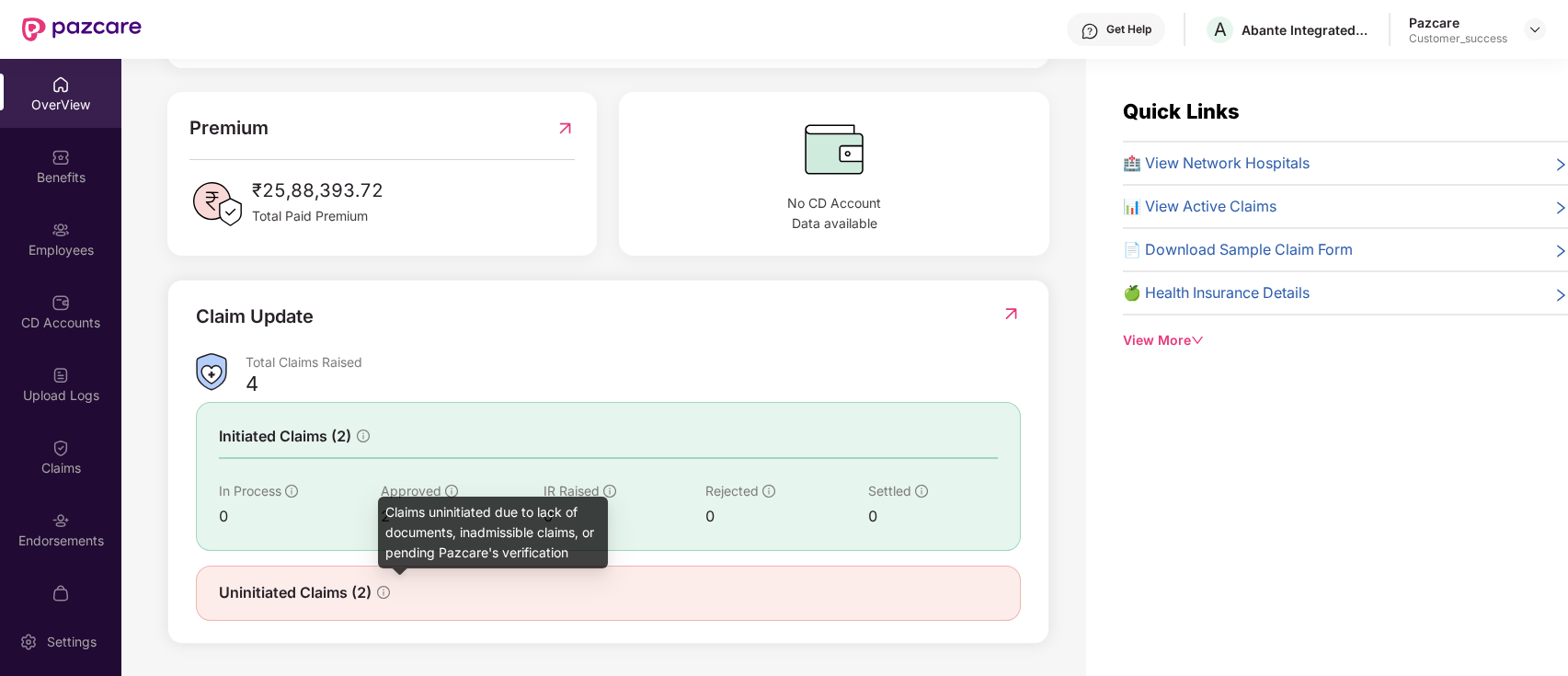
click at [384, 593] on icon "info-circle" at bounding box center [383, 592] width 2 height 7
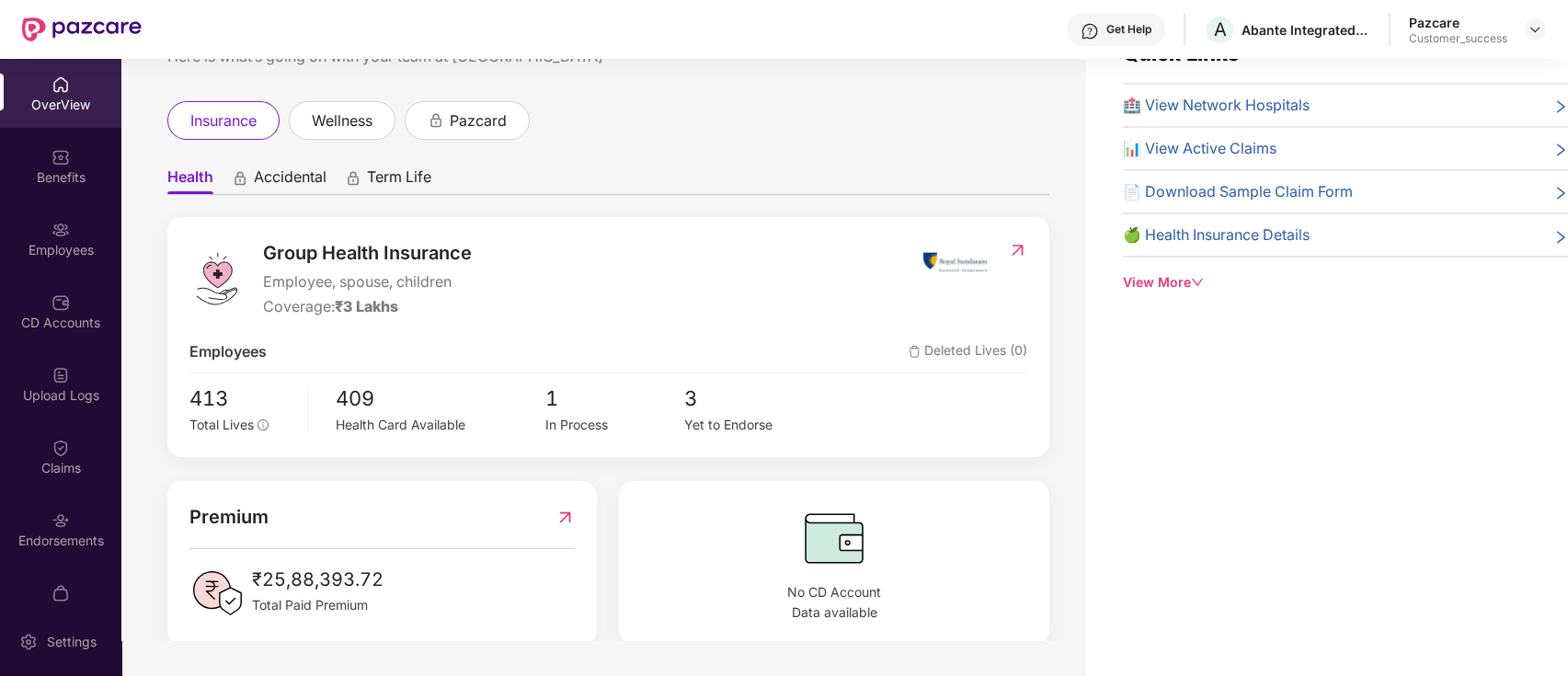
scroll to position [0, 0]
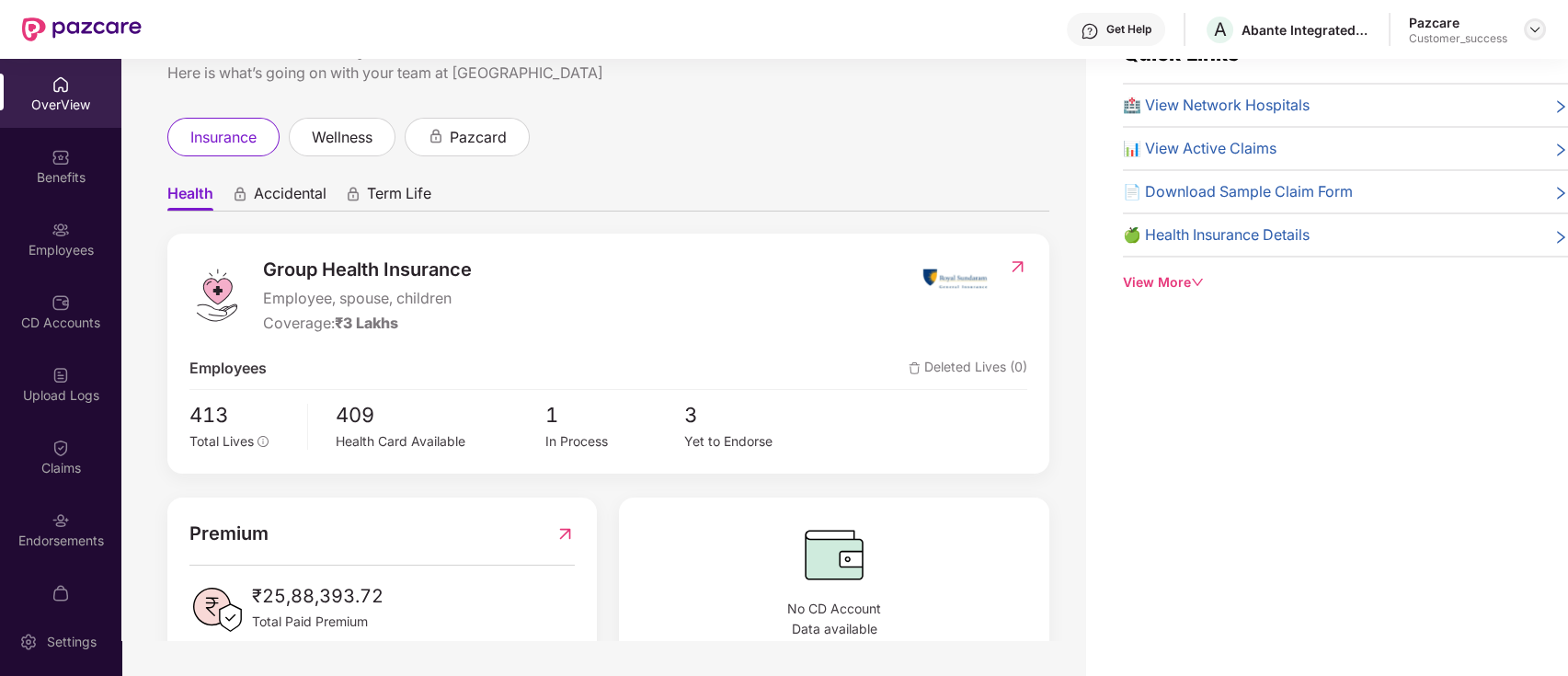
click at [1542, 27] on img at bounding box center [1535, 29] width 15 height 15
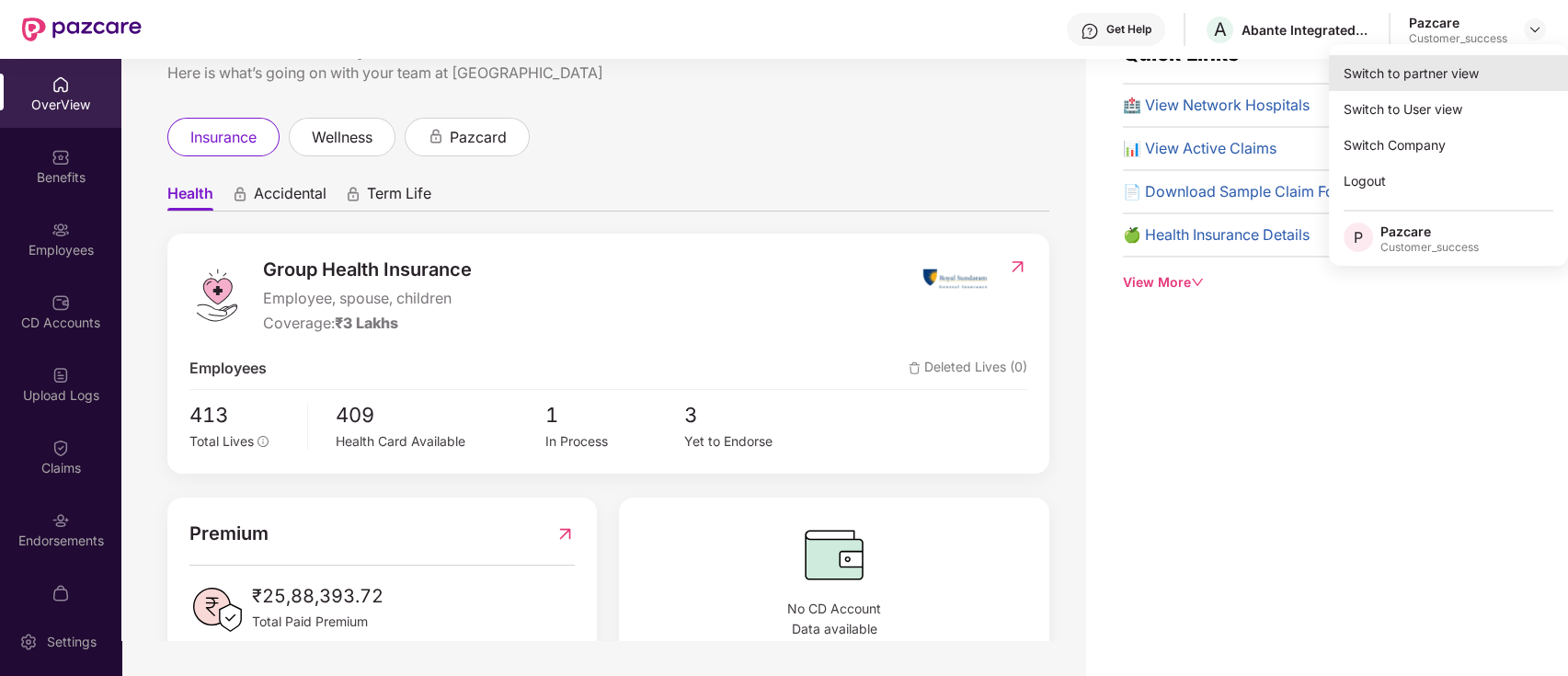
click at [1444, 81] on div "Switch to partner view" at bounding box center [1448, 72] width 239 height 36
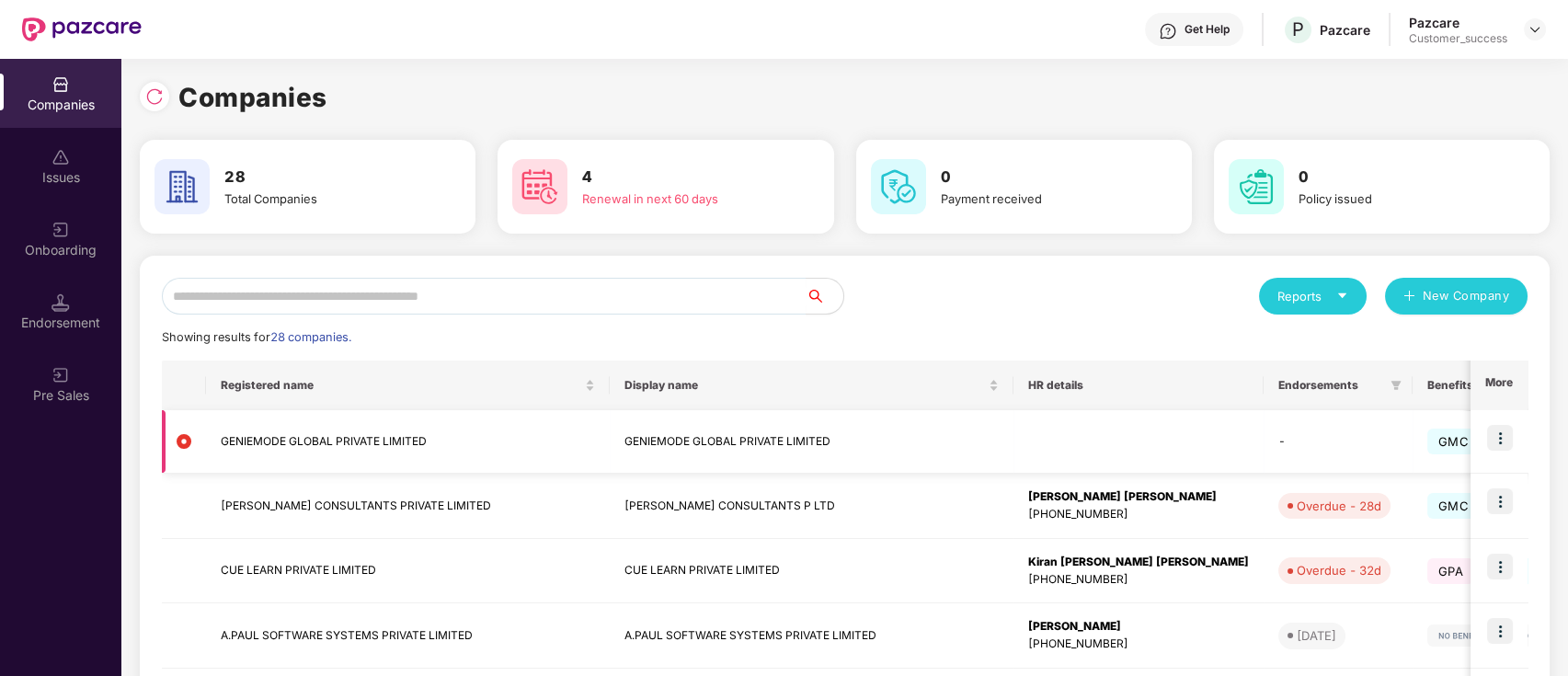
click at [1494, 440] on img at bounding box center [1500, 438] width 25 height 25
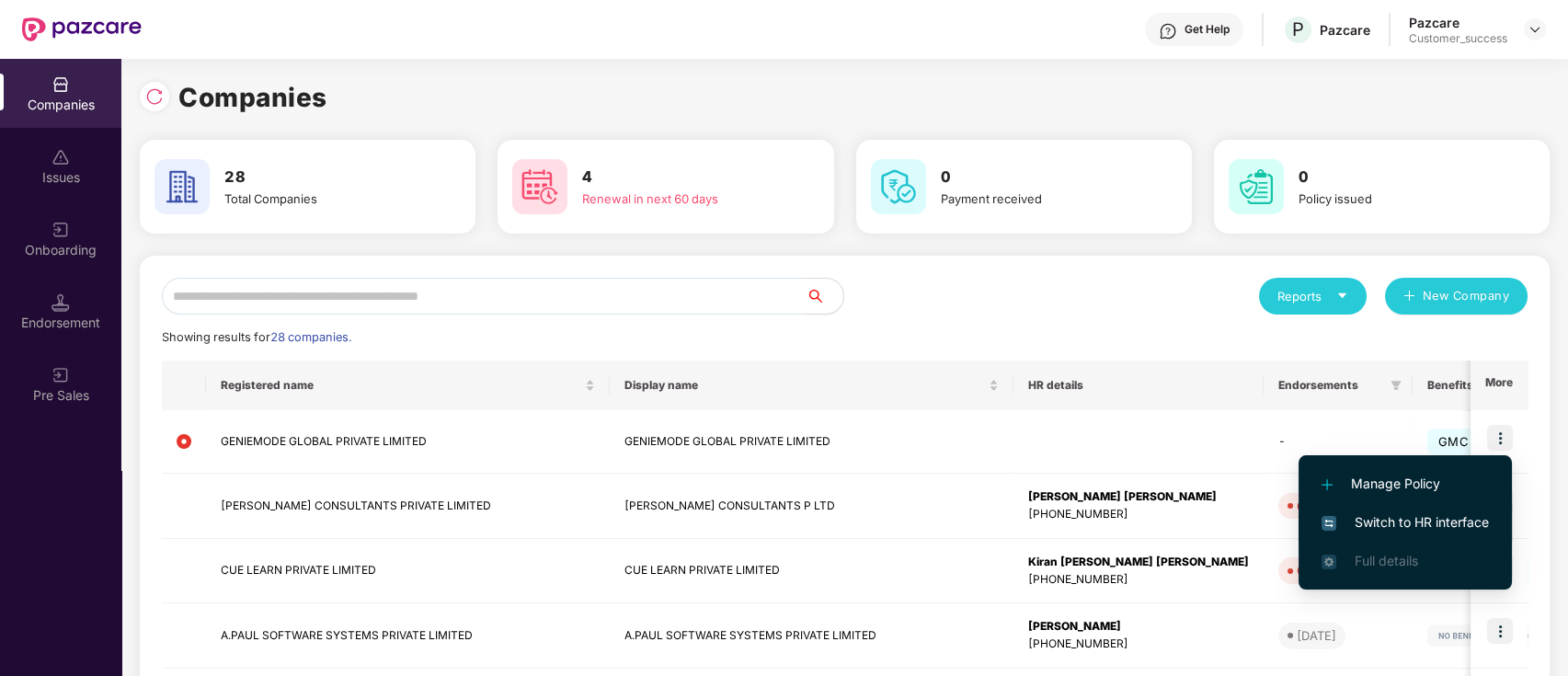
click at [1405, 515] on span "Switch to HR interface" at bounding box center [1405, 522] width 168 height 21
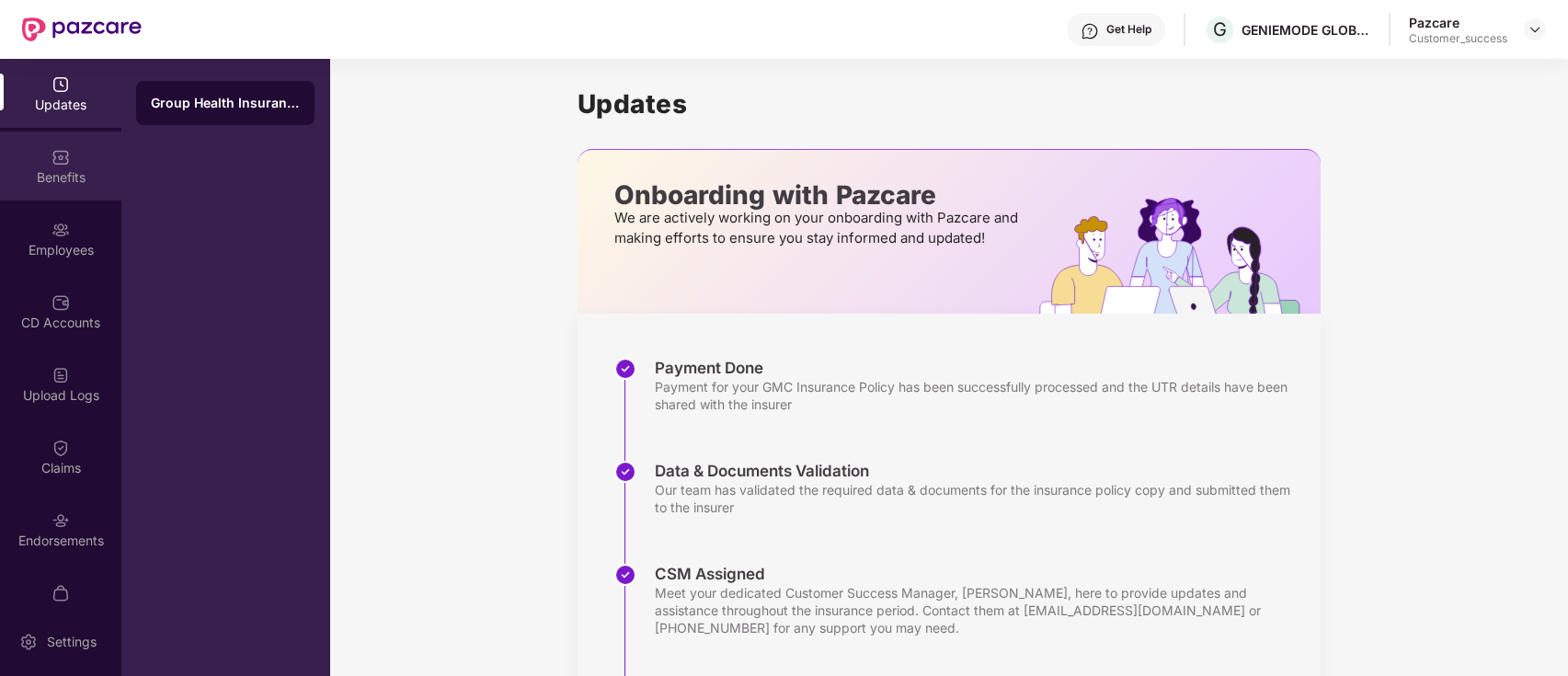
click at [47, 162] on div "Benefits" at bounding box center [61, 166] width 122 height 69
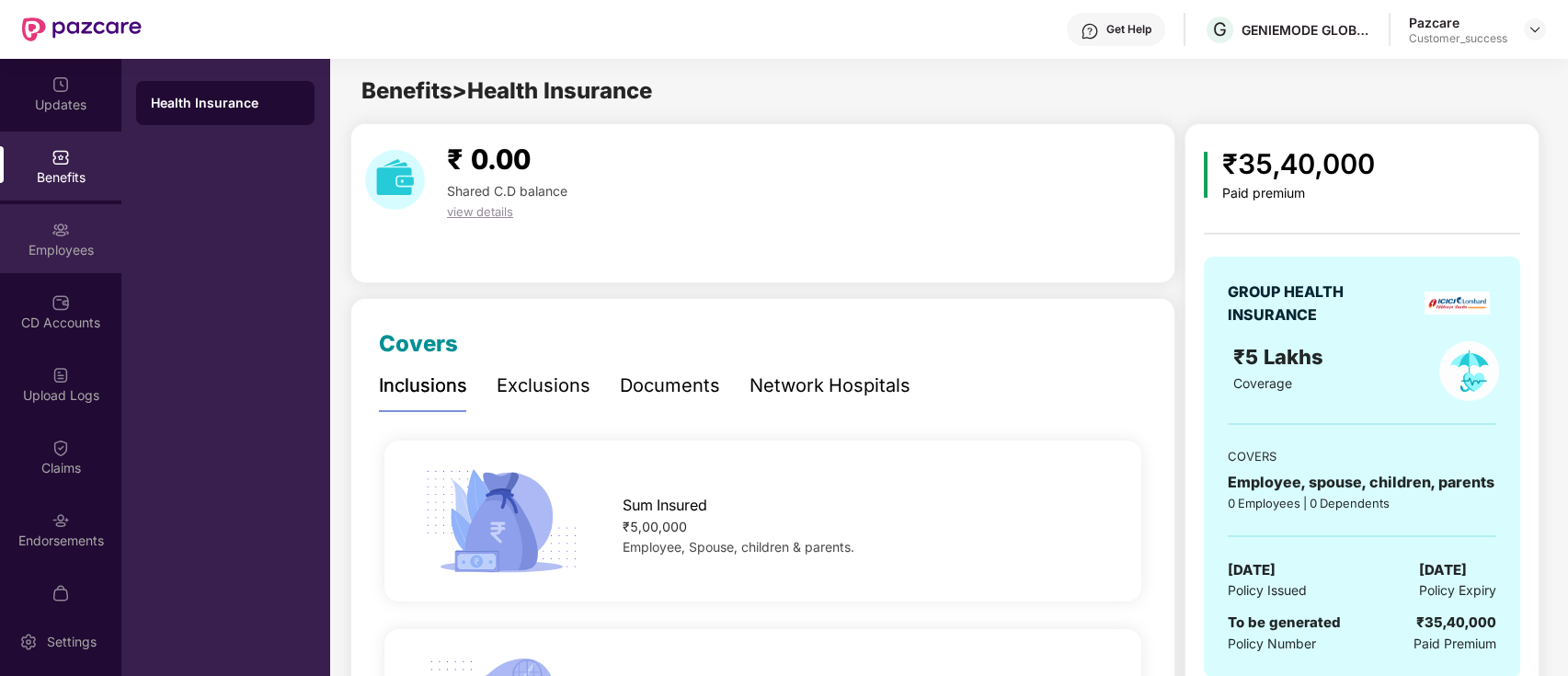
click at [64, 249] on div "Employees" at bounding box center [61, 250] width 122 height 19
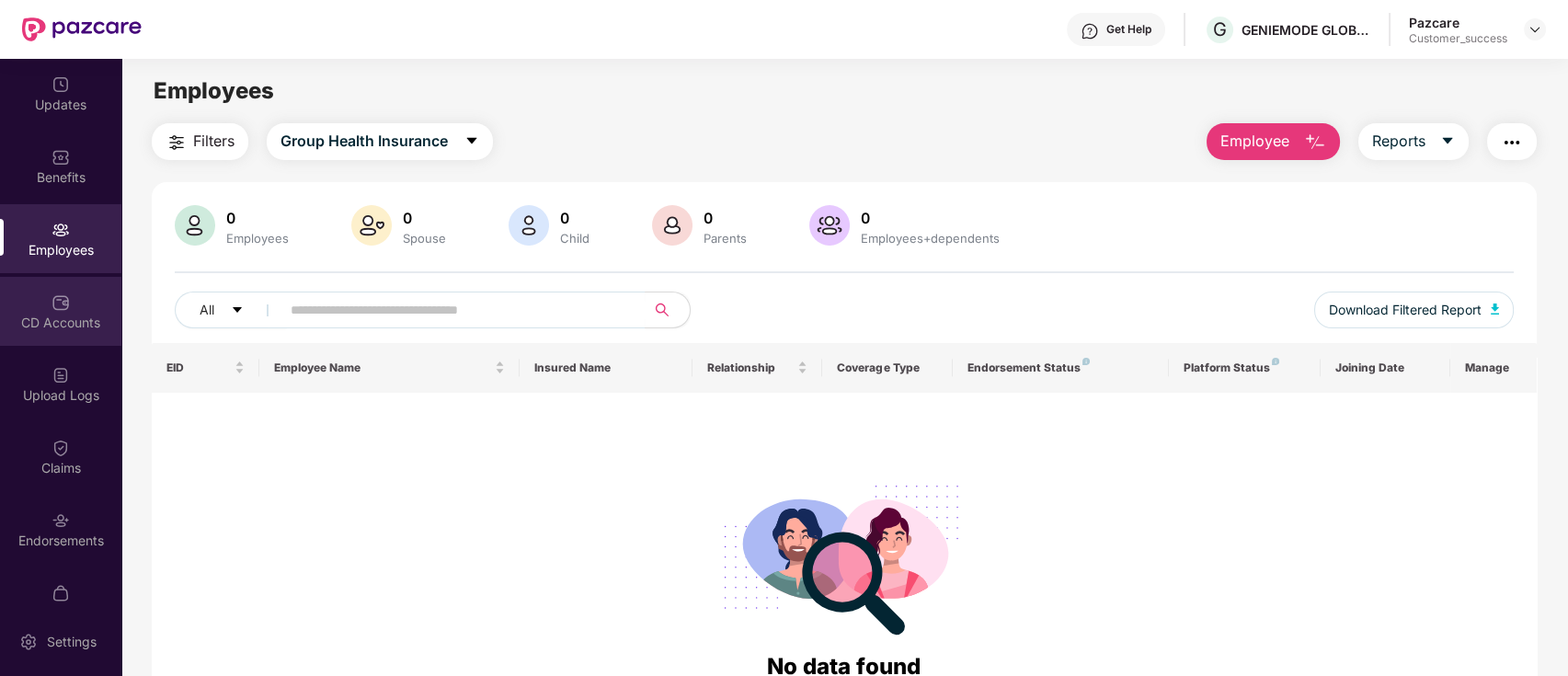
click at [80, 314] on div "CD Accounts" at bounding box center [61, 322] width 122 height 19
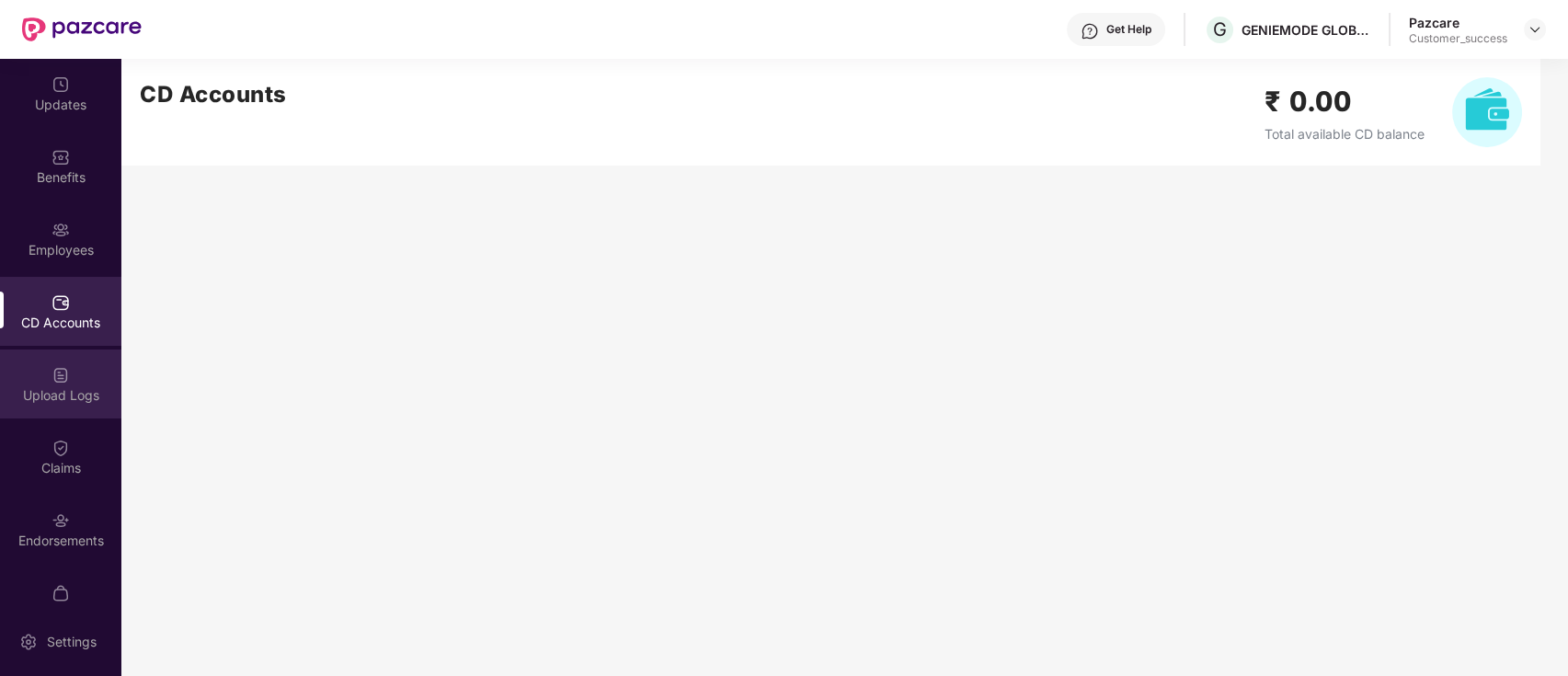
click at [78, 364] on div "Upload Logs" at bounding box center [61, 384] width 122 height 69
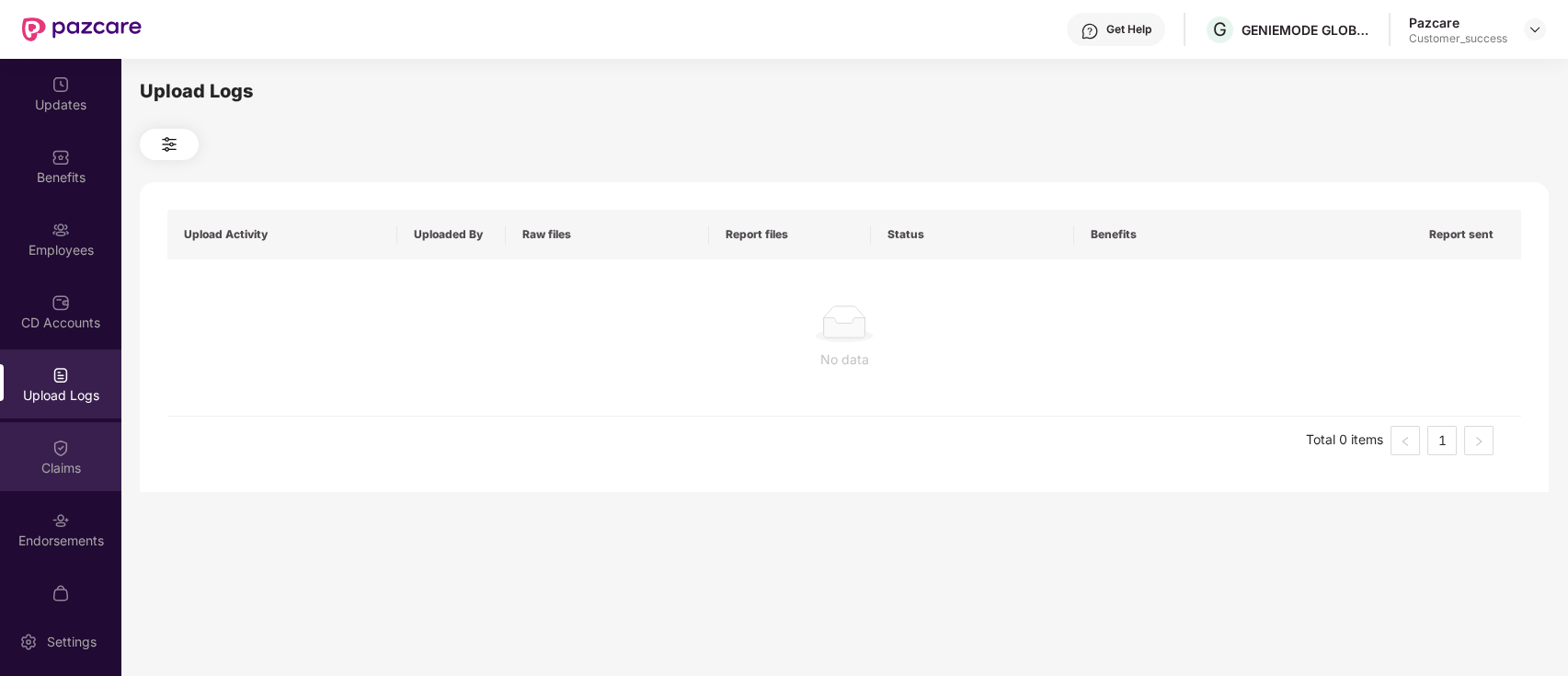
click at [54, 449] on img at bounding box center [61, 448] width 19 height 19
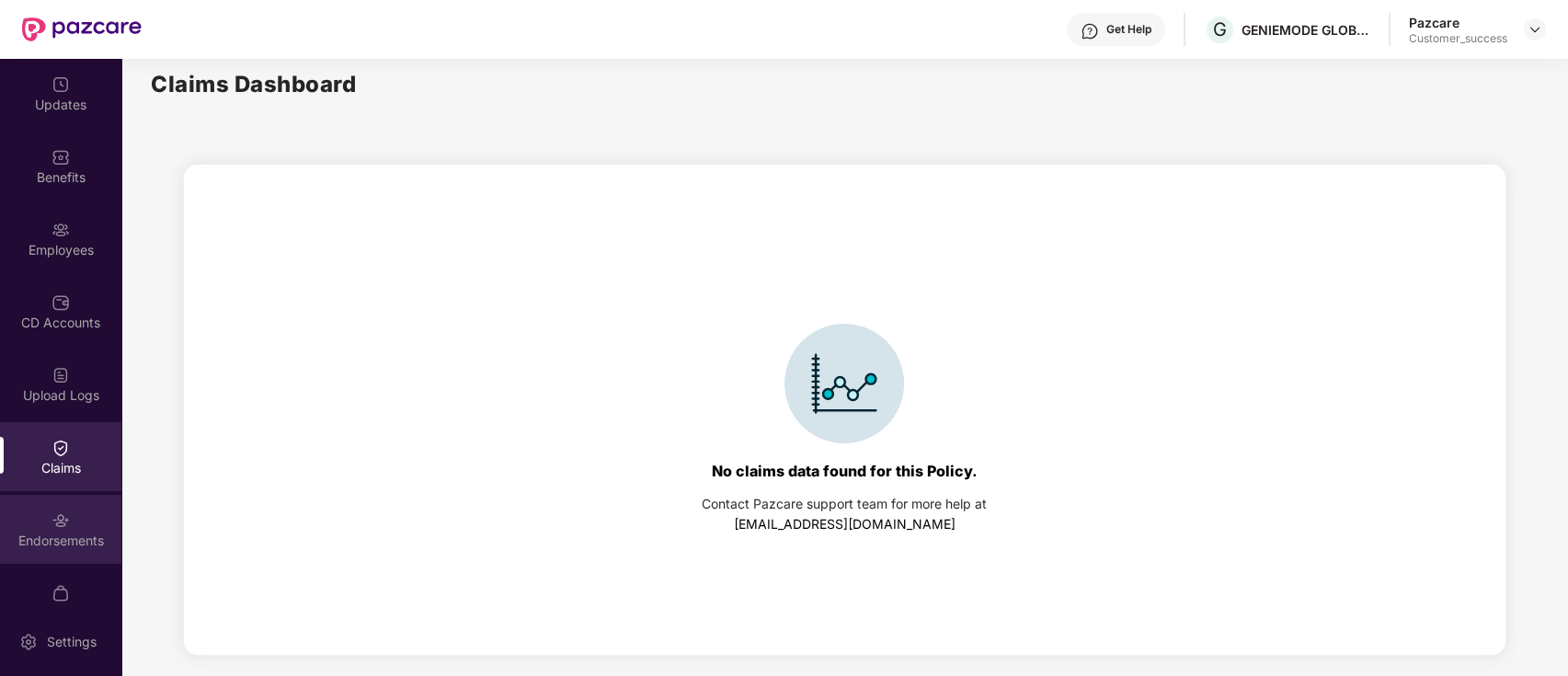
click at [85, 540] on div "Endorsements" at bounding box center [61, 540] width 122 height 19
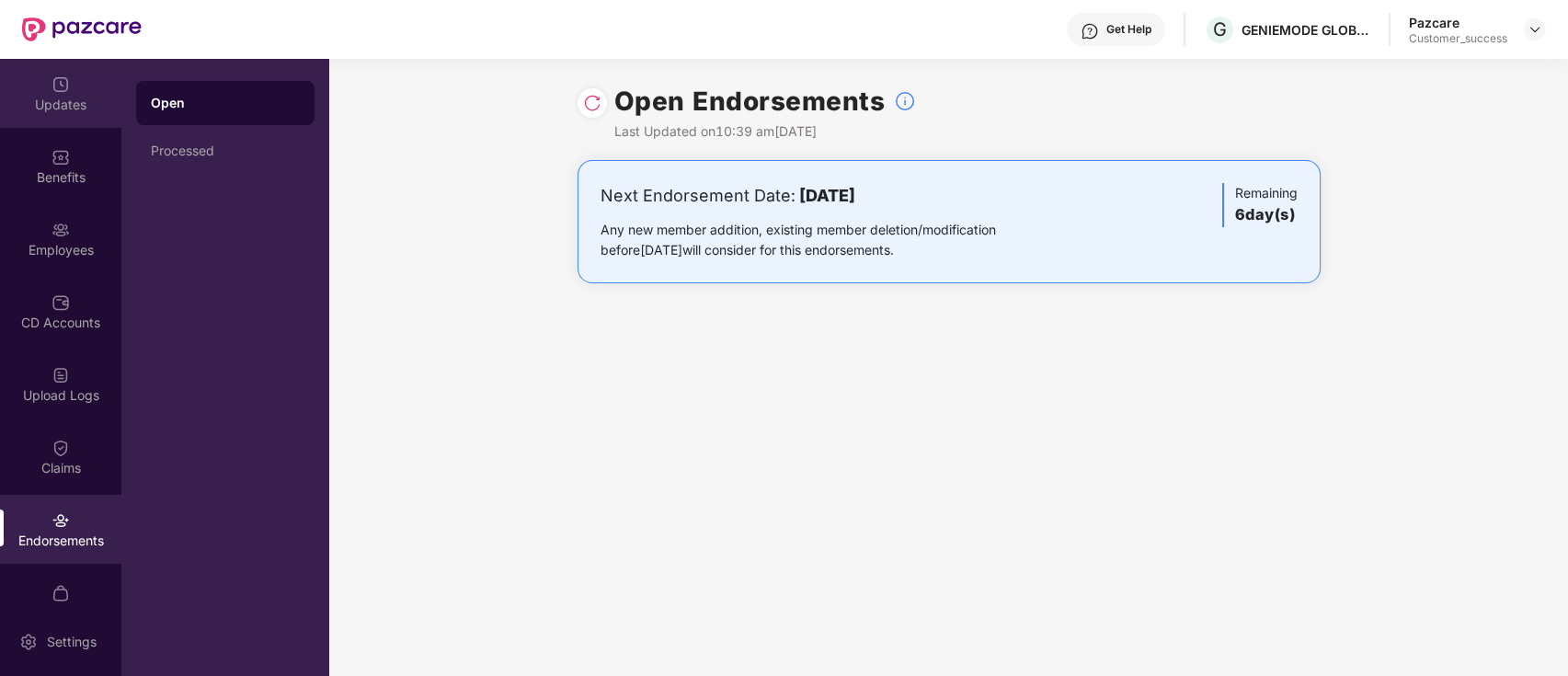
click at [74, 97] on div "Updates" at bounding box center [61, 105] width 122 height 19
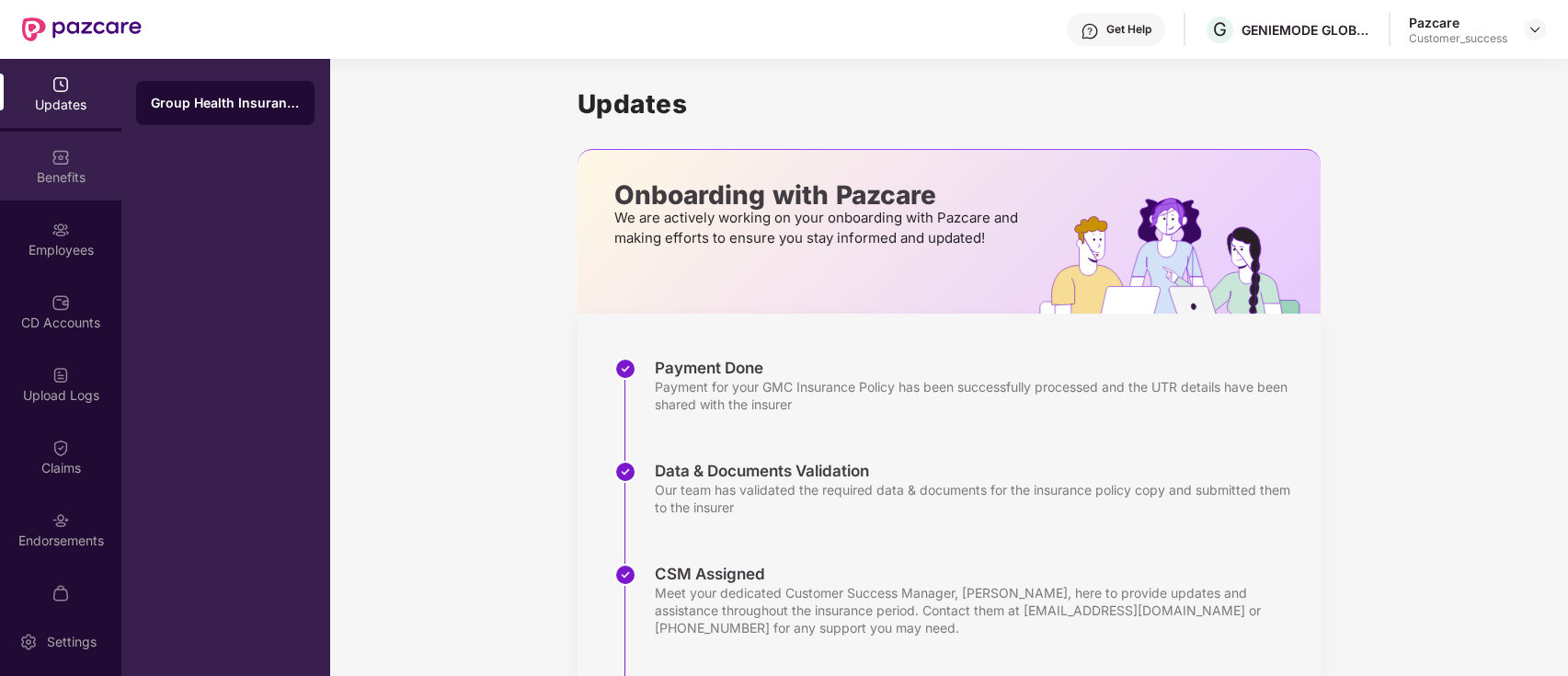
click at [82, 169] on div "Benefits" at bounding box center [61, 177] width 122 height 19
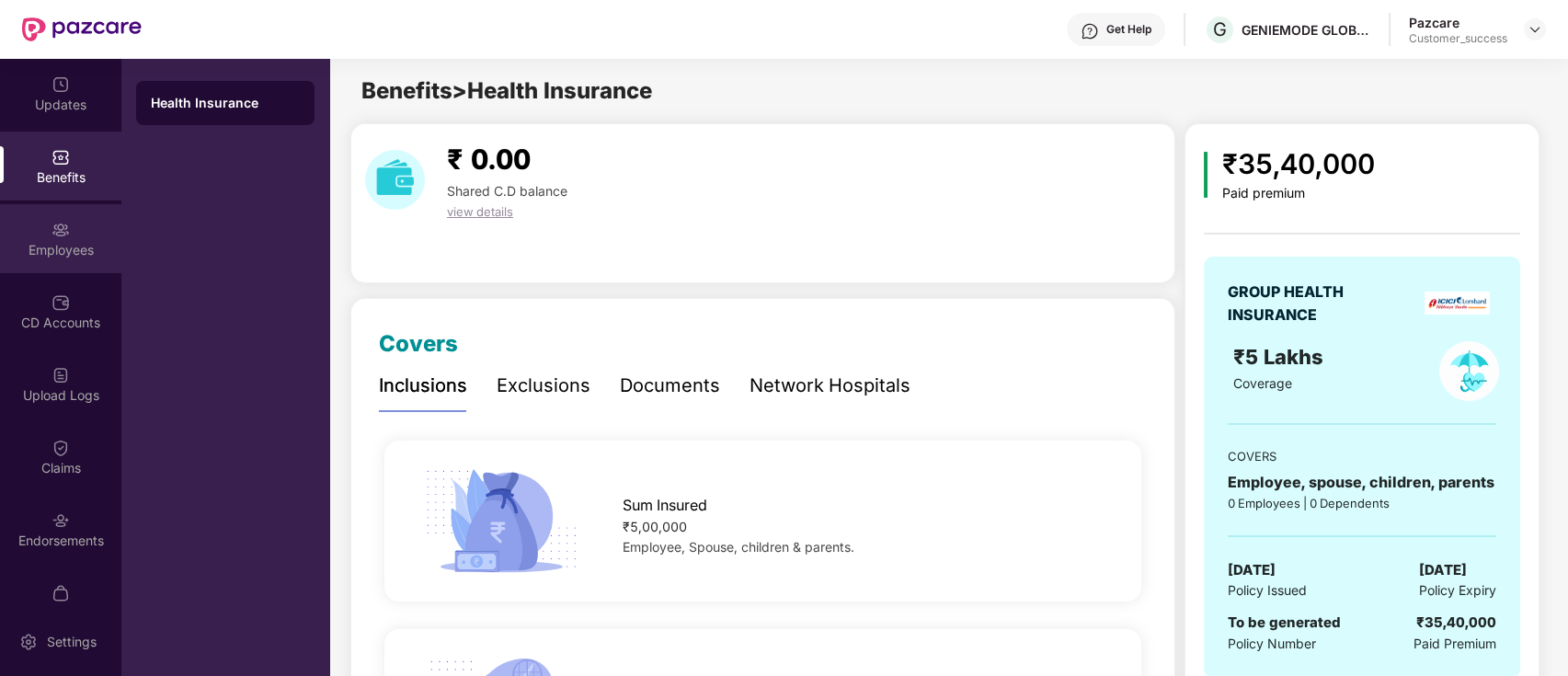
click at [90, 222] on div "Employees" at bounding box center [61, 238] width 122 height 69
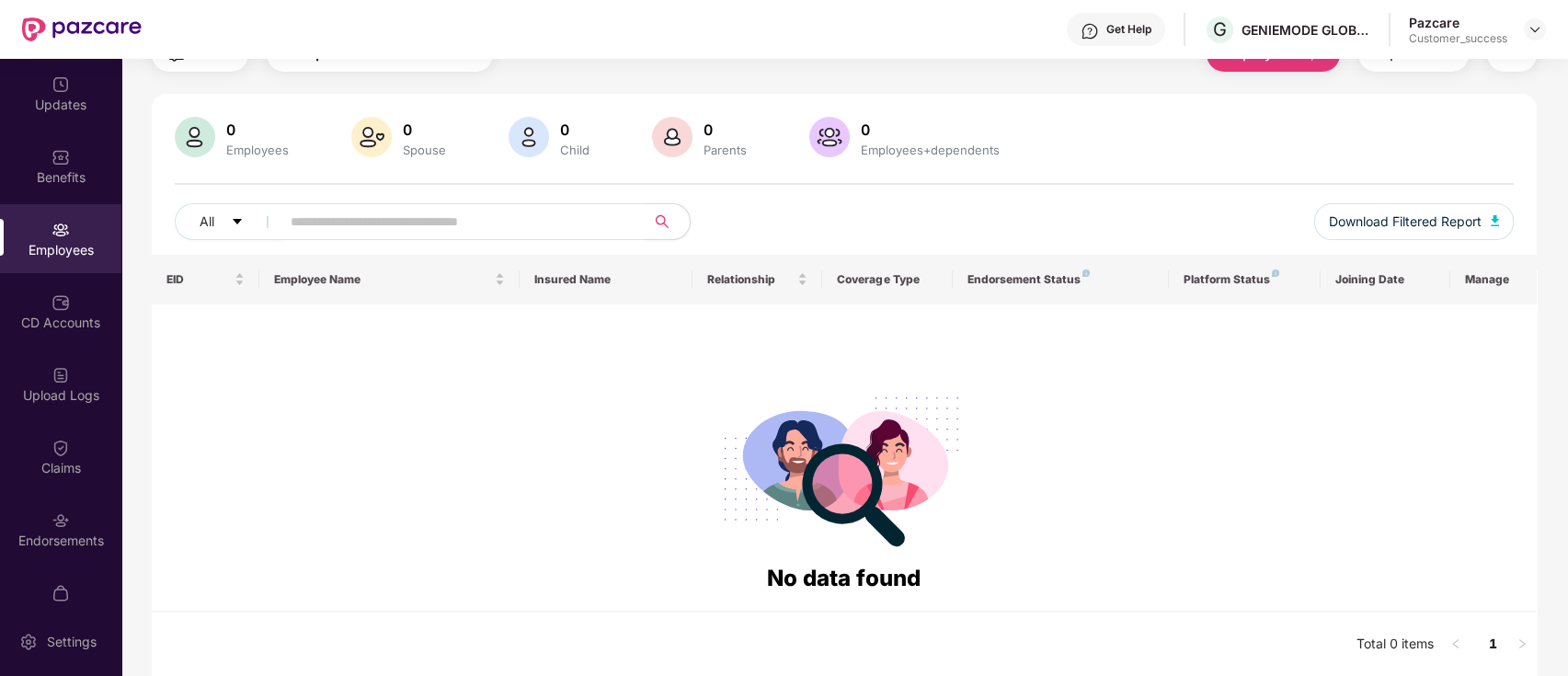
scroll to position [86, 0]
click at [1384, 388] on div at bounding box center [844, 469] width 1354 height 187
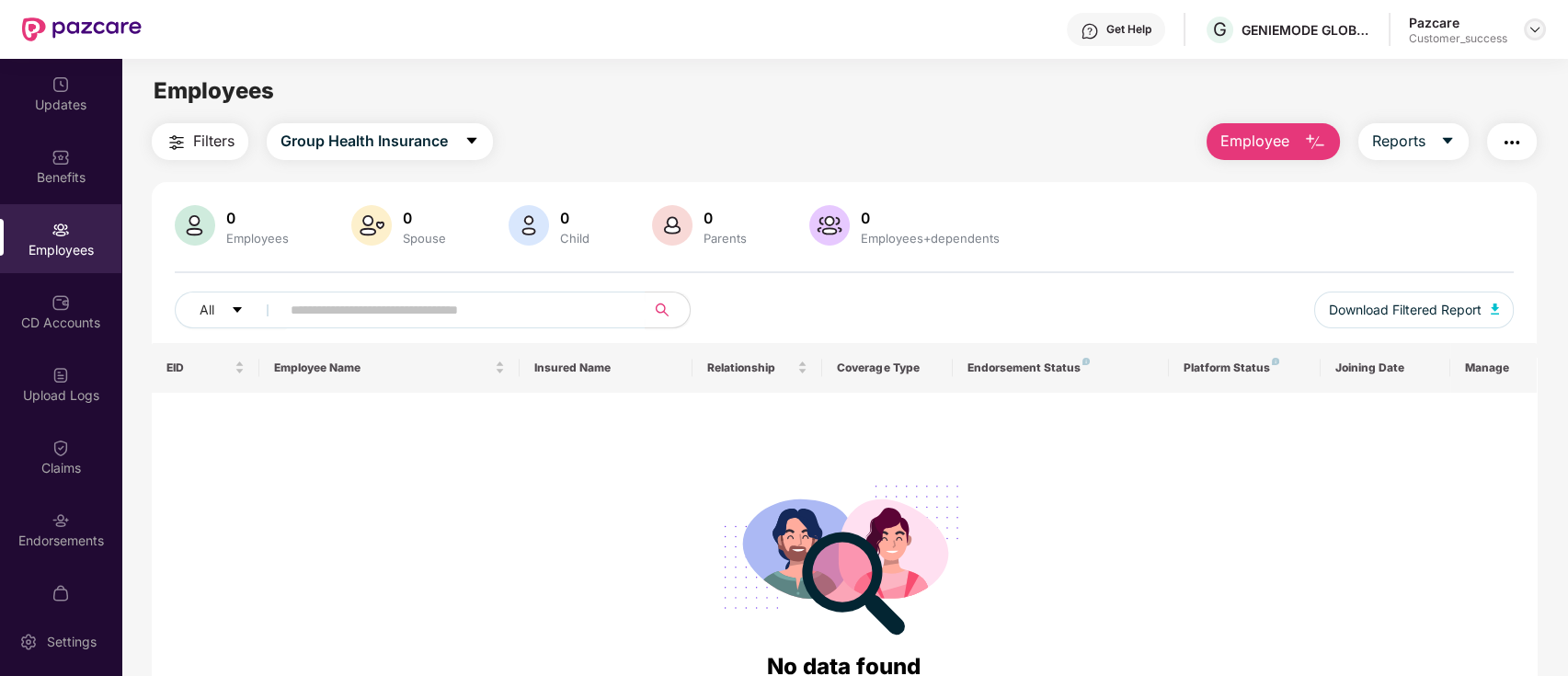
click at [1538, 29] on img at bounding box center [1535, 29] width 15 height 15
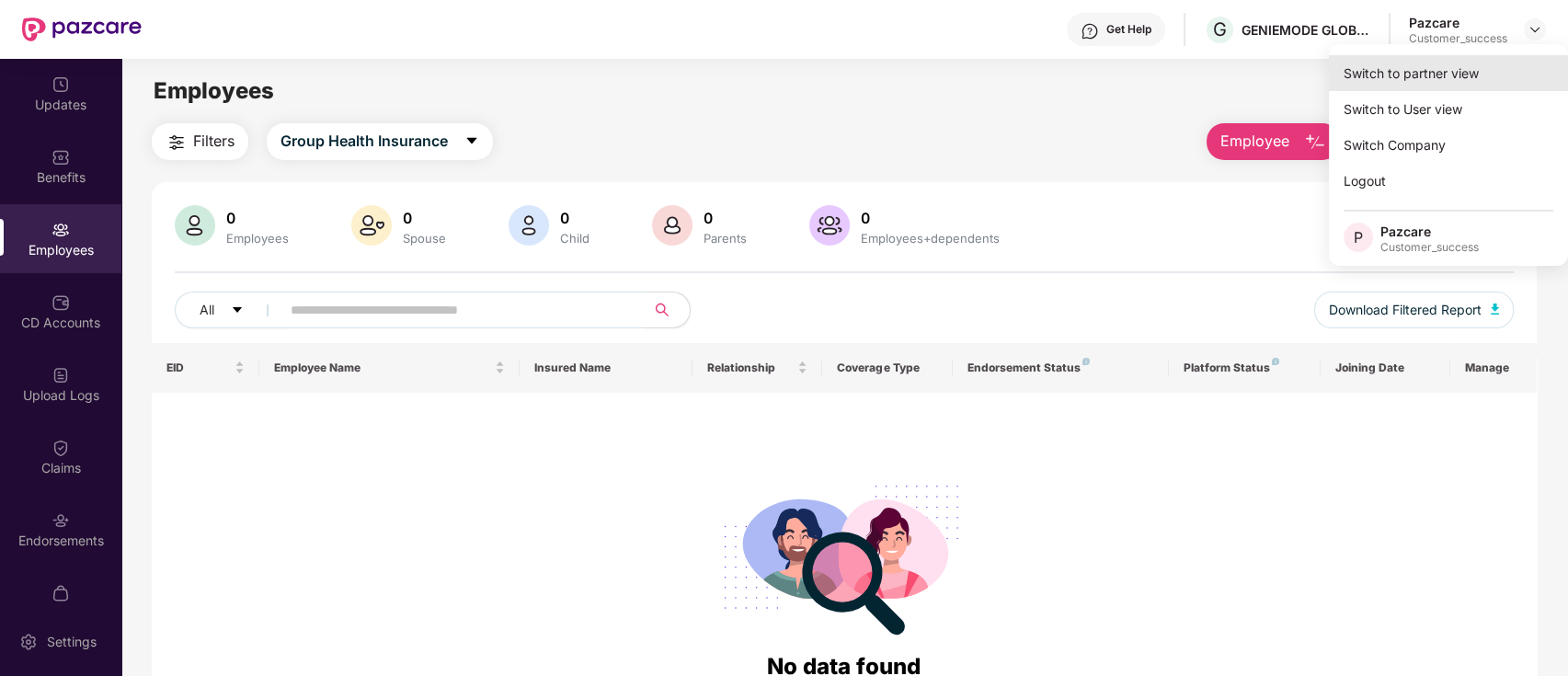
click at [1459, 77] on div "Switch to partner view" at bounding box center [1448, 72] width 239 height 36
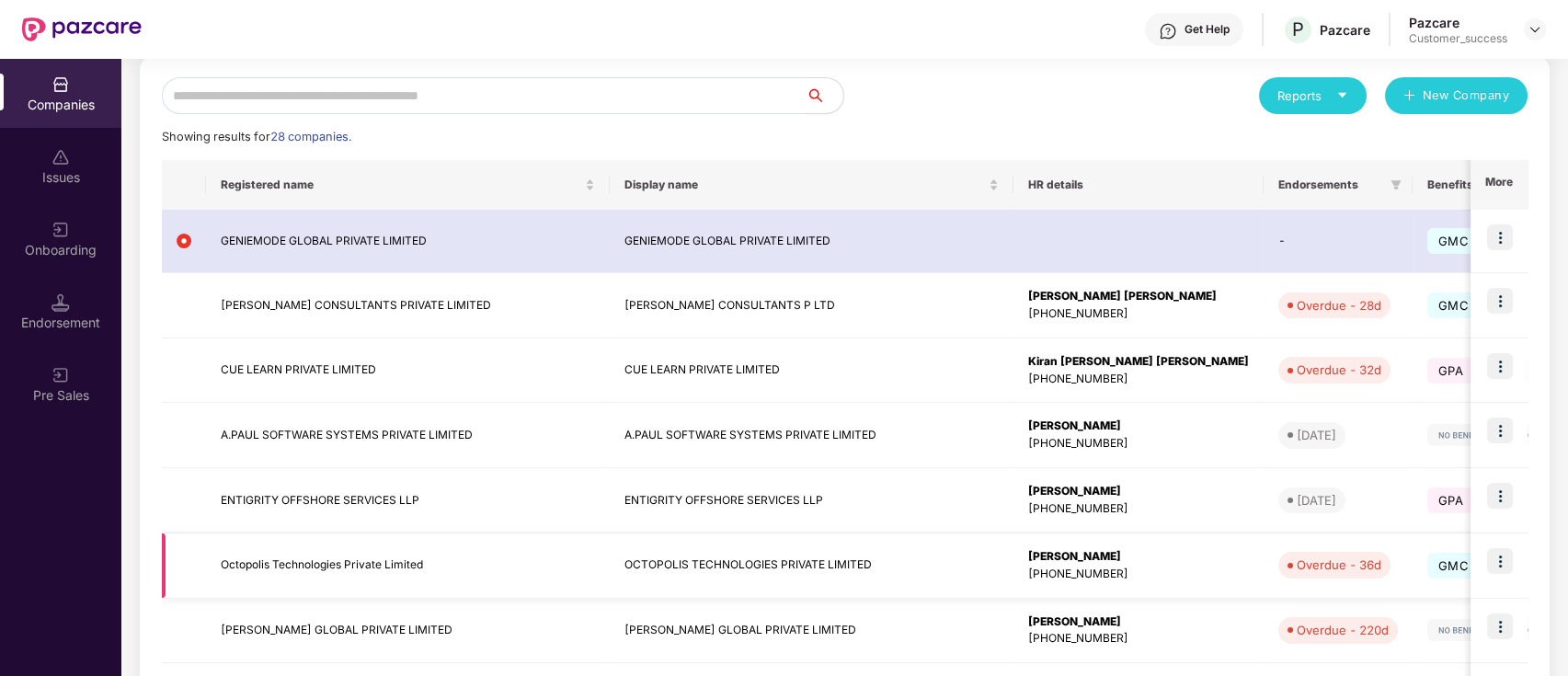
scroll to position [386, 0]
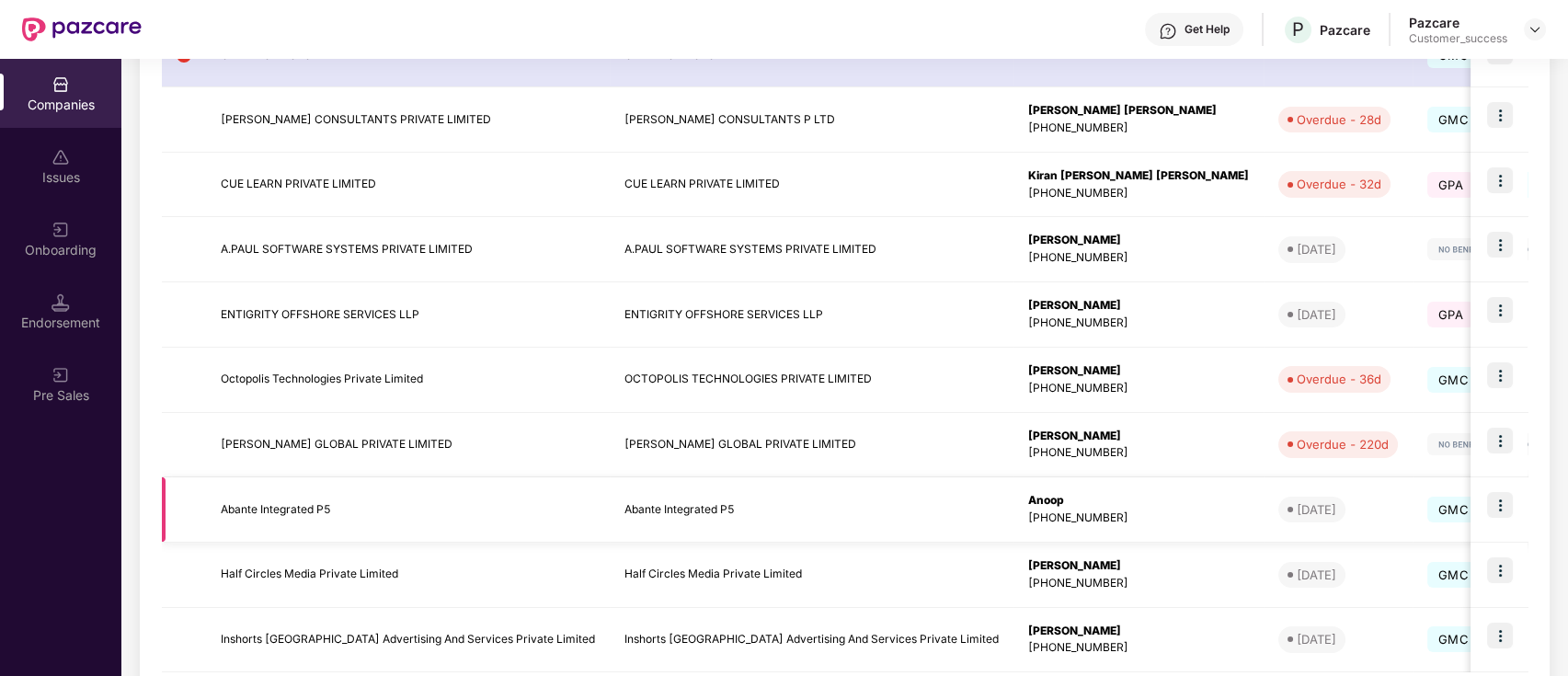
click at [1490, 507] on img at bounding box center [1500, 505] width 25 height 25
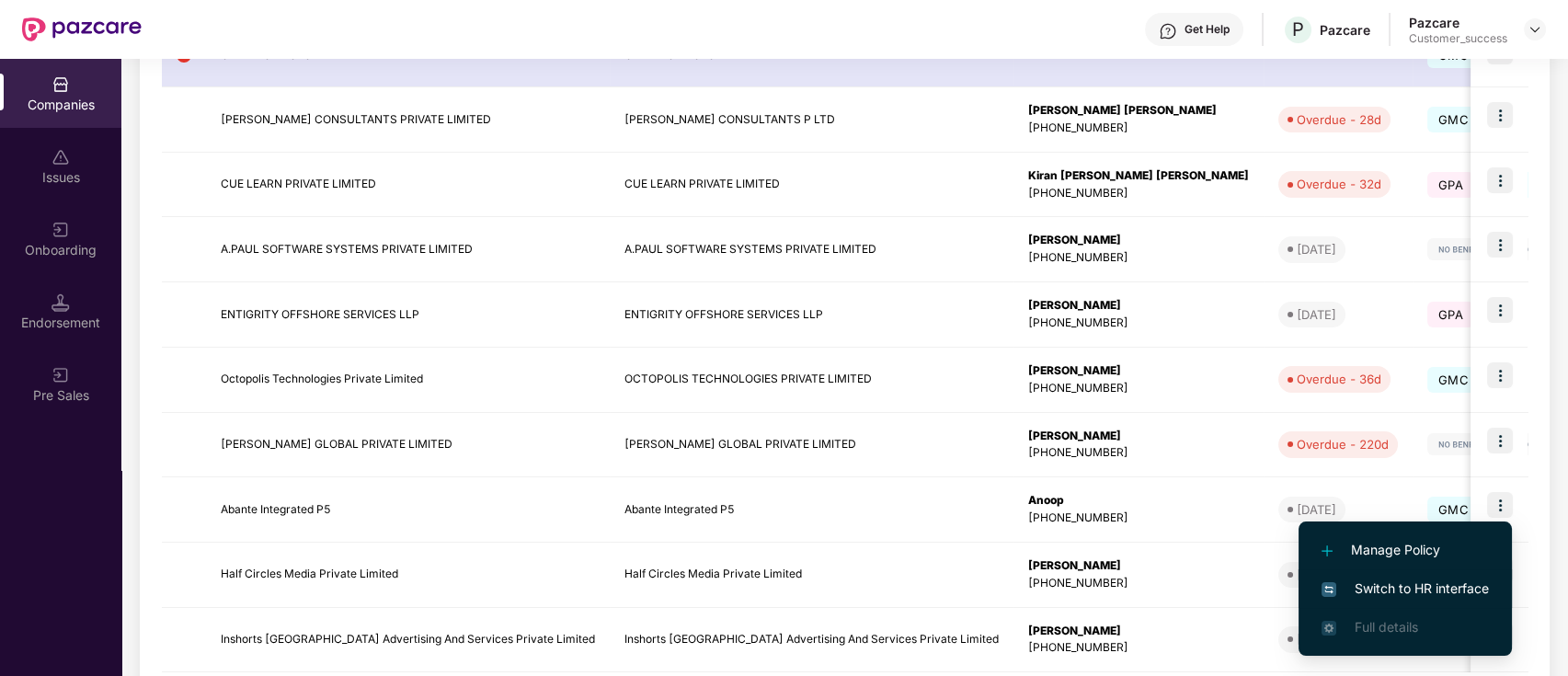
click at [1409, 589] on span "Switch to HR interface" at bounding box center [1405, 588] width 168 height 21
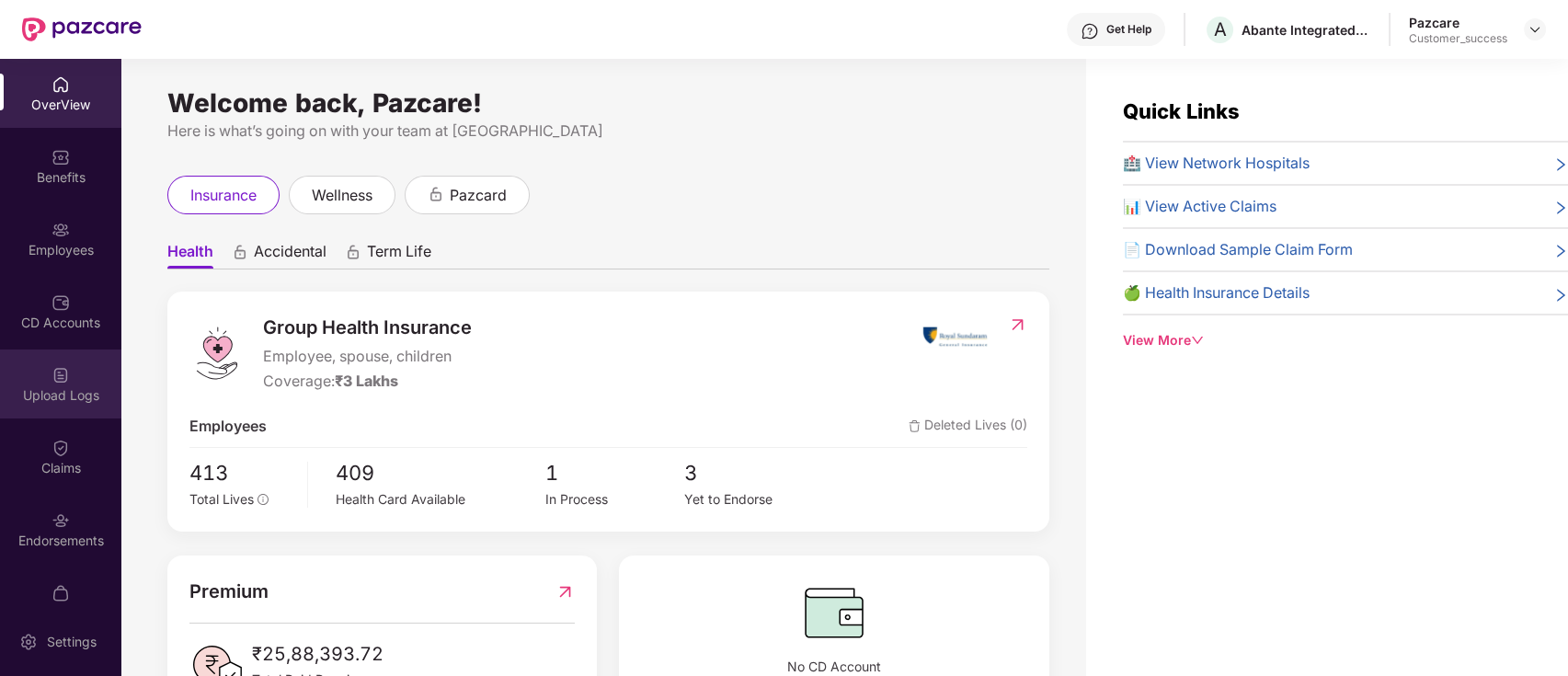
click at [63, 412] on div "Upload Logs" at bounding box center [61, 384] width 122 height 69
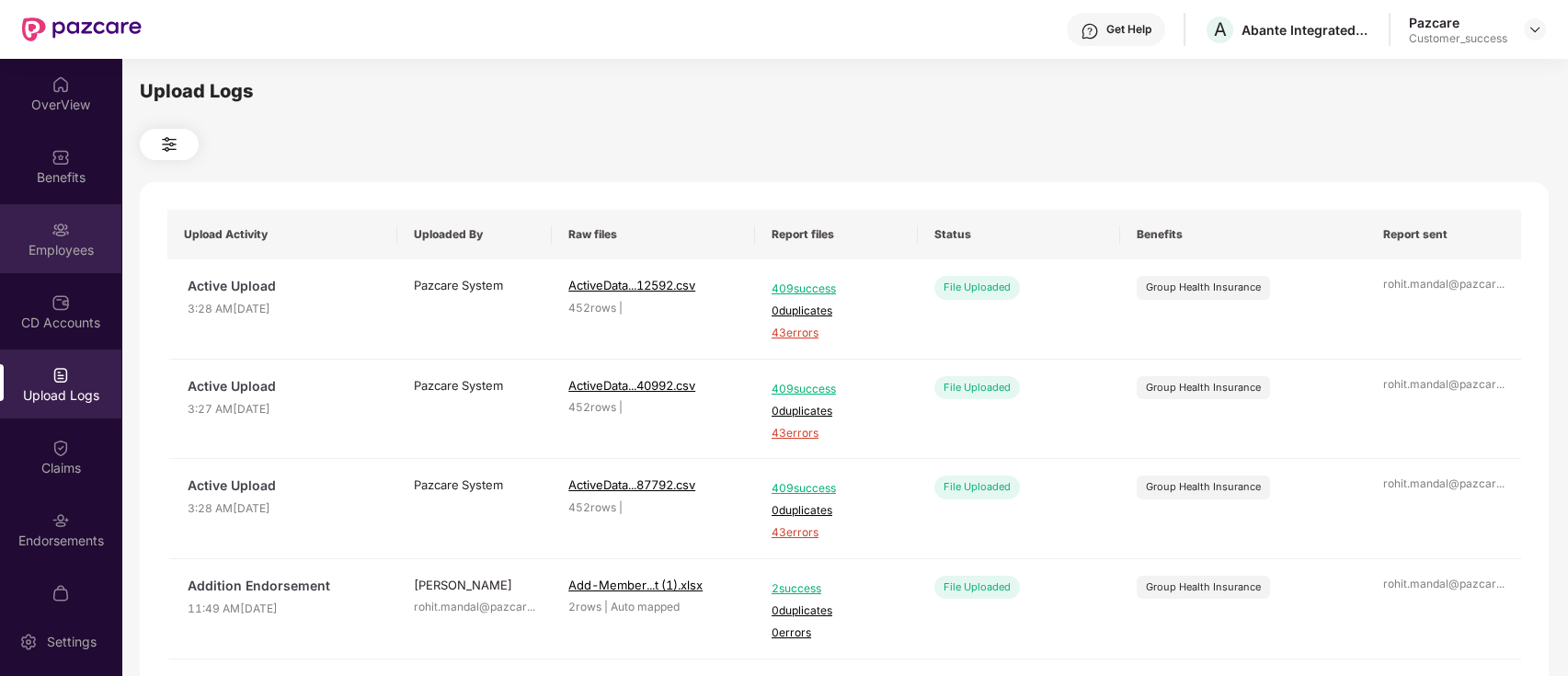
click at [59, 224] on img at bounding box center [61, 229] width 19 height 19
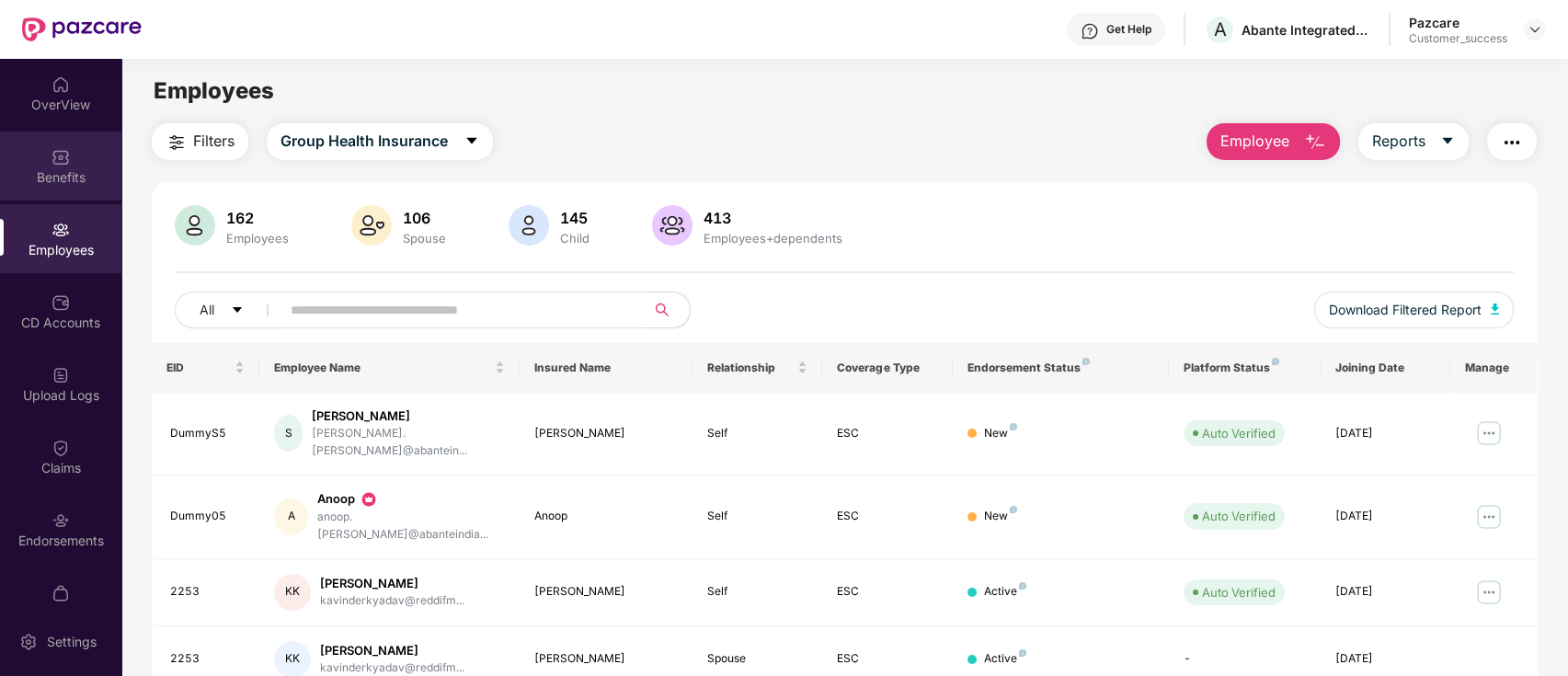
click at [78, 158] on div "Benefits" at bounding box center [61, 166] width 122 height 69
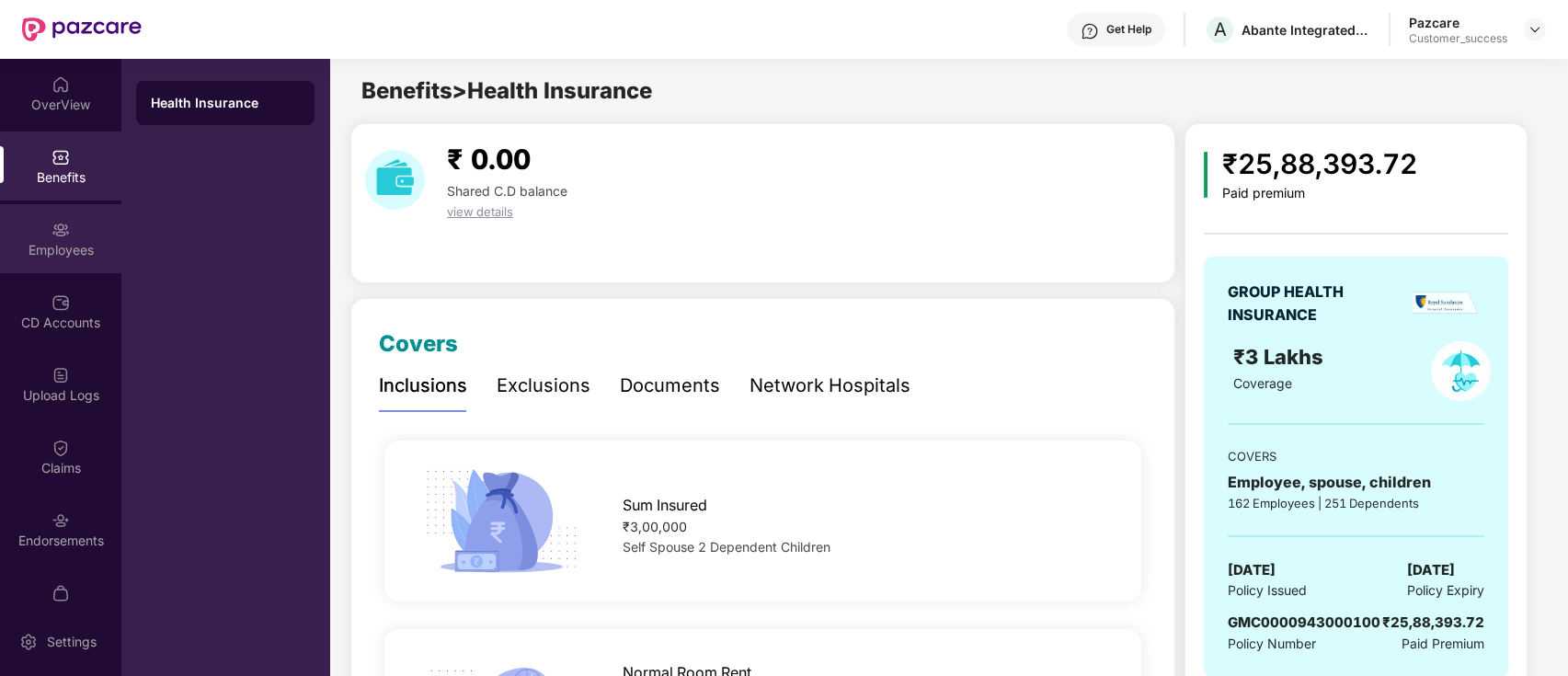
click at [50, 241] on div "Employees" at bounding box center [61, 250] width 122 height 19
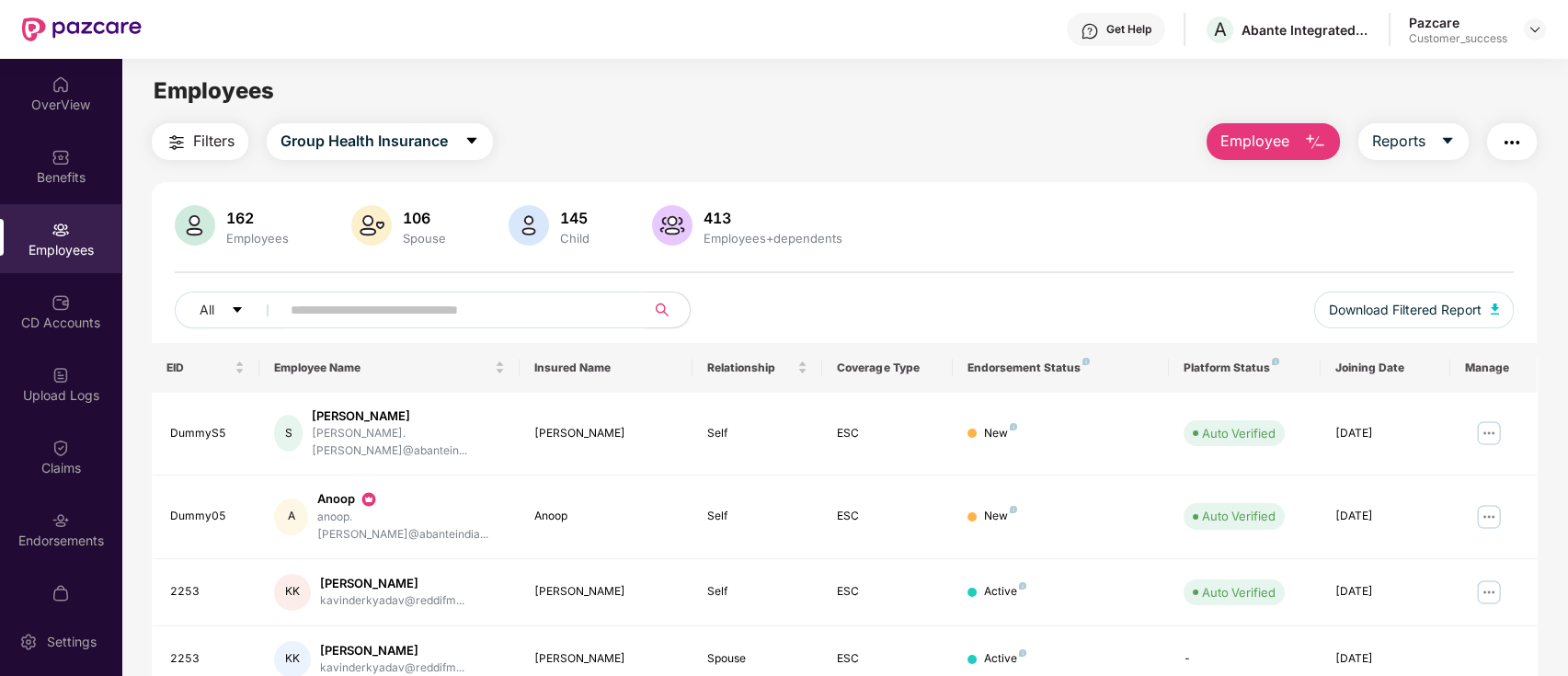
click at [457, 315] on input "text" at bounding box center [456, 310] width 330 height 27
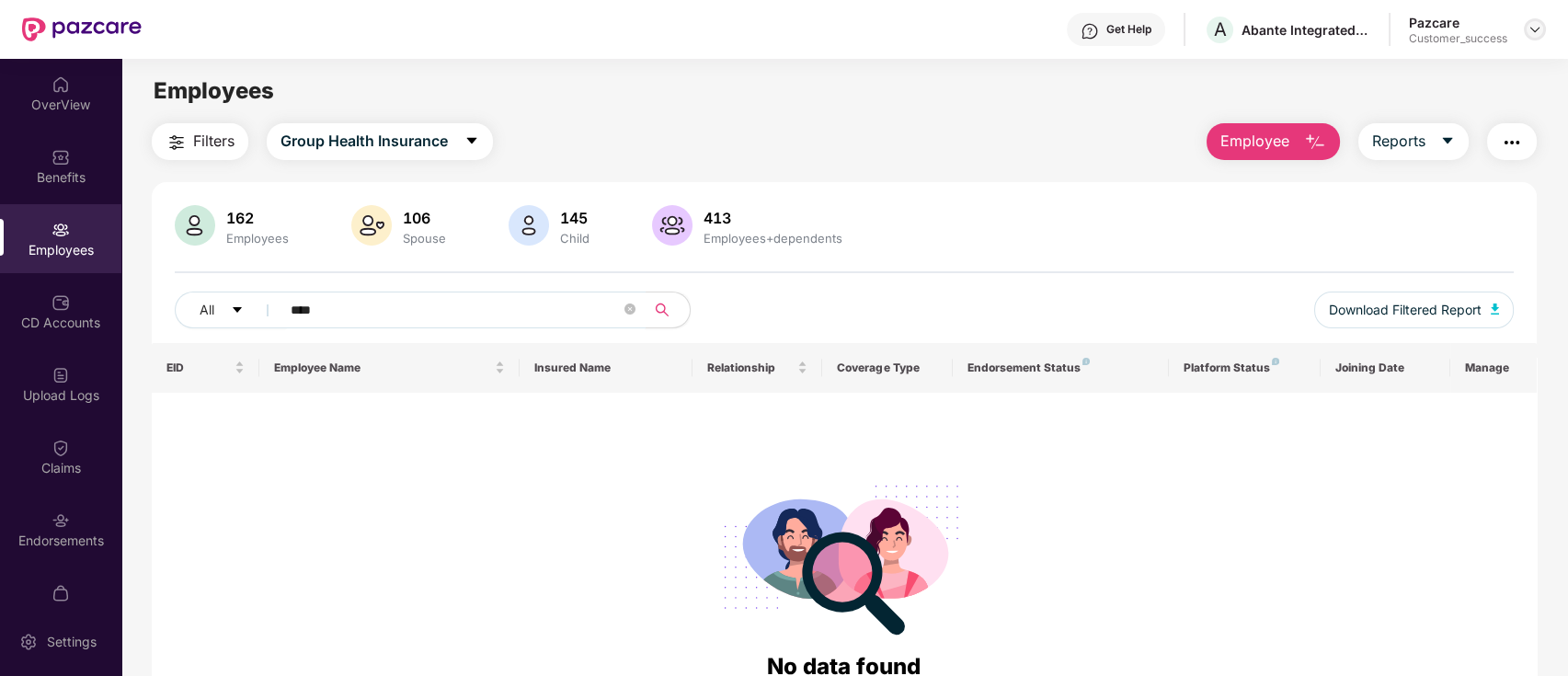
type input "****"
click at [1532, 31] on img at bounding box center [1535, 29] width 15 height 15
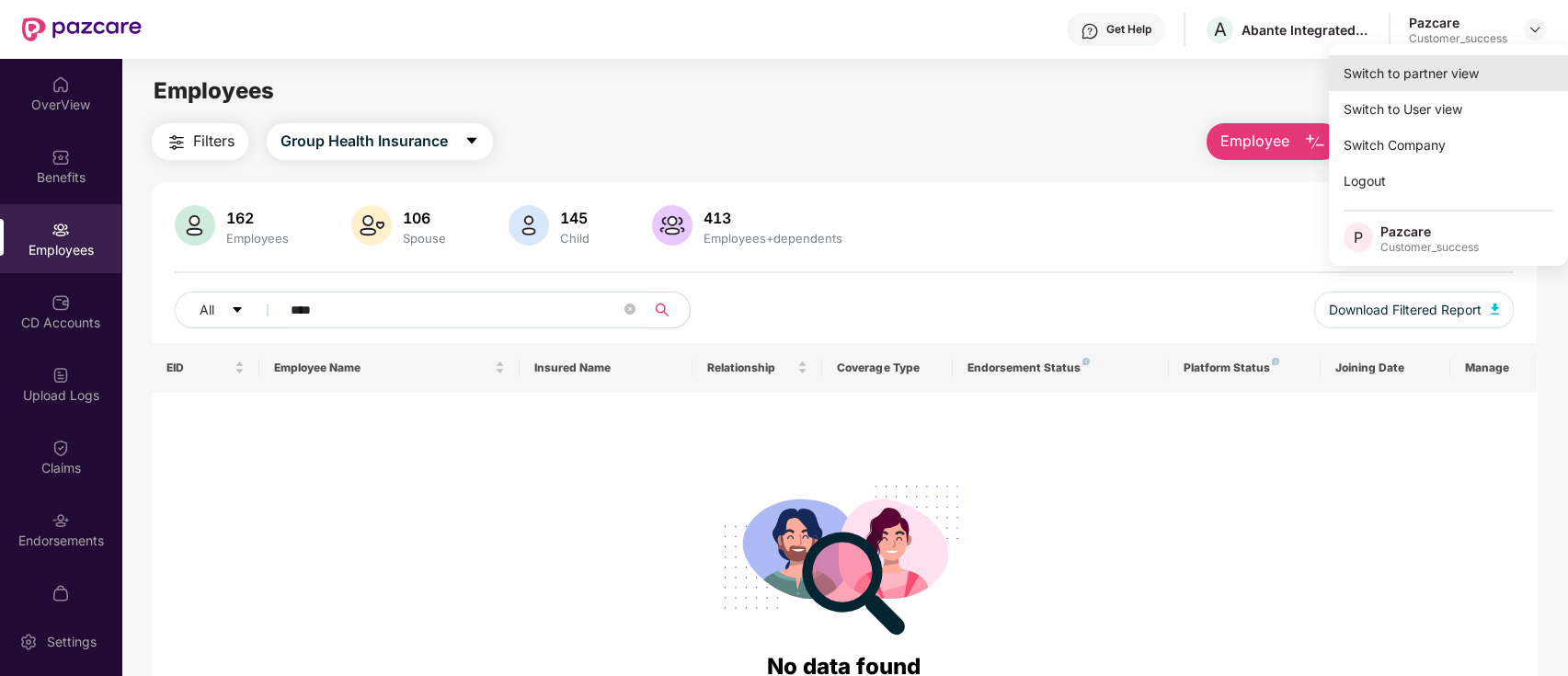
click at [1426, 74] on div "Switch to partner view" at bounding box center [1448, 72] width 239 height 36
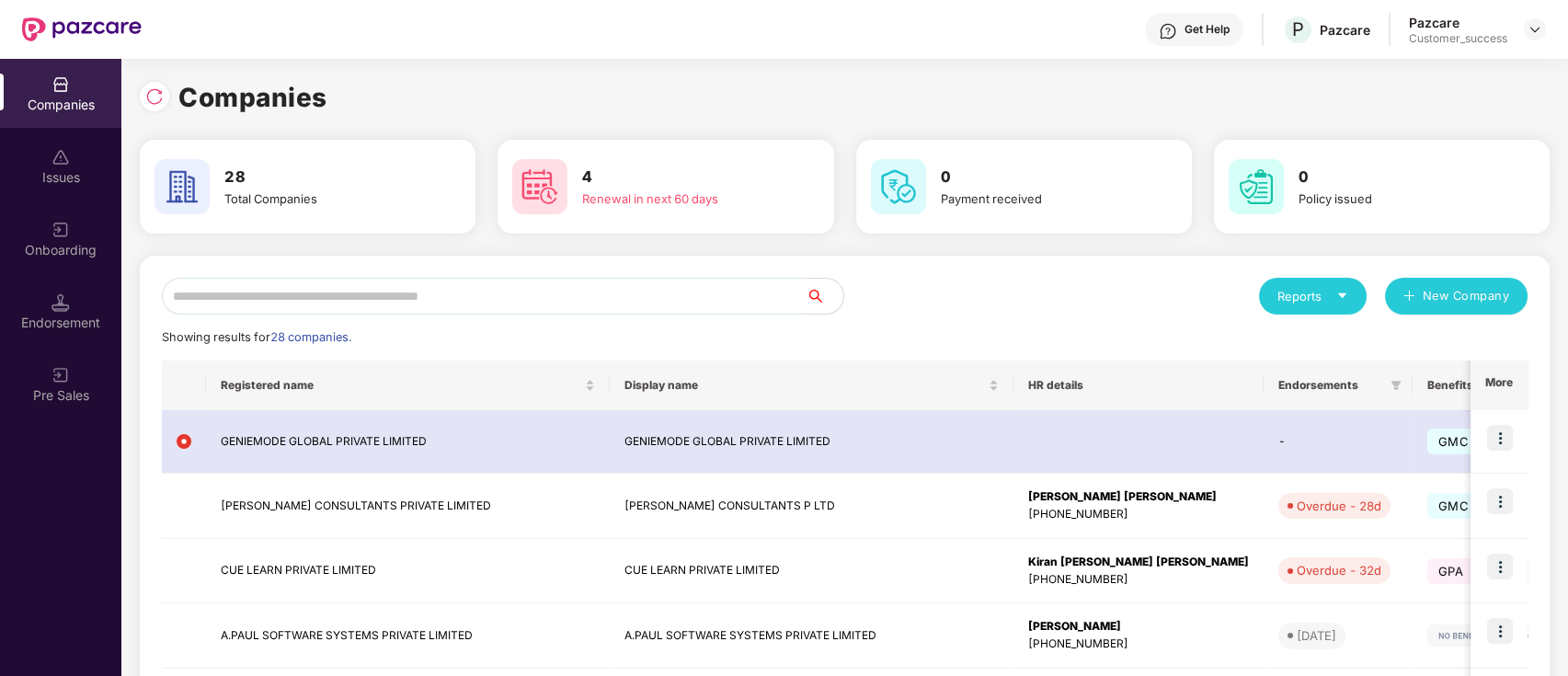
click at [301, 304] on input "text" at bounding box center [484, 296] width 645 height 37
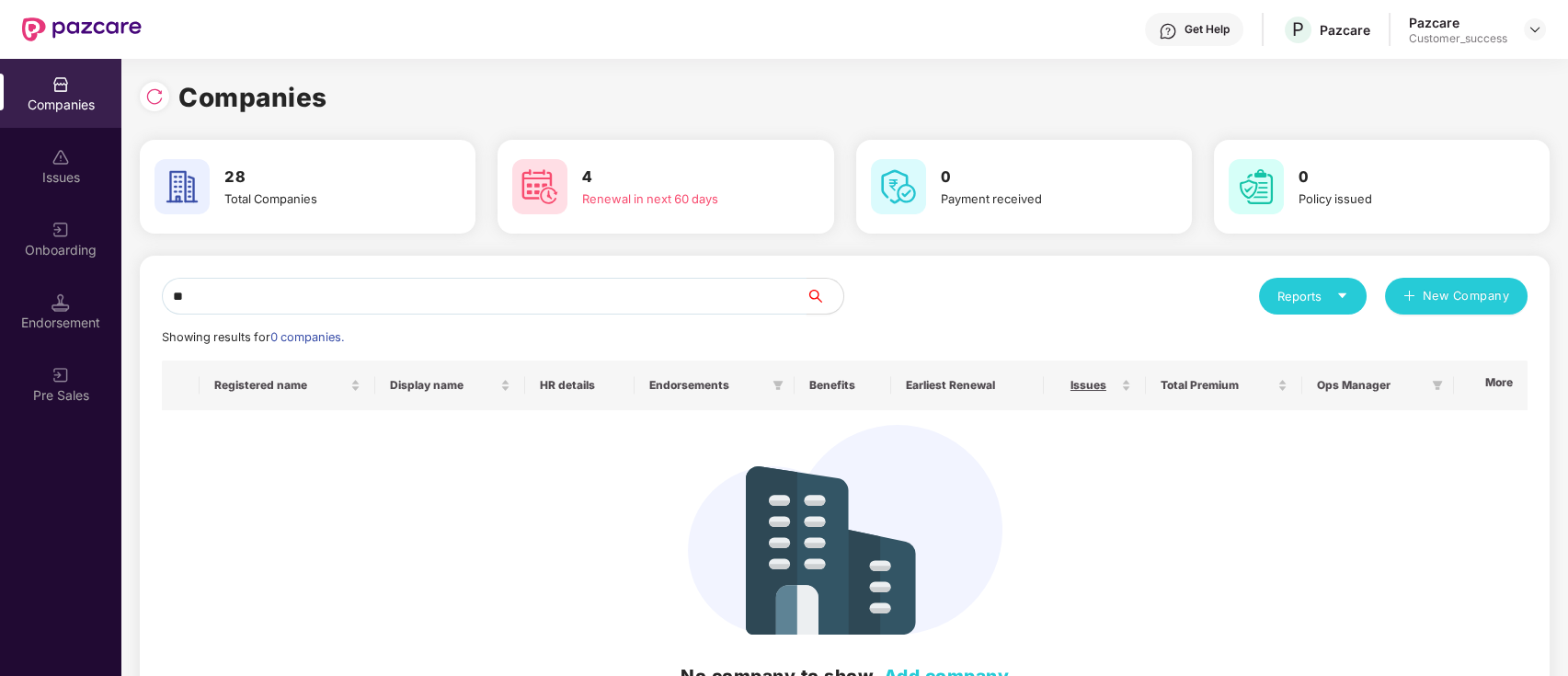
type input "*"
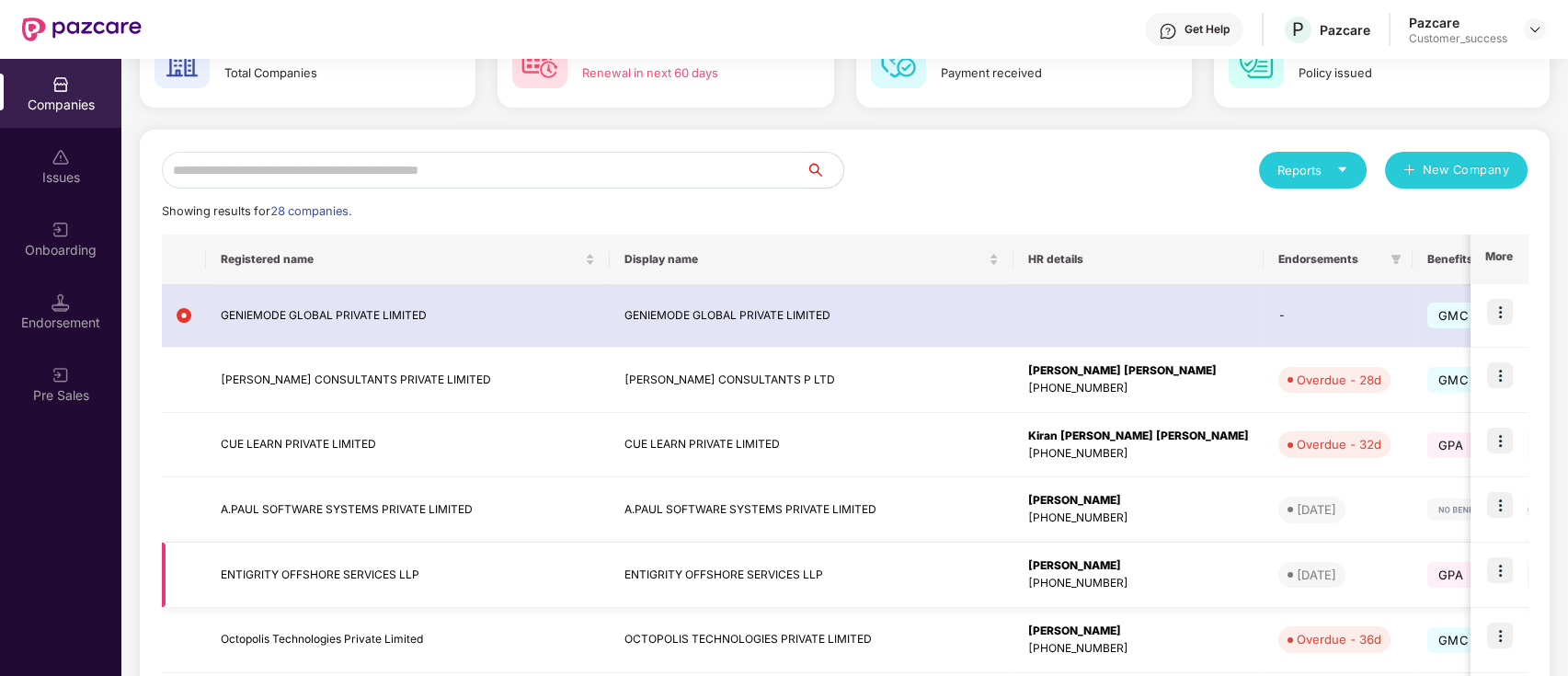
scroll to position [485, 0]
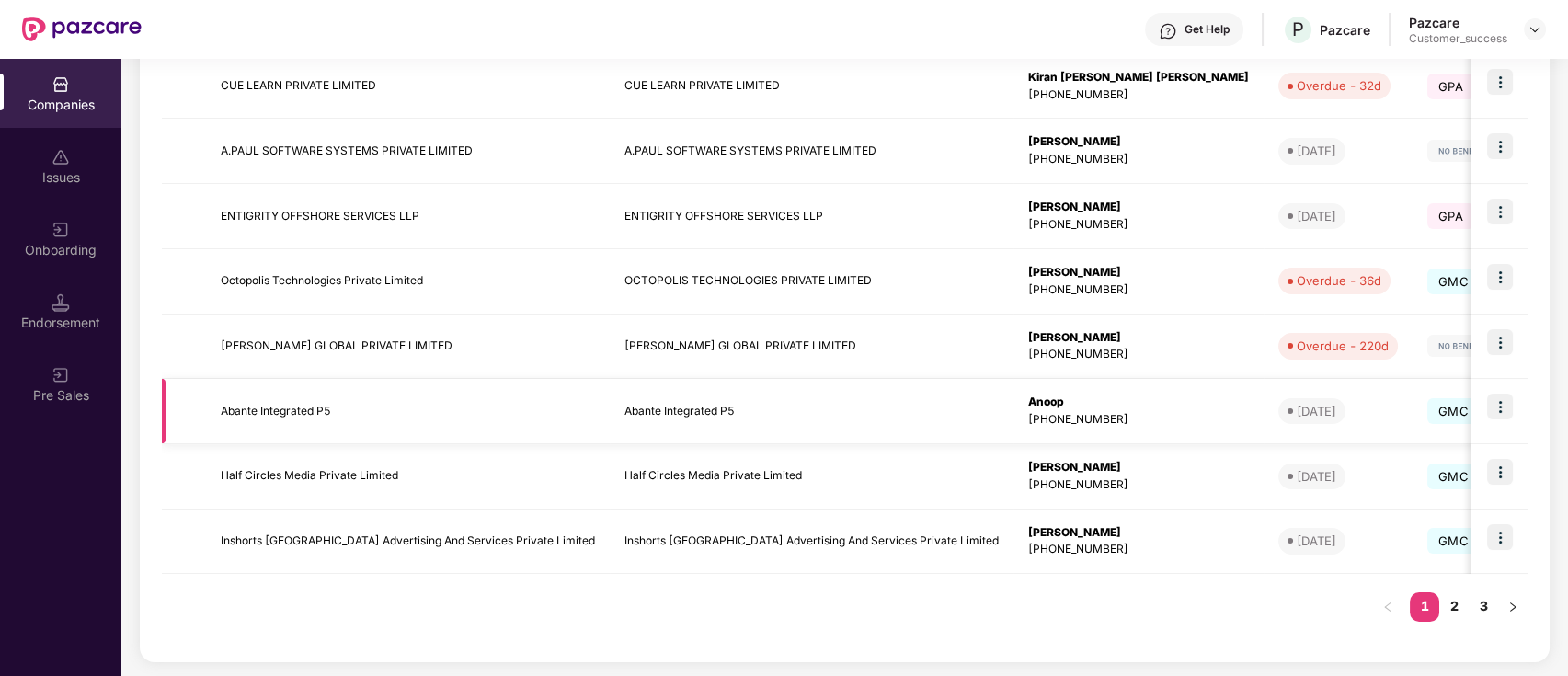
click at [1501, 403] on img at bounding box center [1500, 407] width 25 height 25
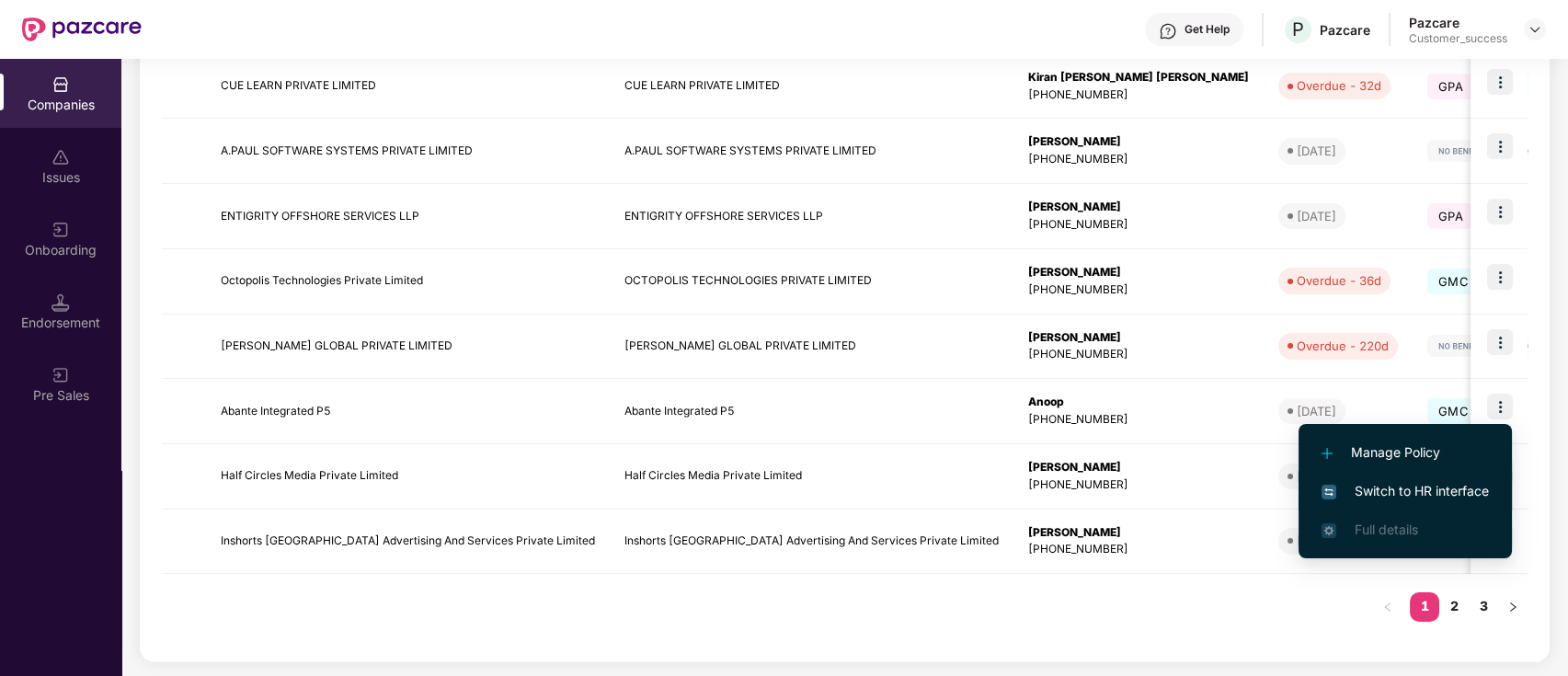
click at [1421, 486] on span "Switch to HR interface" at bounding box center [1405, 491] width 168 height 21
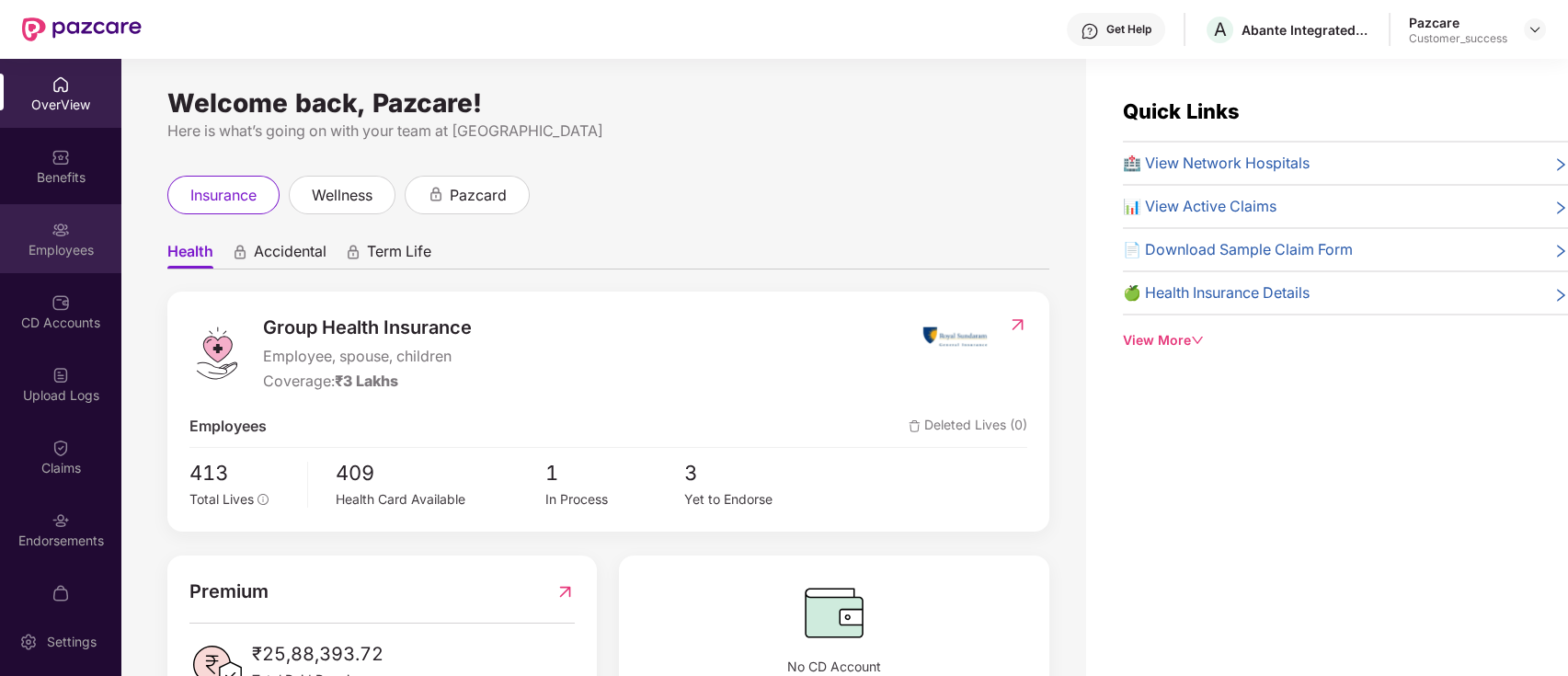
click at [54, 241] on div "Employees" at bounding box center [61, 250] width 122 height 19
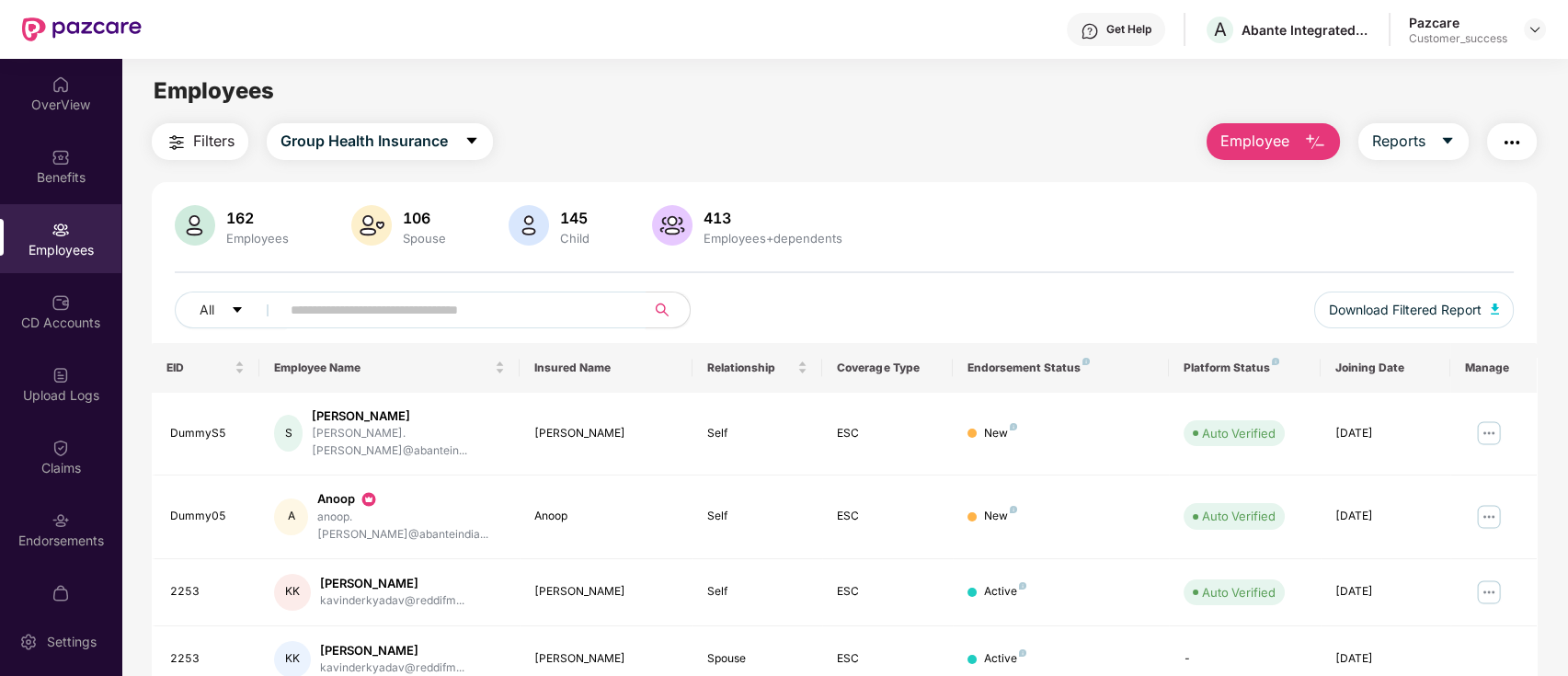
click at [335, 321] on input "text" at bounding box center [456, 310] width 330 height 27
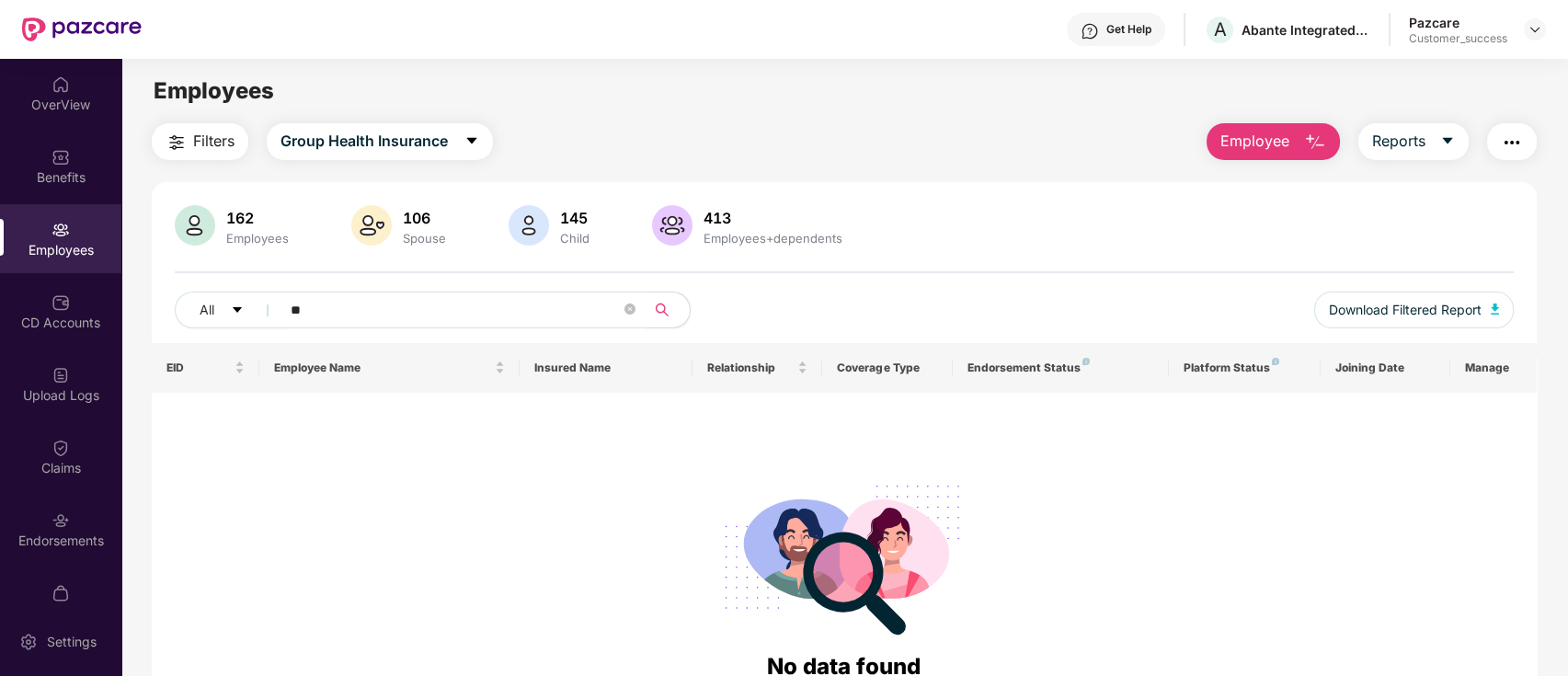
type input "*"
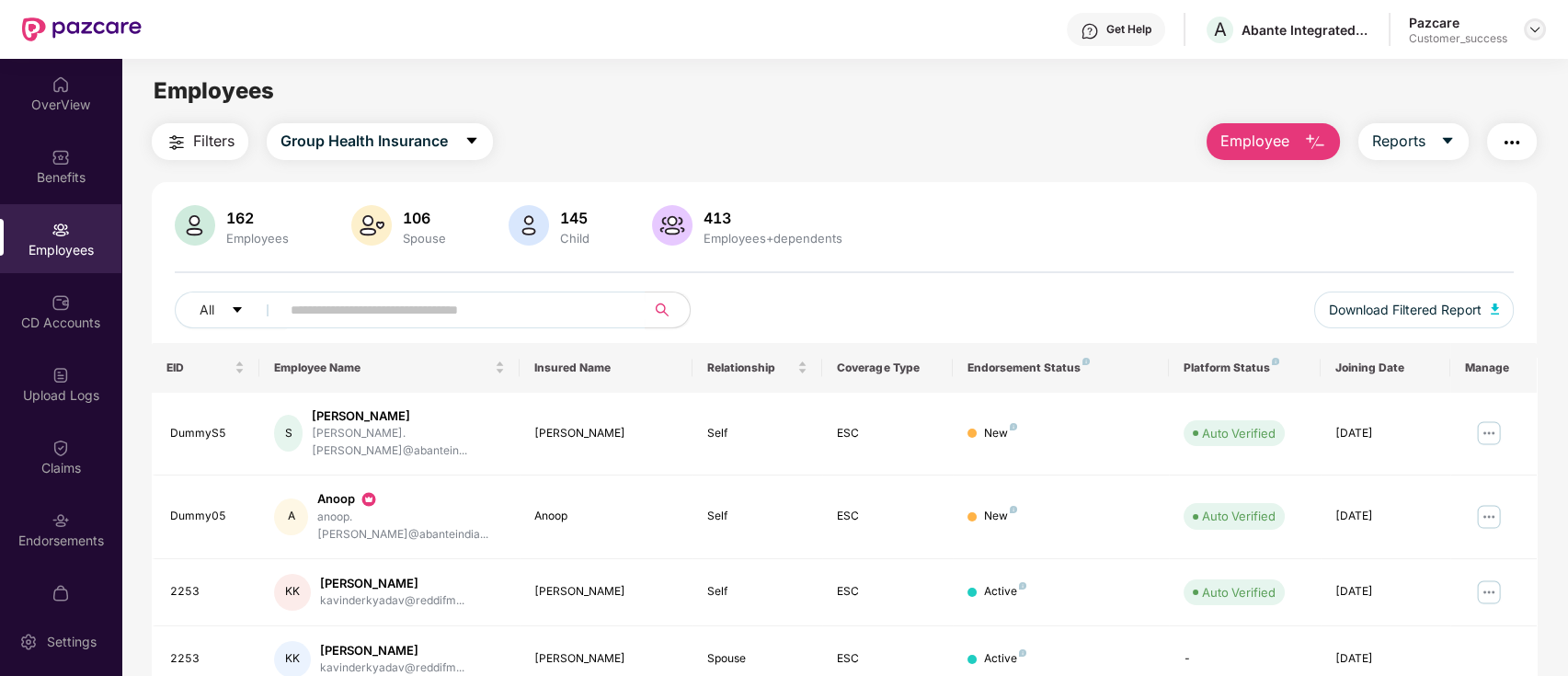
click at [1532, 30] on img at bounding box center [1535, 29] width 15 height 15
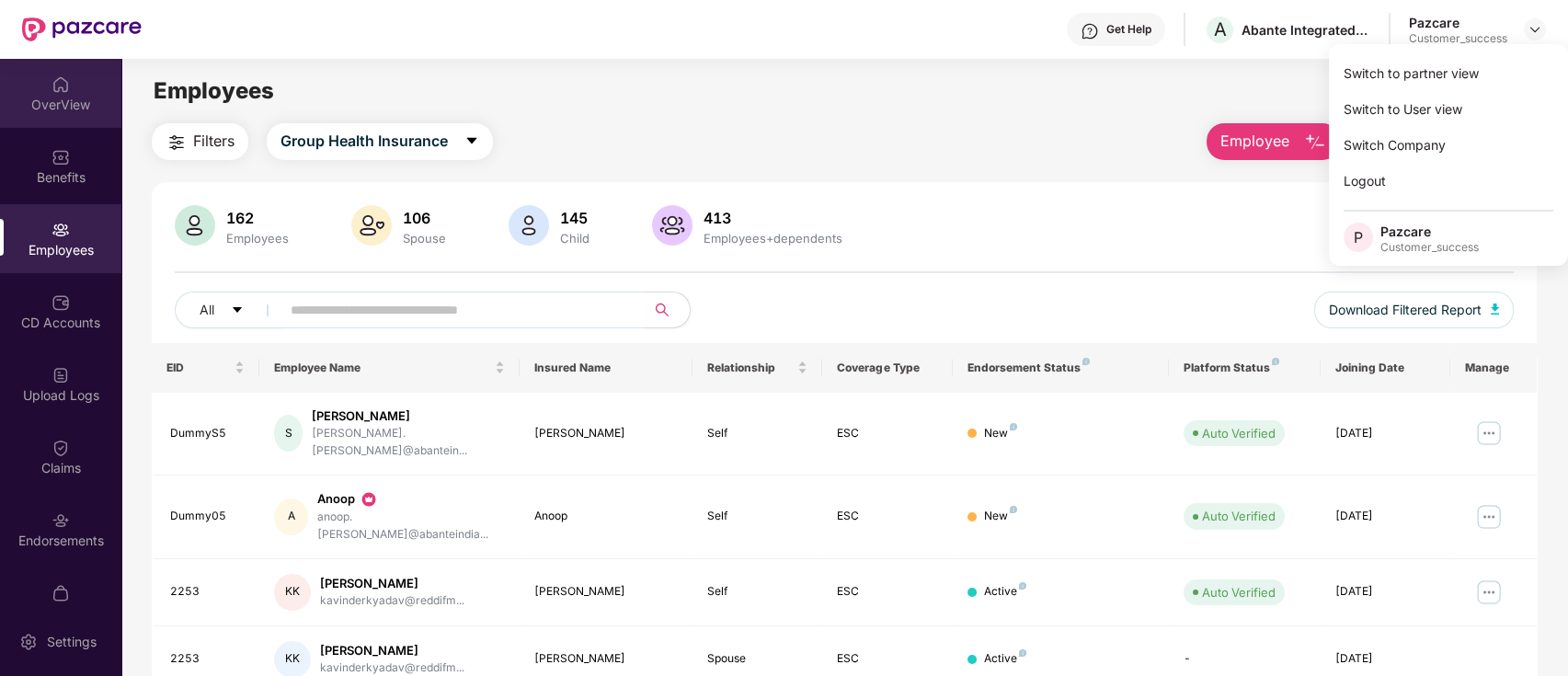
click at [69, 112] on div "OverView" at bounding box center [61, 105] width 122 height 19
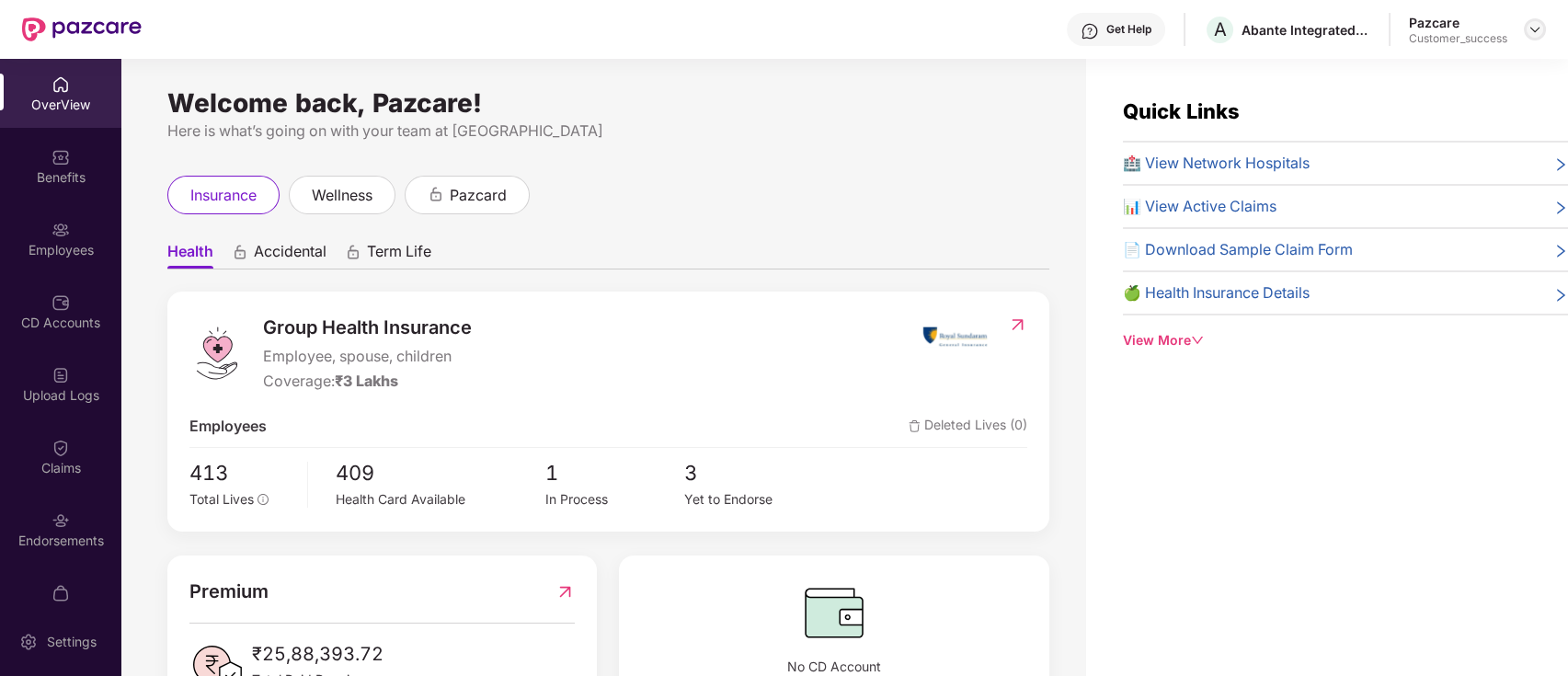
click at [1537, 28] on img at bounding box center [1535, 29] width 15 height 15
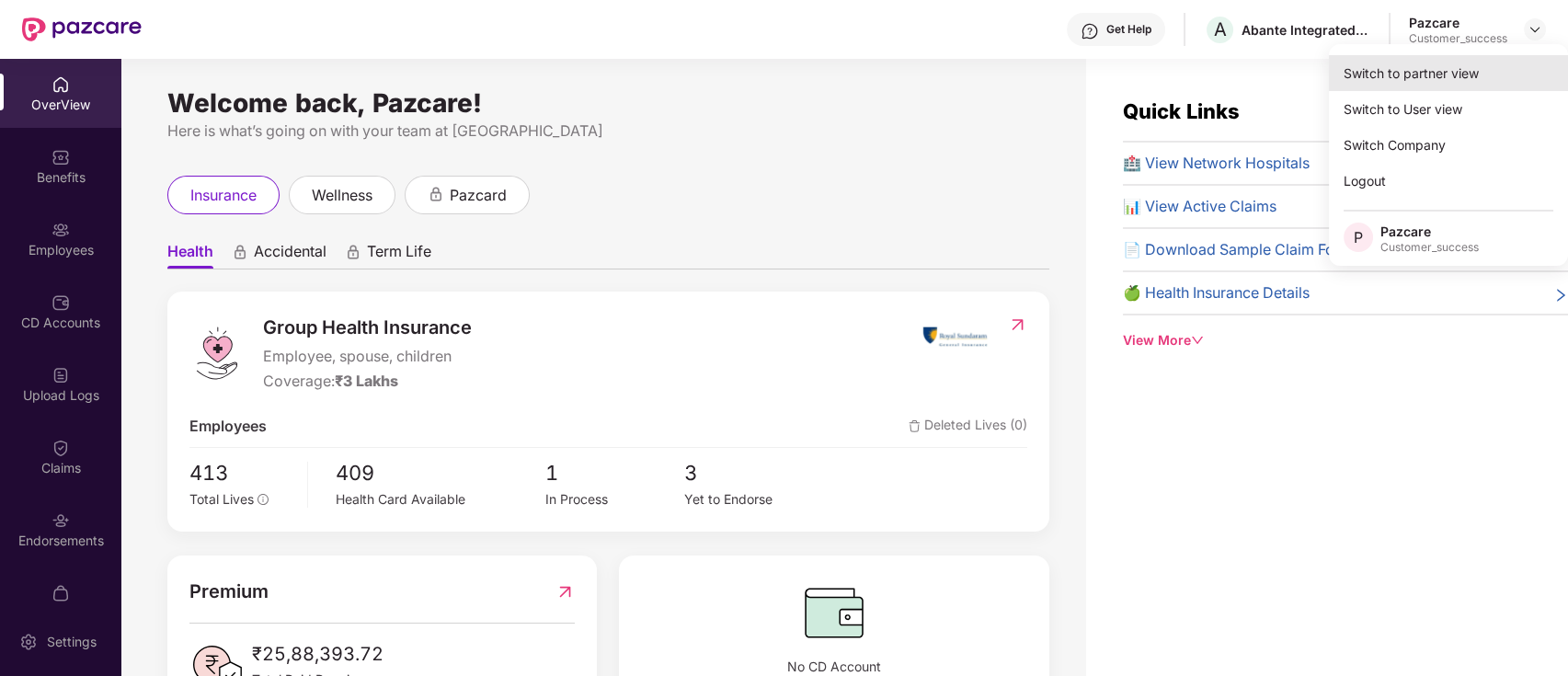
click at [1489, 78] on div "Switch to partner view" at bounding box center [1448, 72] width 239 height 36
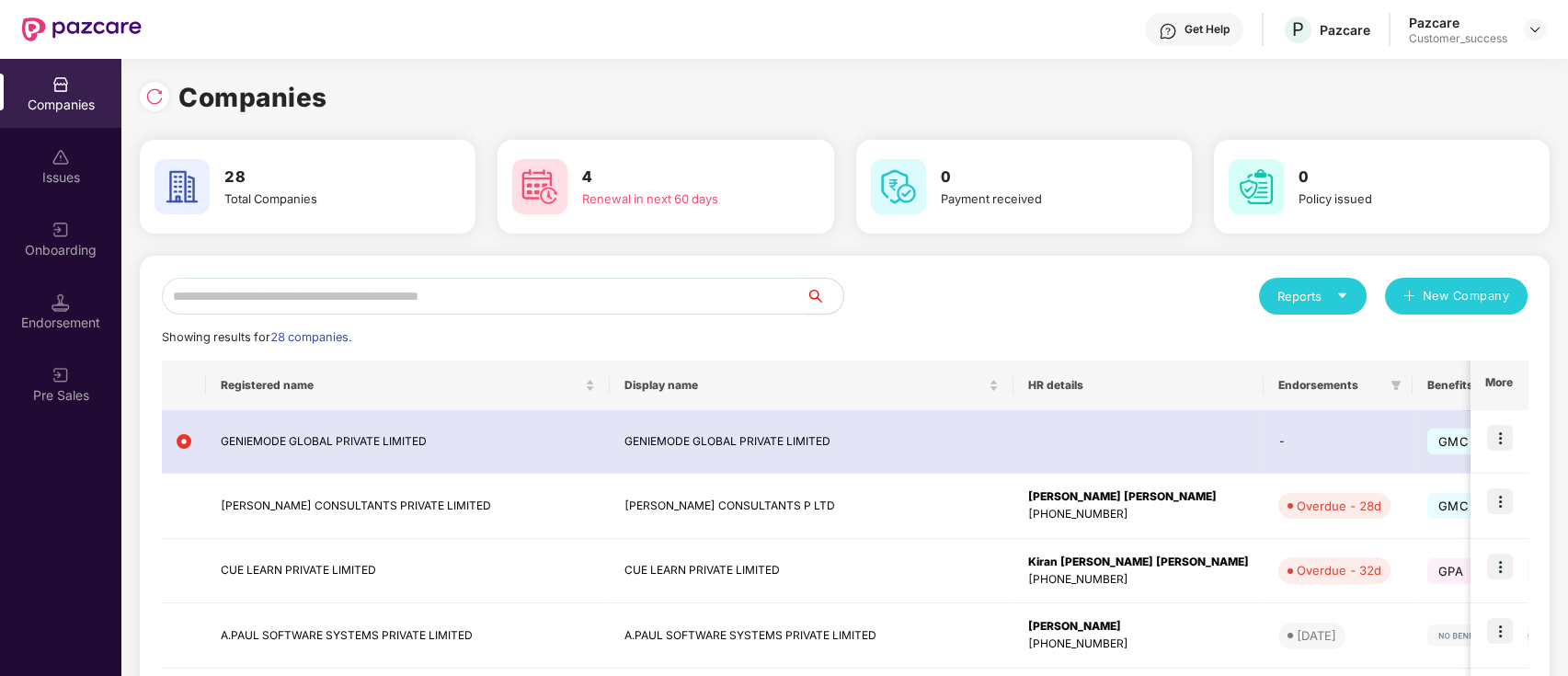
click at [361, 299] on input "text" at bounding box center [484, 296] width 645 height 37
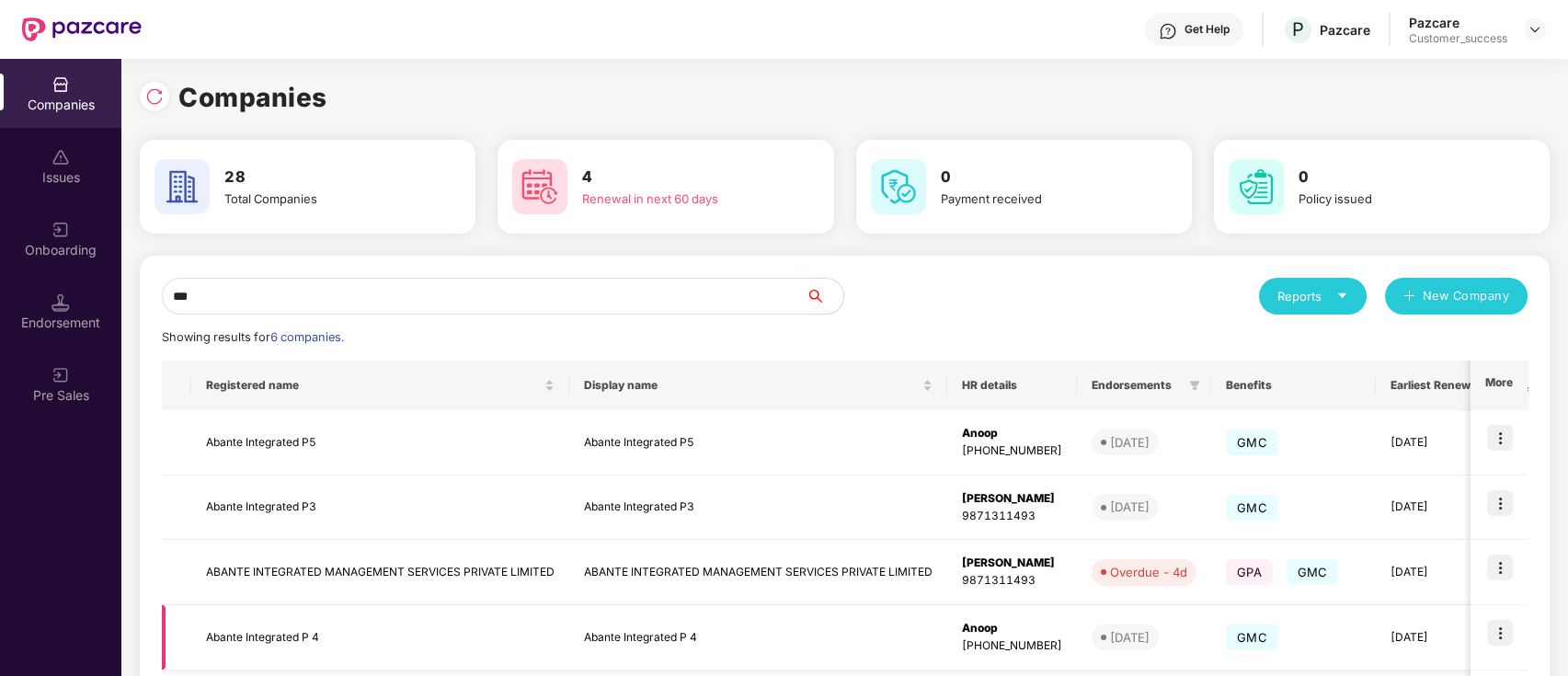
type input "***"
click at [1508, 634] on img at bounding box center [1500, 633] width 25 height 25
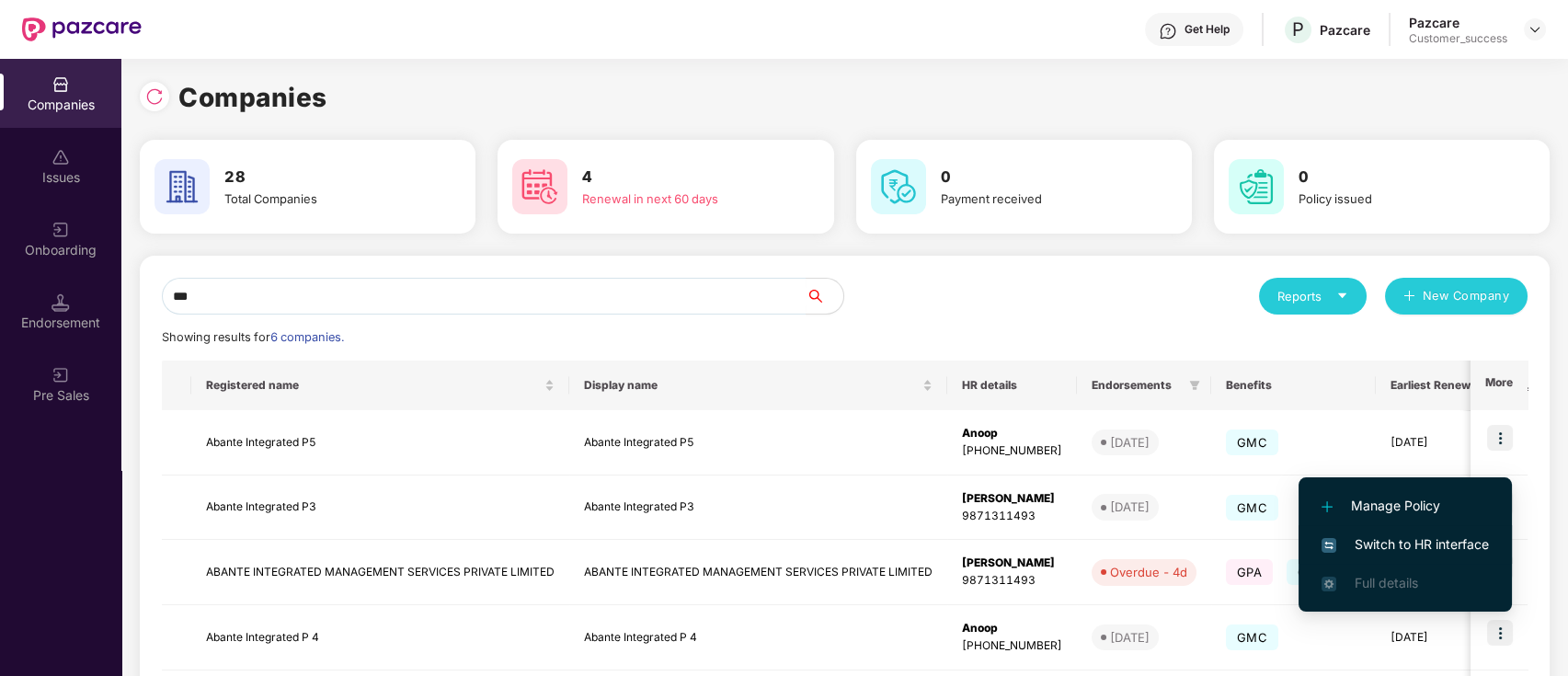
click at [1432, 548] on span "Switch to HR interface" at bounding box center [1405, 544] width 168 height 21
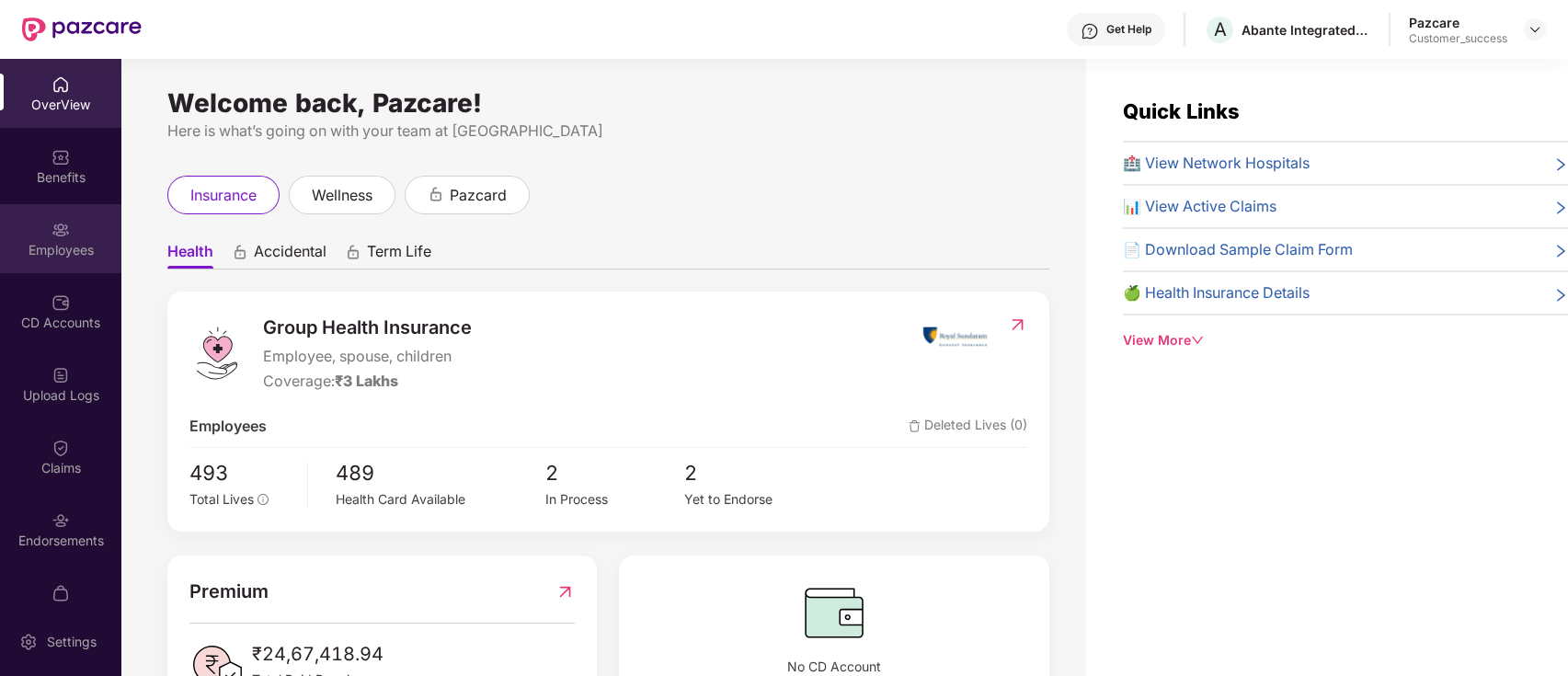
click at [60, 266] on div "Employees" at bounding box center [61, 238] width 122 height 69
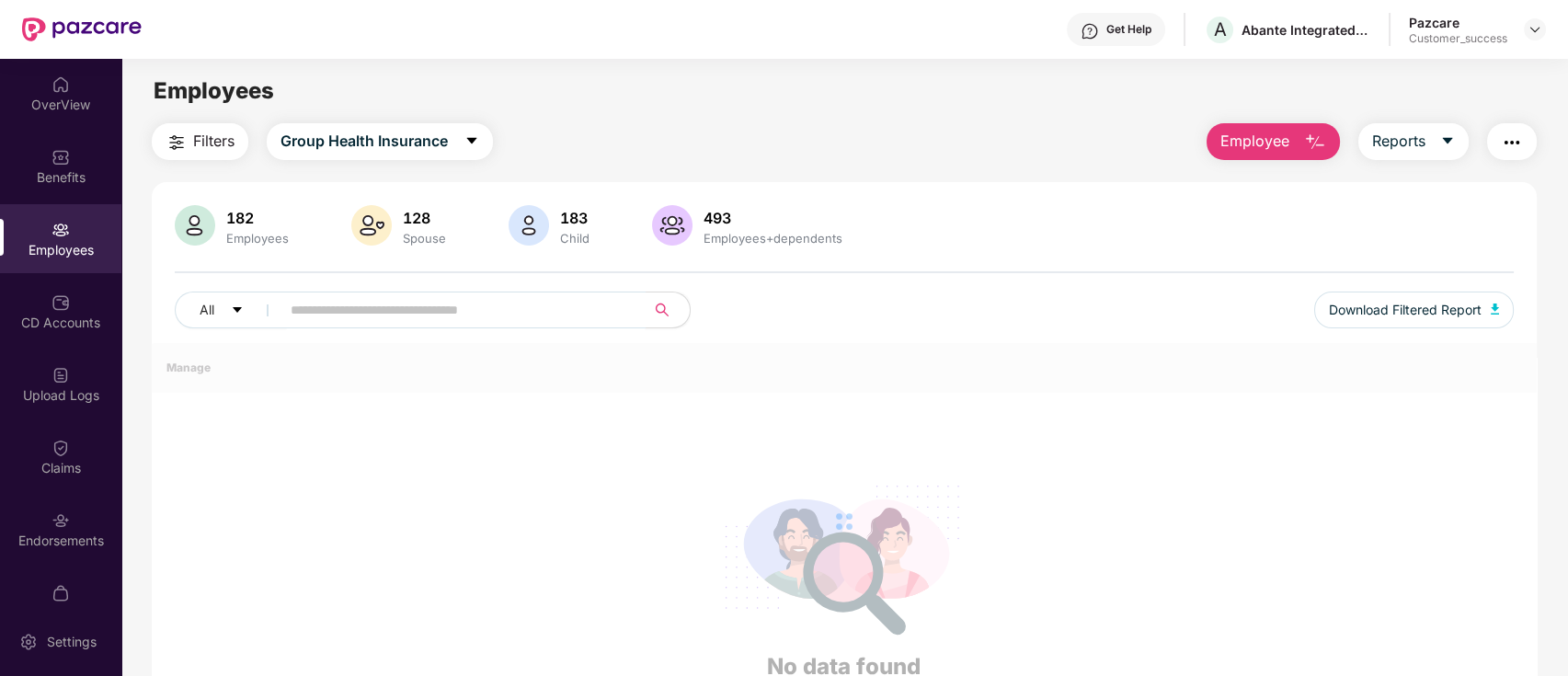
click at [354, 325] on span at bounding box center [457, 311] width 377 height 37
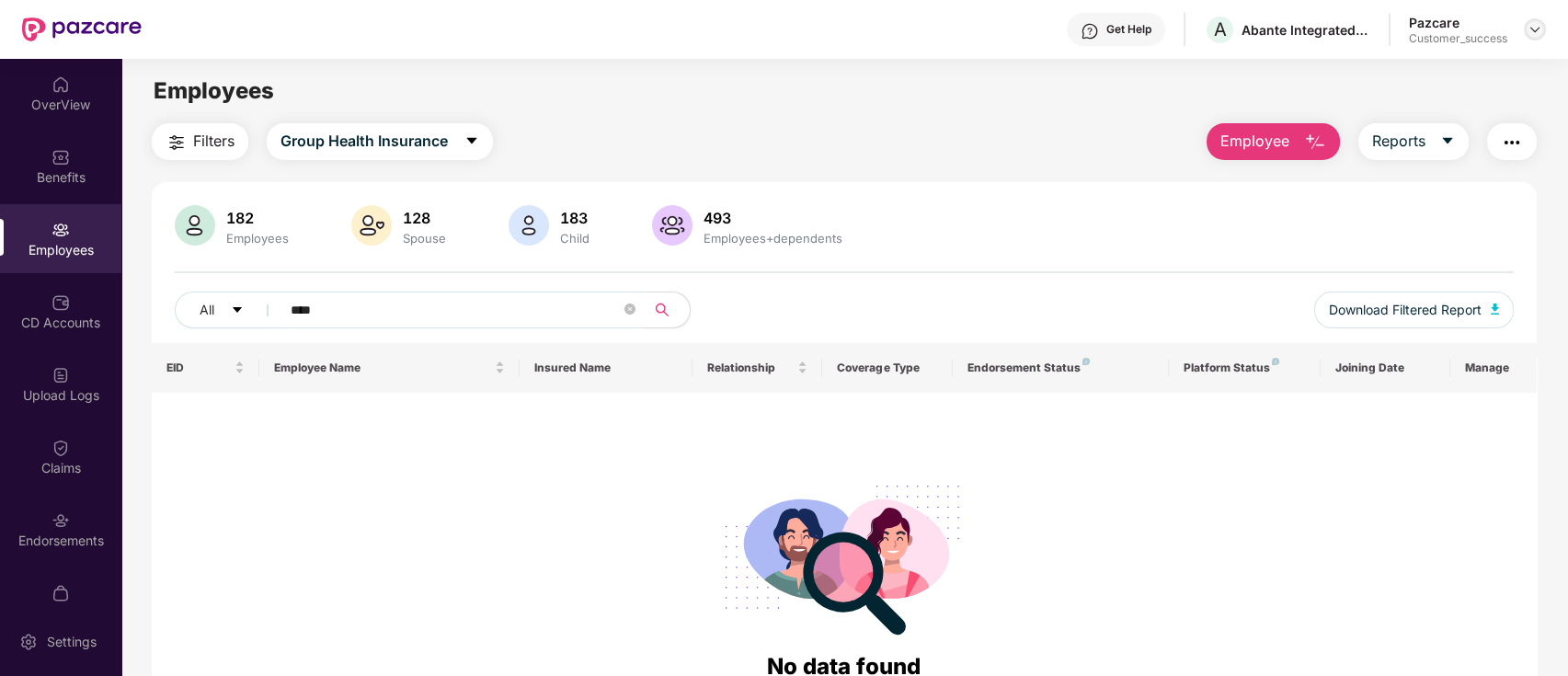
type input "****"
click at [1538, 32] on img at bounding box center [1535, 29] width 15 height 15
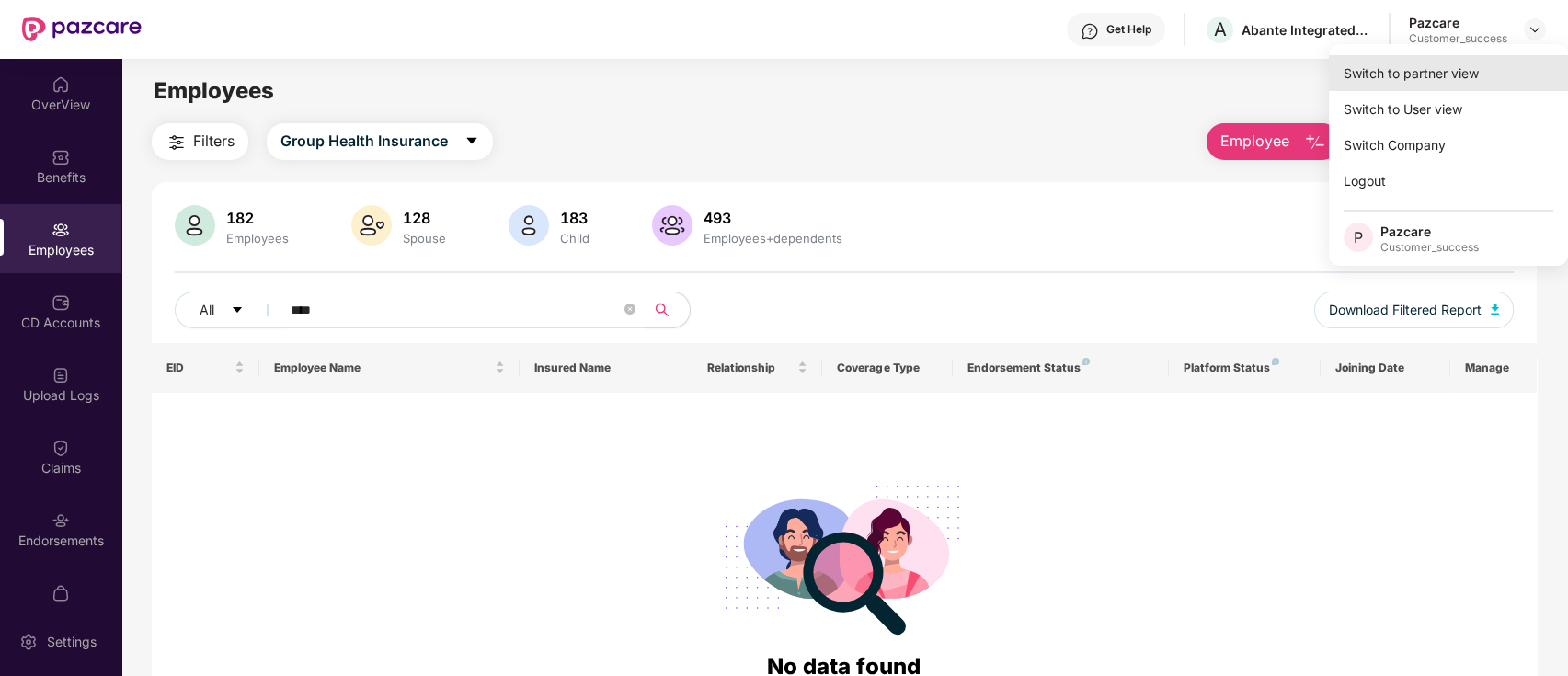
click at [1493, 76] on div "Switch to partner view" at bounding box center [1448, 72] width 239 height 36
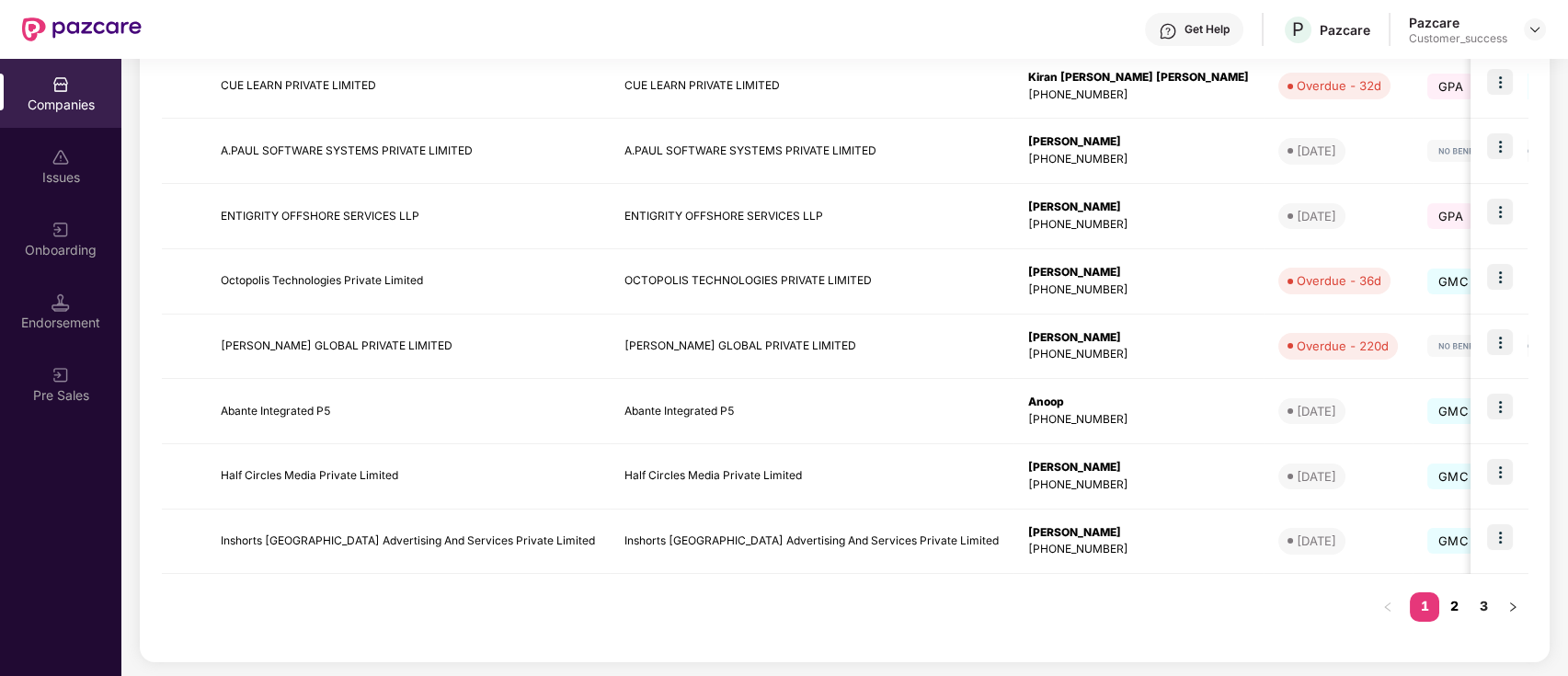
click at [1454, 595] on link "2" at bounding box center [1454, 605] width 29 height 27
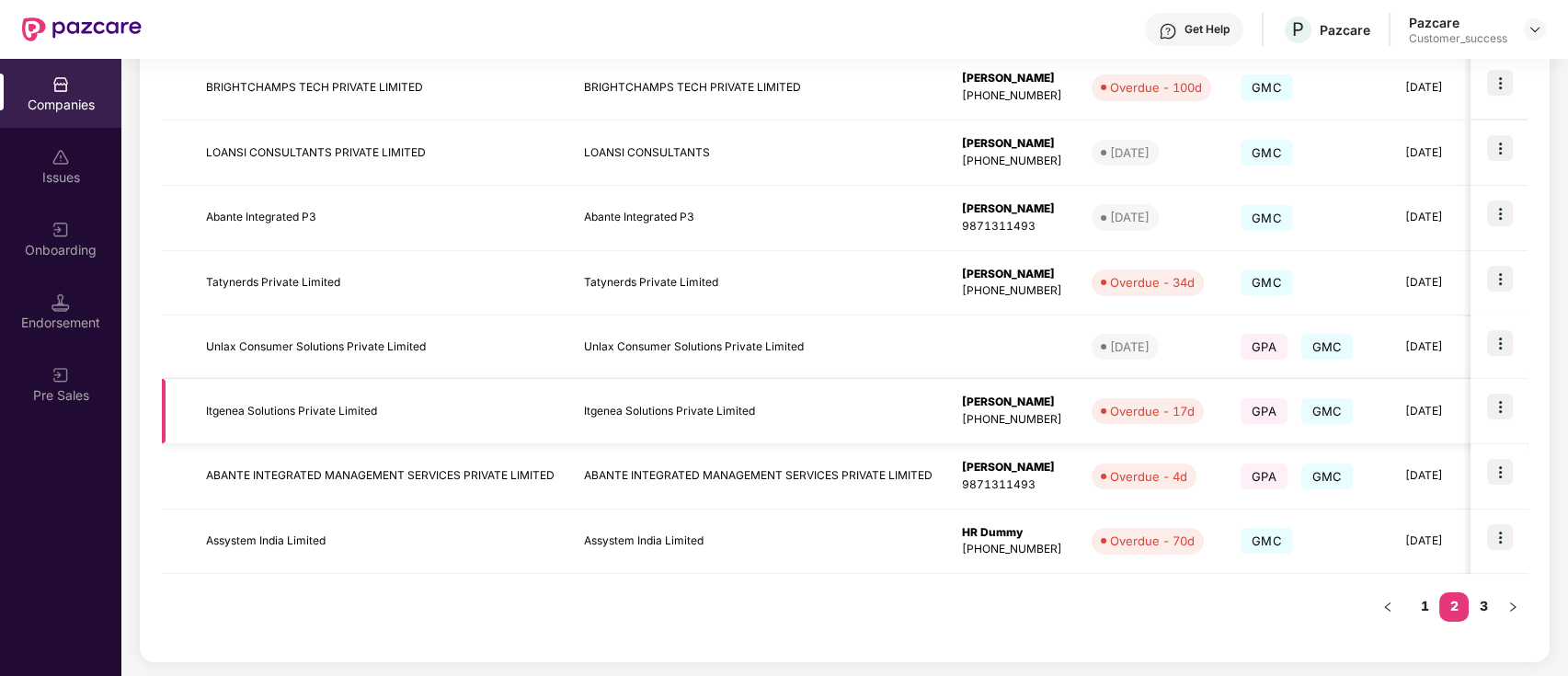
scroll to position [266, 0]
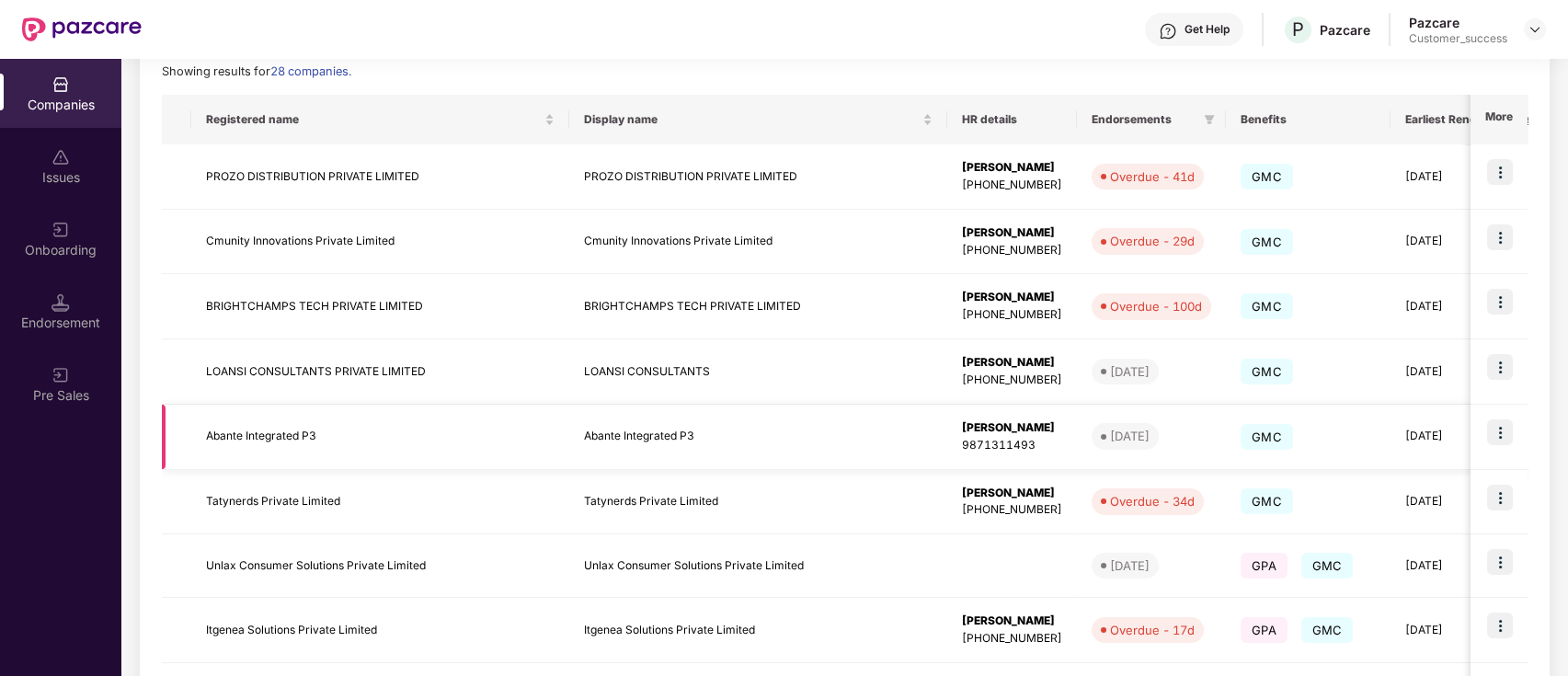
click at [1507, 426] on img at bounding box center [1500, 432] width 25 height 25
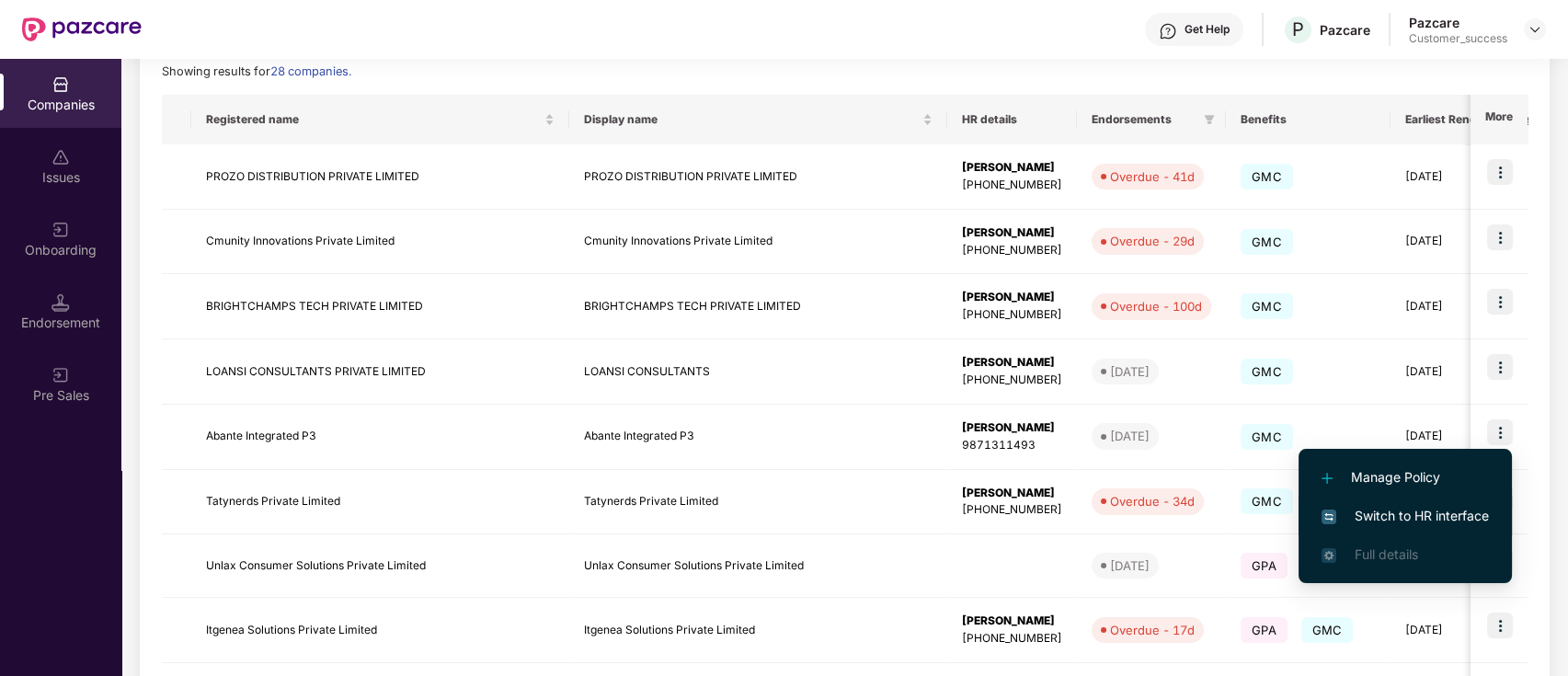
click at [1428, 516] on span "Switch to HR interface" at bounding box center [1405, 515] width 168 height 21
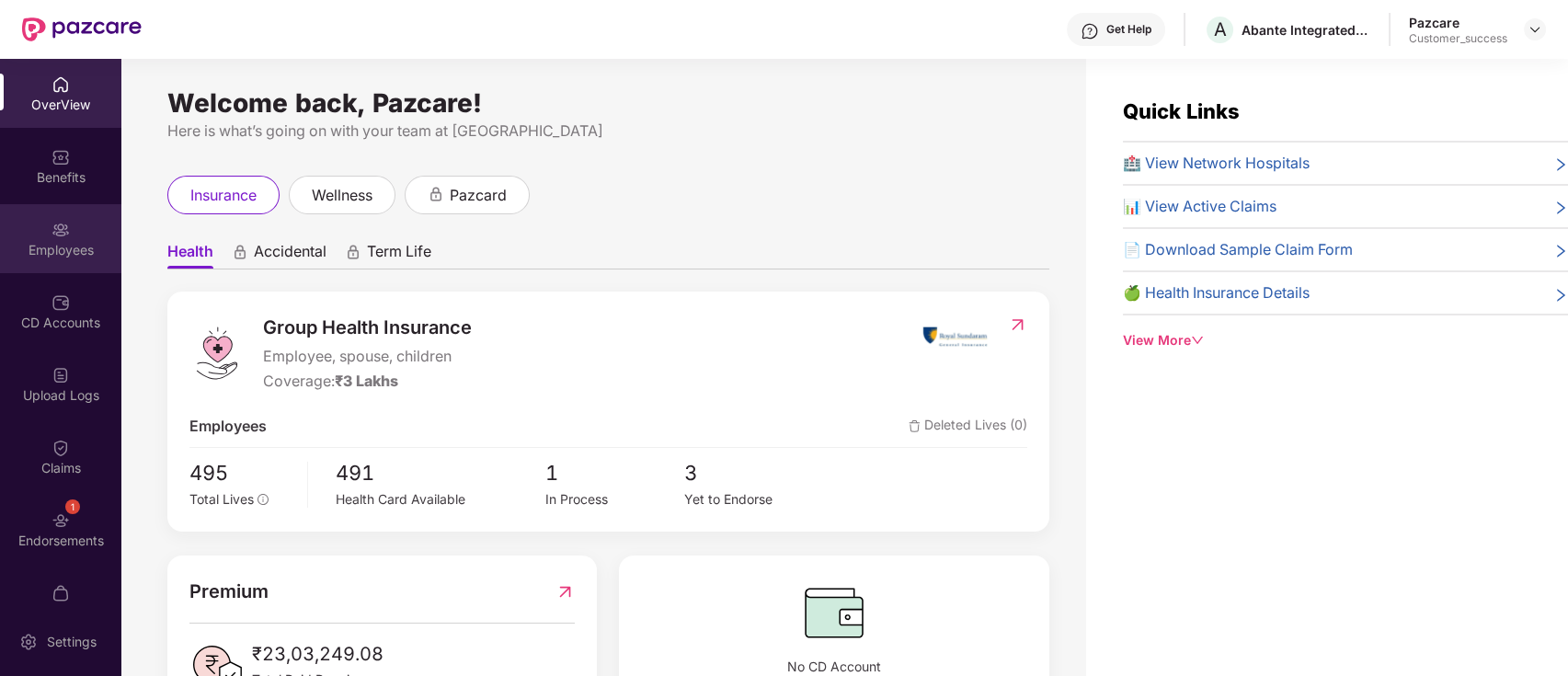
click at [35, 264] on div "Employees" at bounding box center [61, 238] width 122 height 69
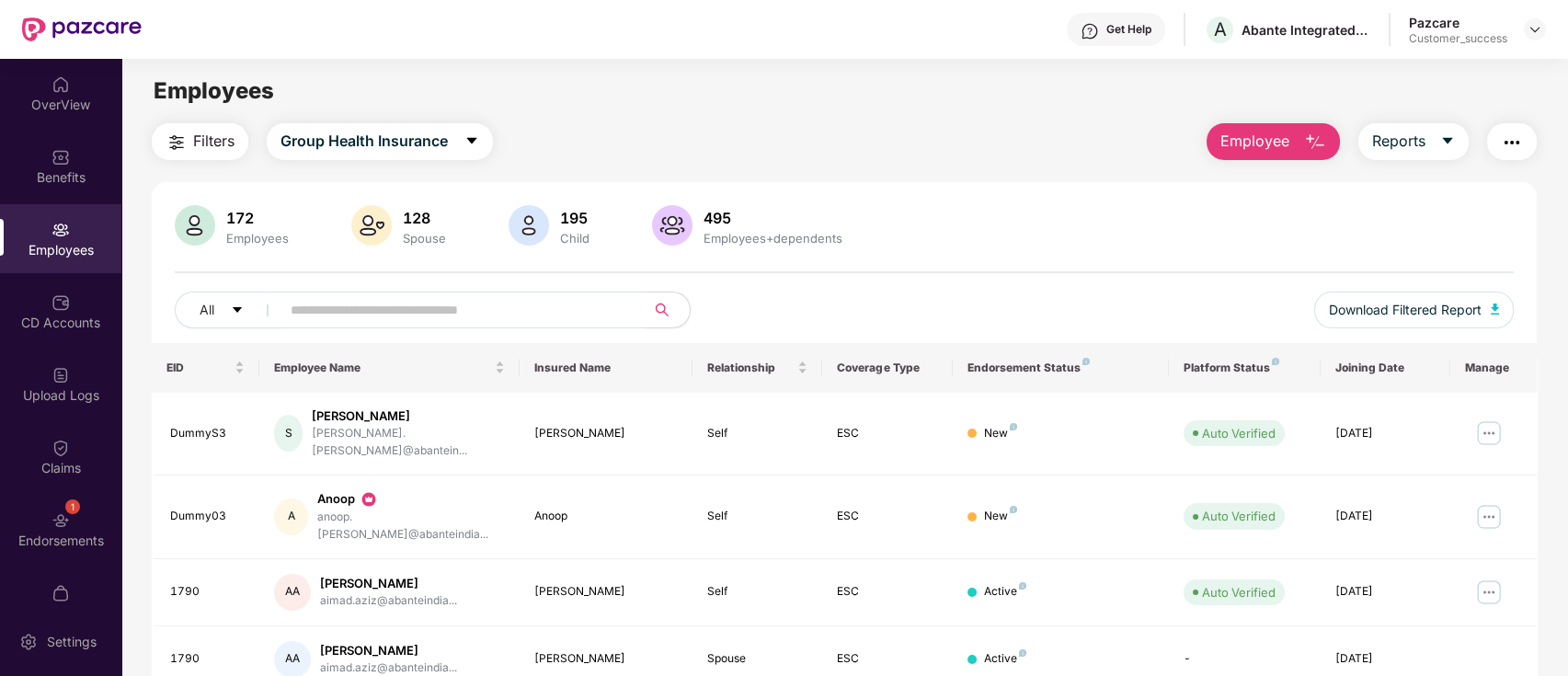
click at [353, 320] on input "text" at bounding box center [456, 310] width 330 height 27
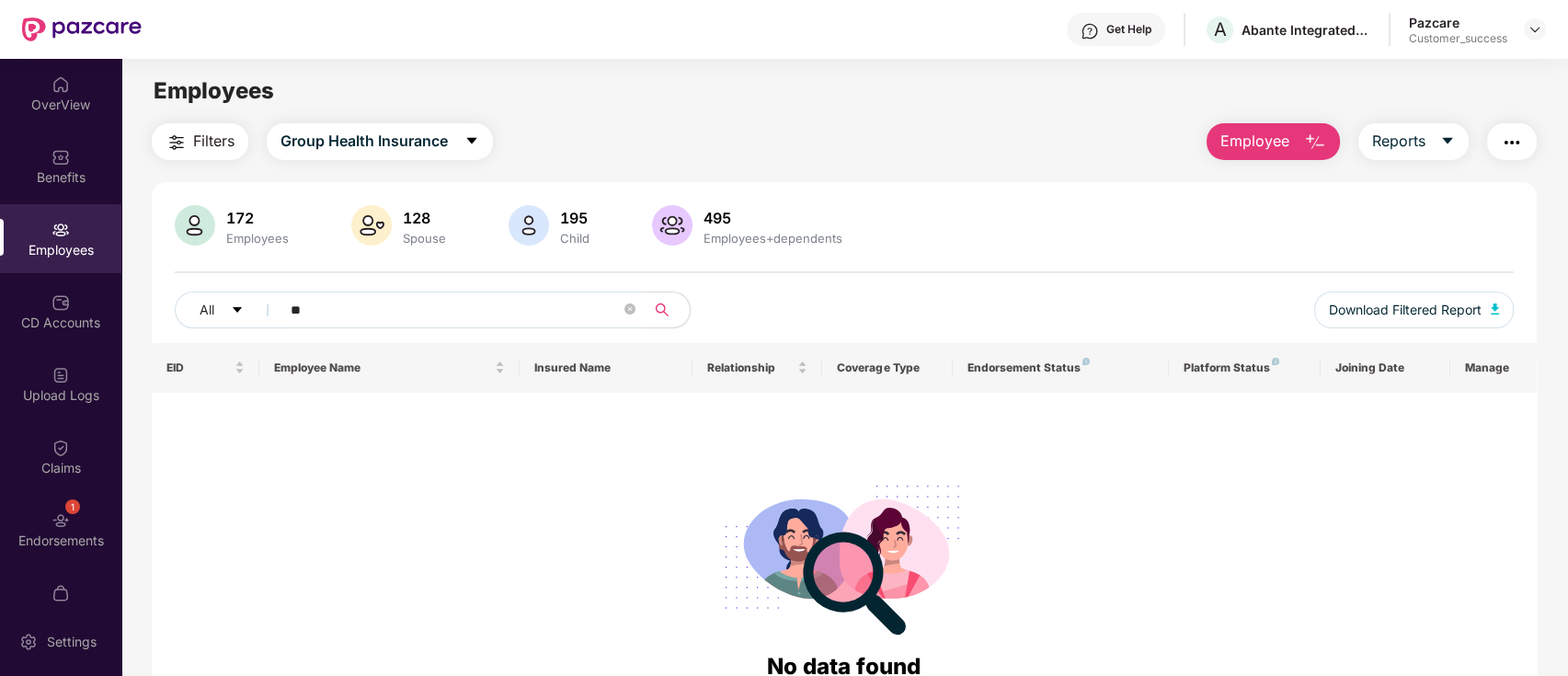
type input "*"
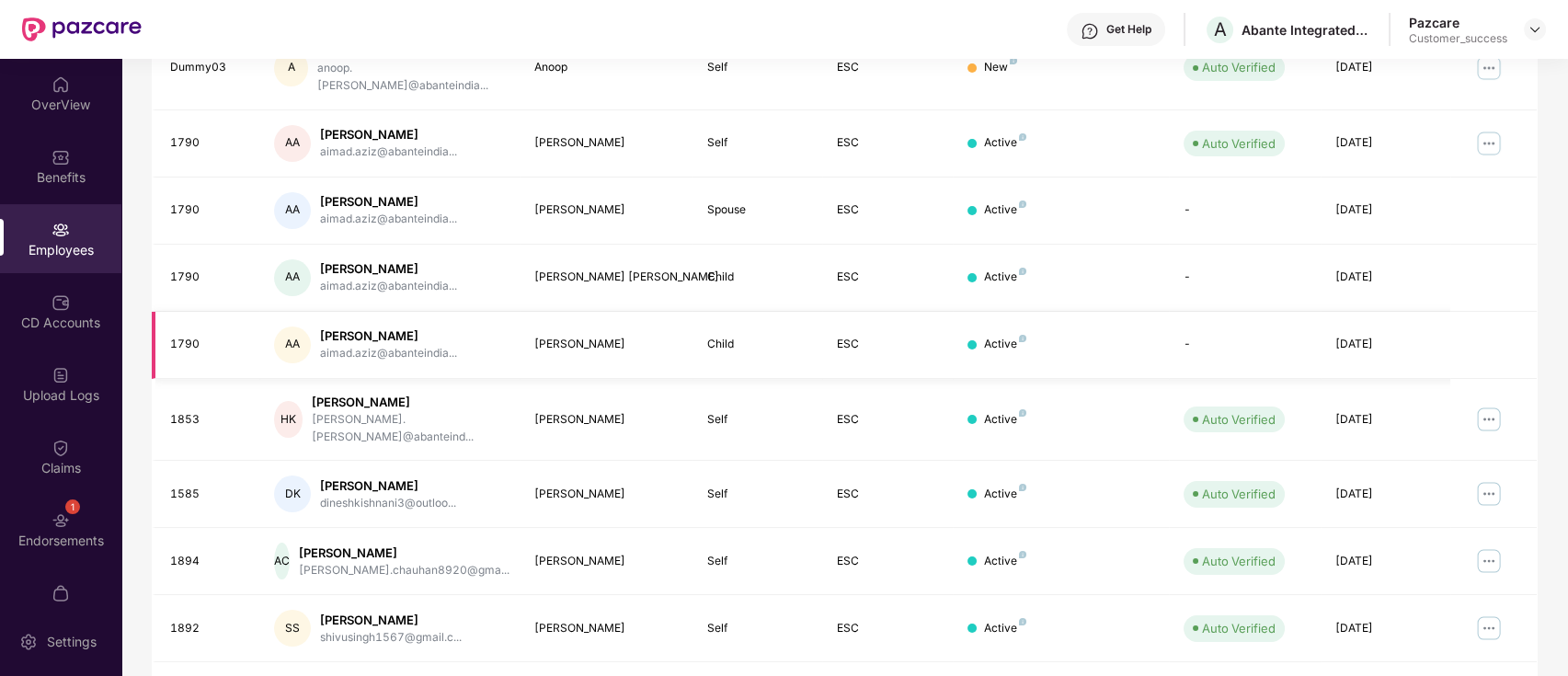
scroll to position [0, 0]
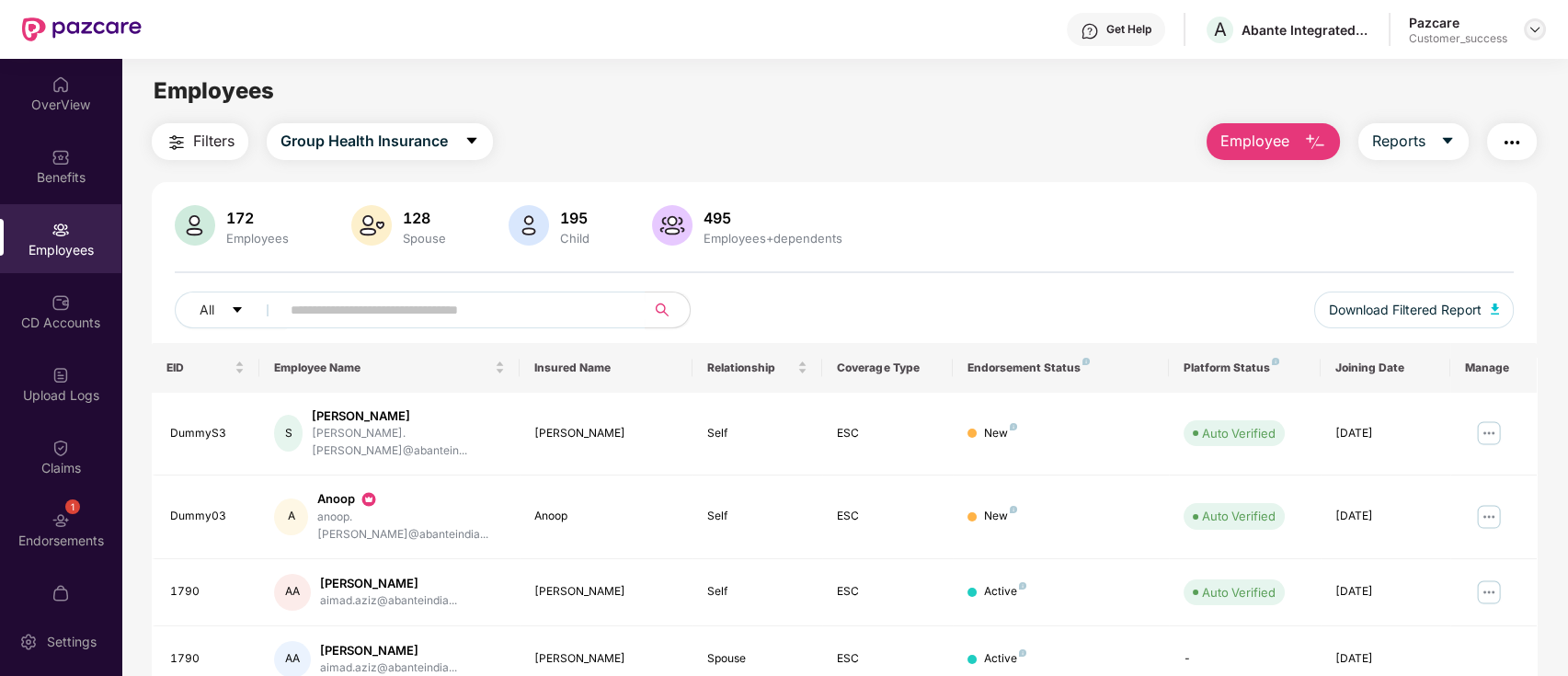
click at [1533, 19] on div at bounding box center [1535, 29] width 23 height 23
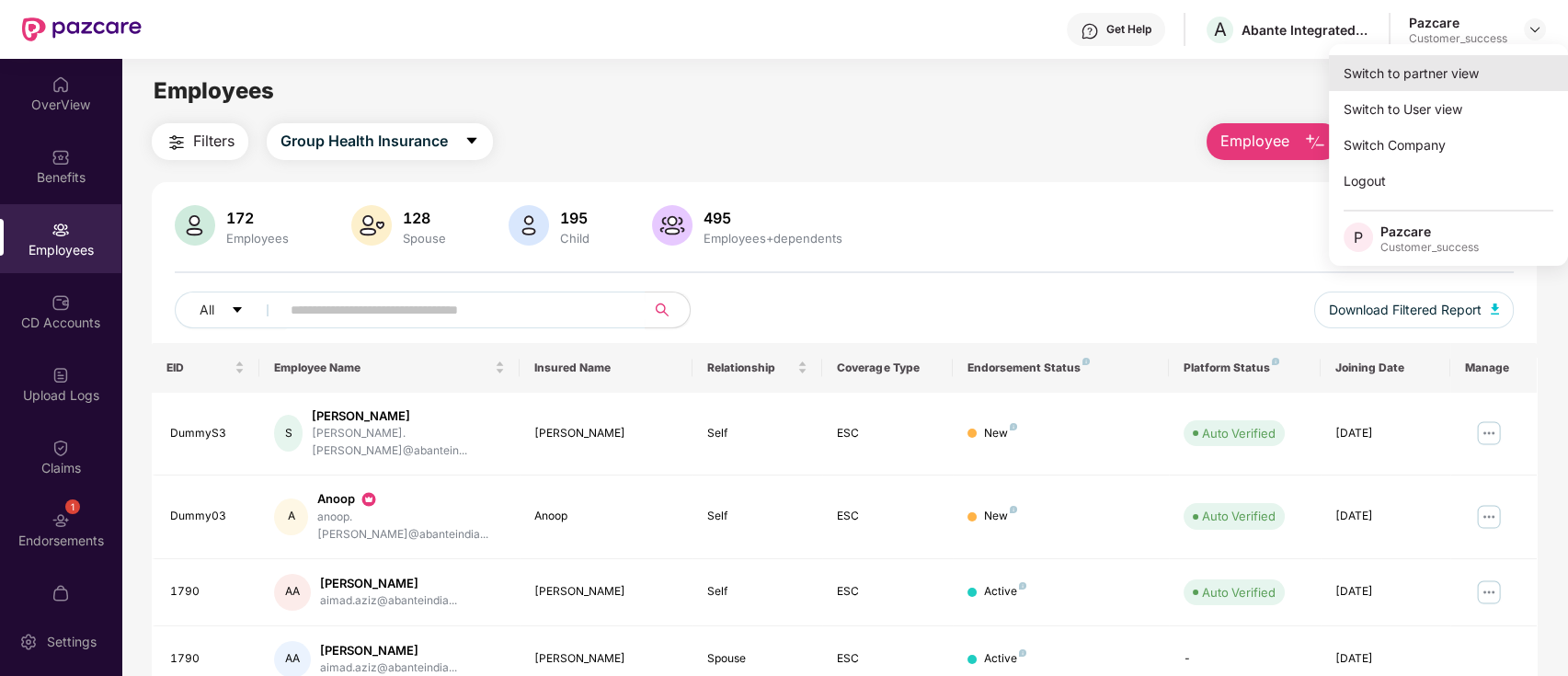
click at [1458, 83] on div "Switch to partner view" at bounding box center [1448, 72] width 239 height 36
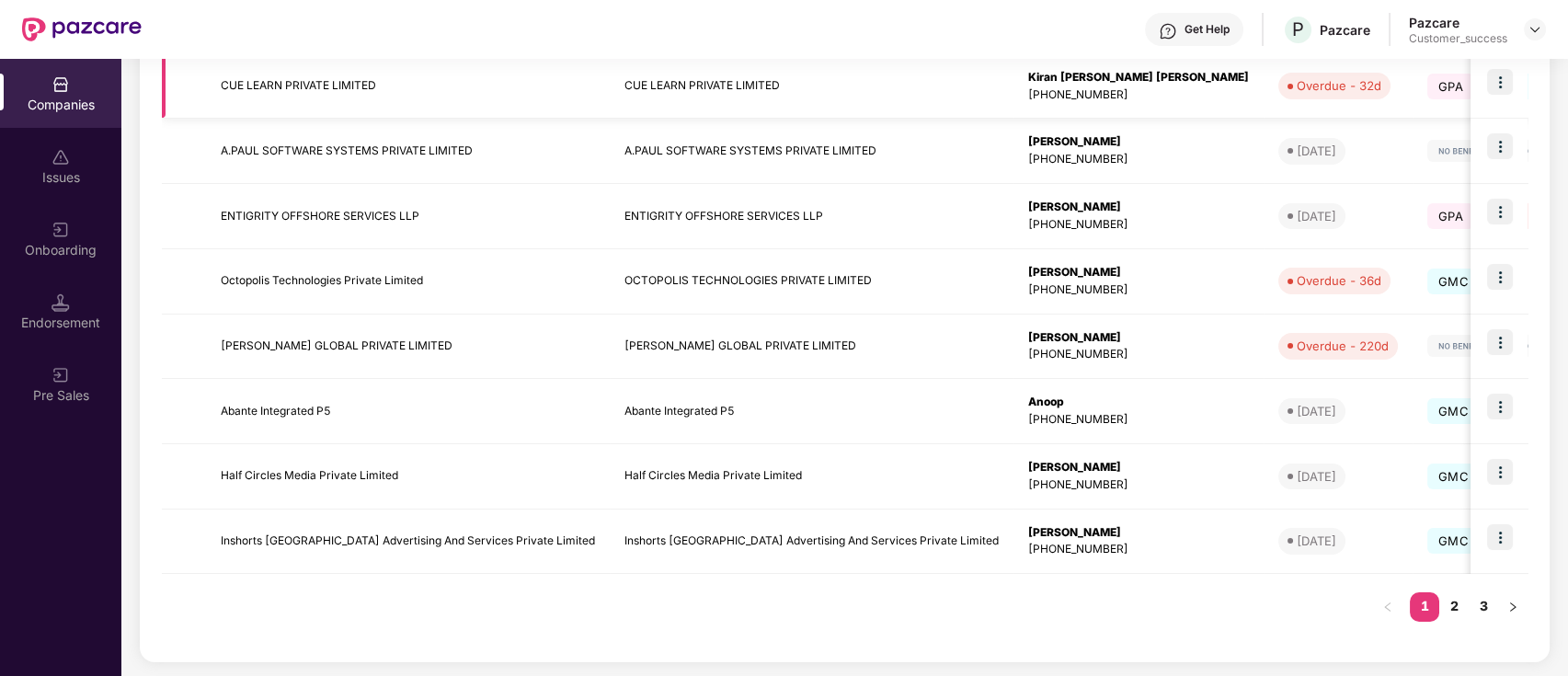
scroll to position [482, 0]
click at [1475, 610] on link "3" at bounding box center [1484, 608] width 29 height 27
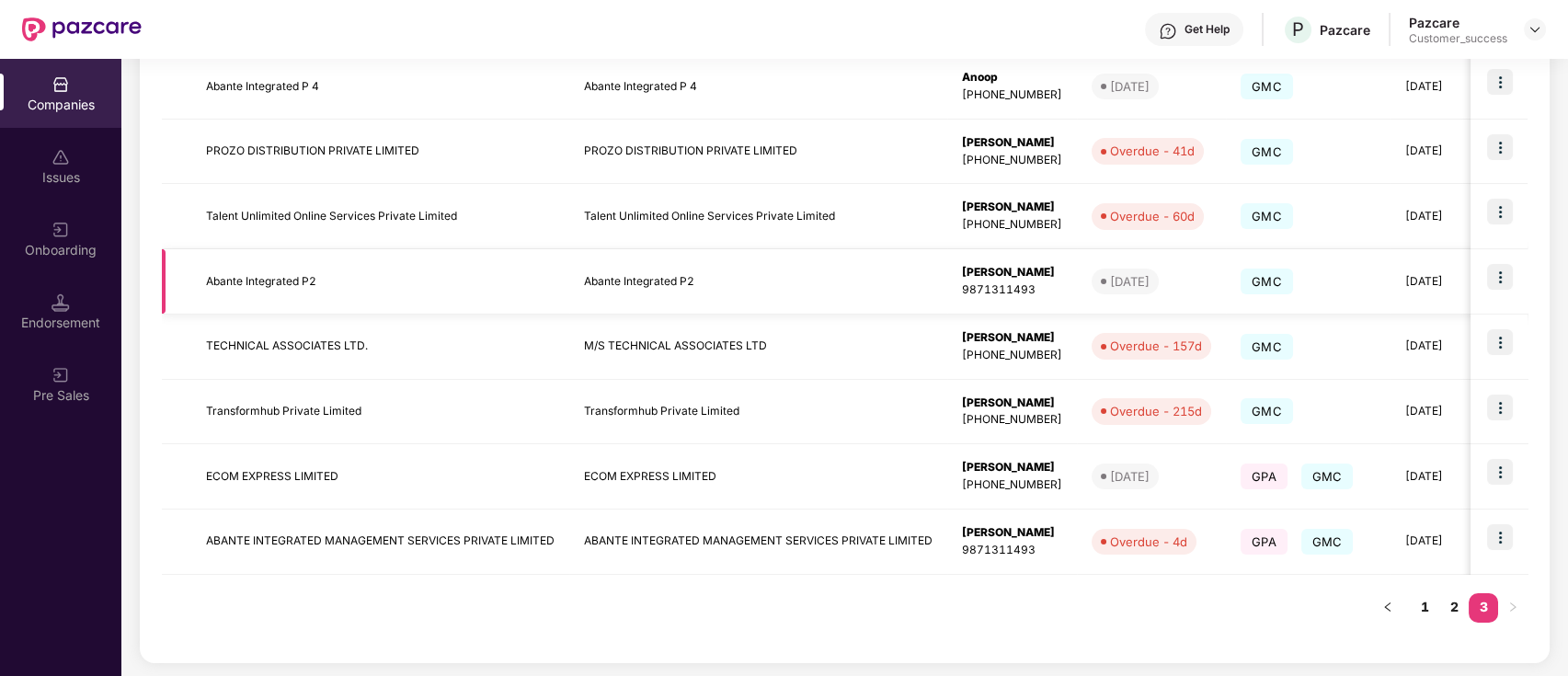
click at [1496, 283] on img at bounding box center [1500, 276] width 25 height 25
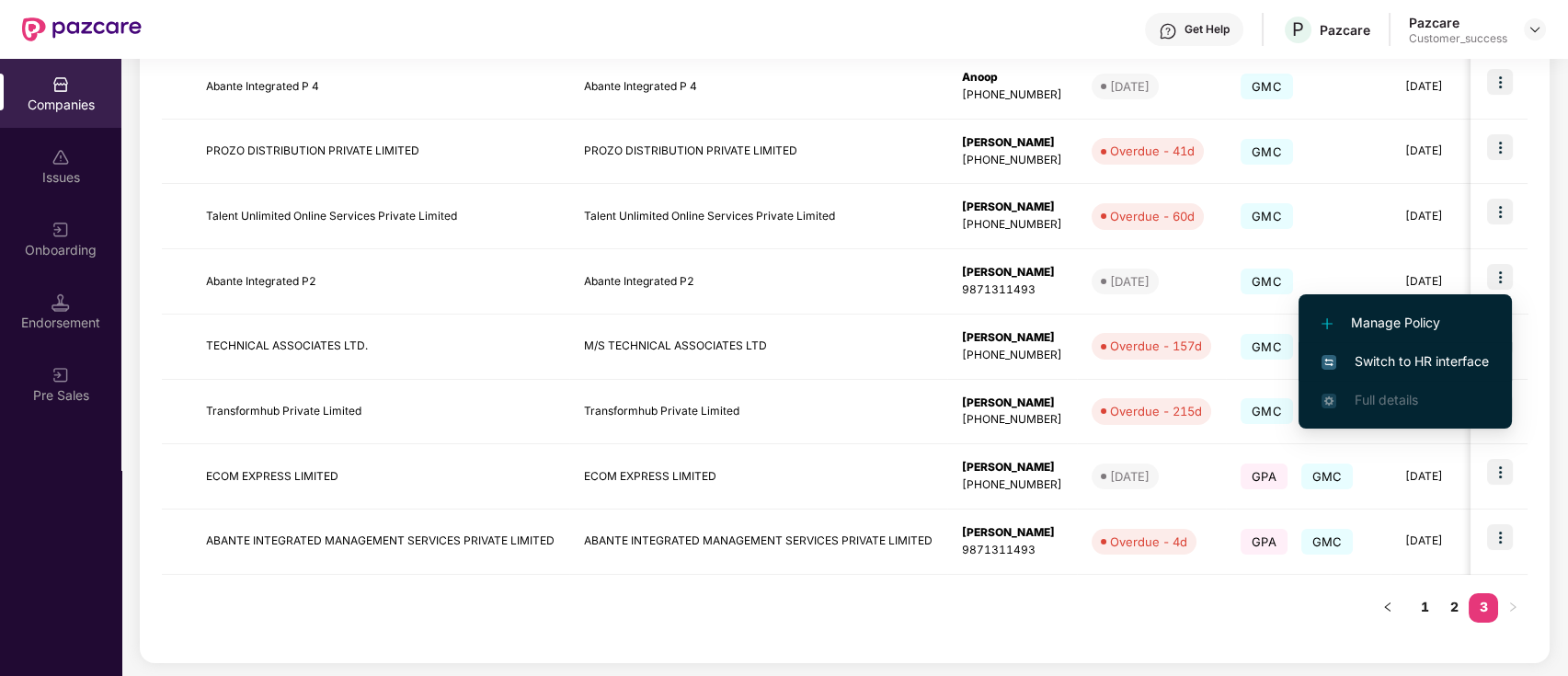
click at [1472, 354] on span "Switch to HR interface" at bounding box center [1405, 362] width 168 height 21
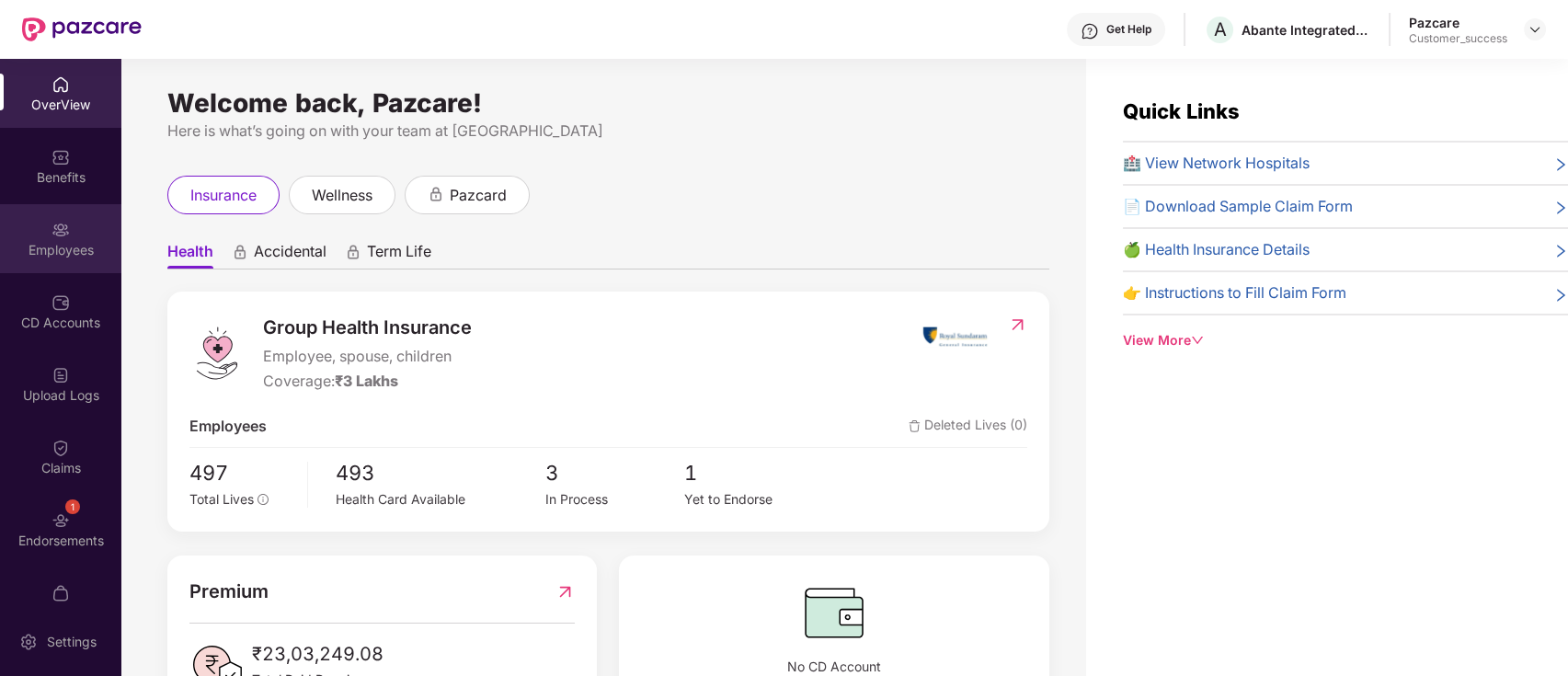
click at [58, 243] on div "Employees" at bounding box center [61, 250] width 122 height 19
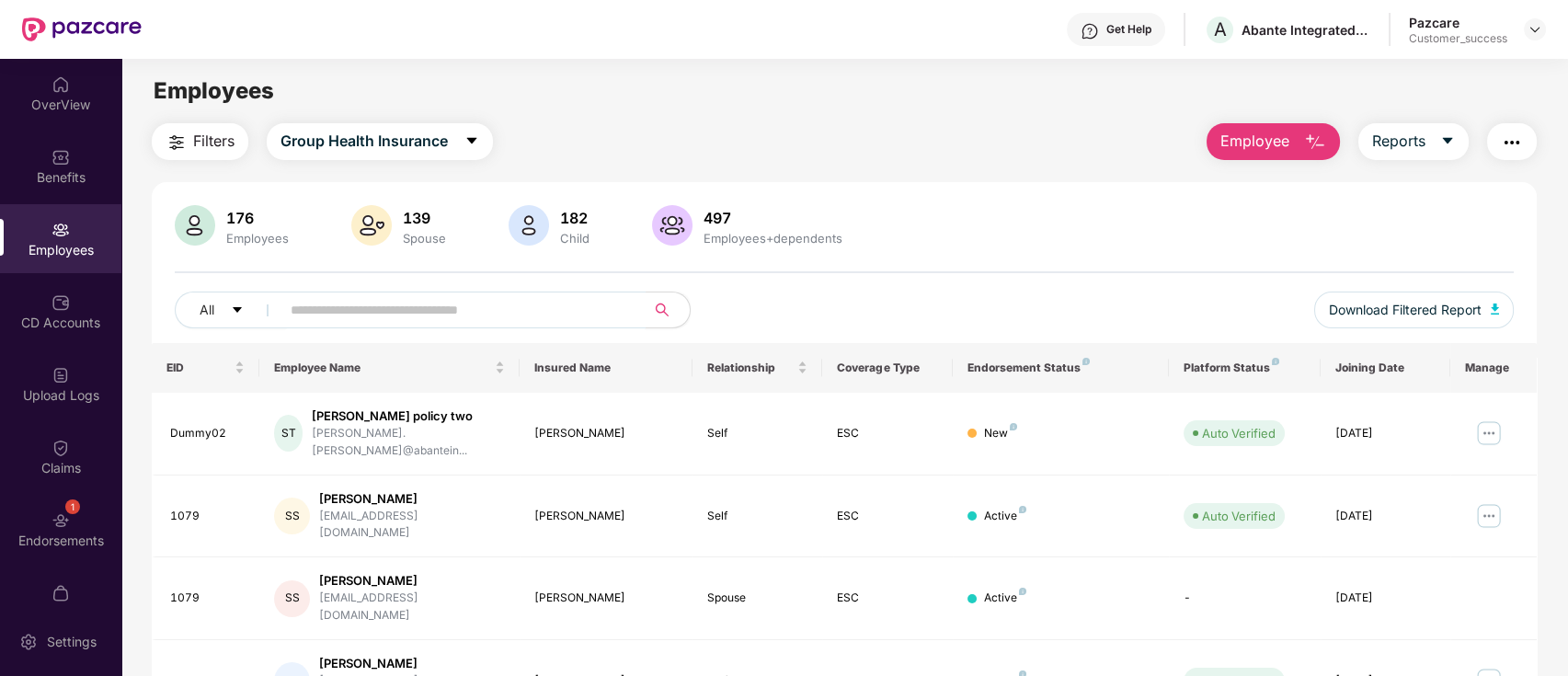
click at [361, 322] on input "text" at bounding box center [456, 310] width 330 height 27
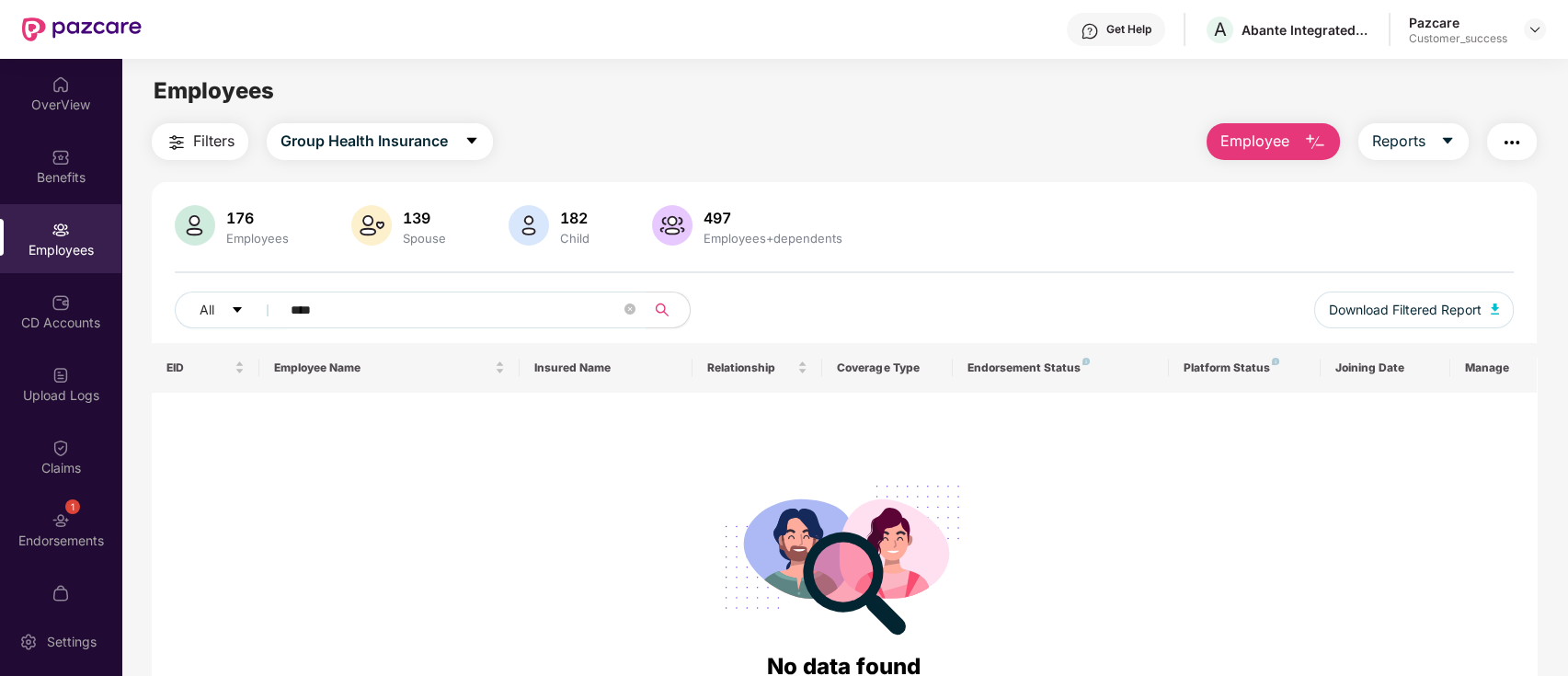
type input "****"
click at [1089, 592] on div at bounding box center [844, 555] width 1355 height 187
